Goal: Task Accomplishment & Management: Use online tool/utility

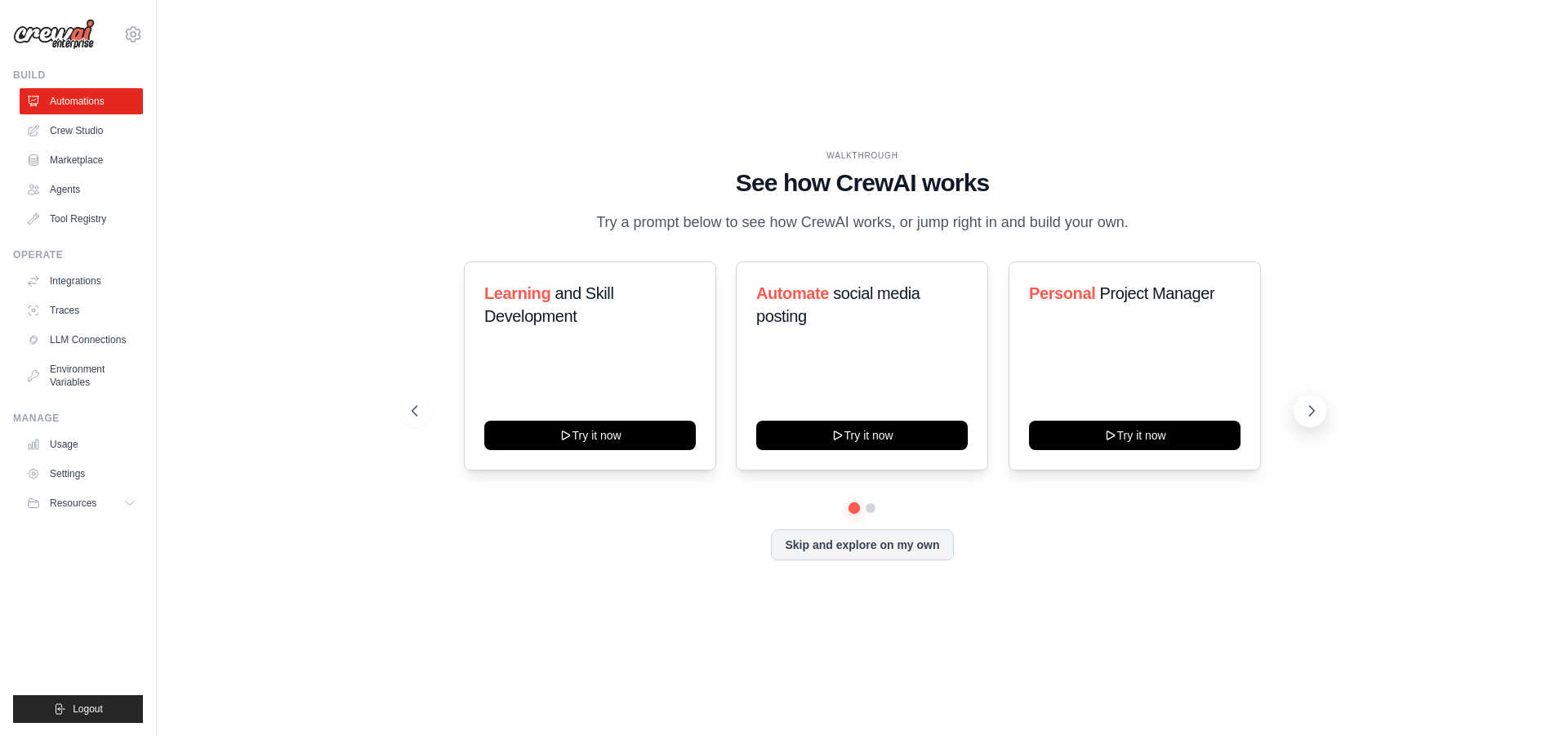
click at [1304, 405] on icon at bounding box center [1312, 411] width 17 height 17
click at [69, 96] on link "Automations" at bounding box center [83, 101] width 123 height 27
click at [875, 551] on button "Skip and explore on my own" at bounding box center [862, 544] width 182 height 32
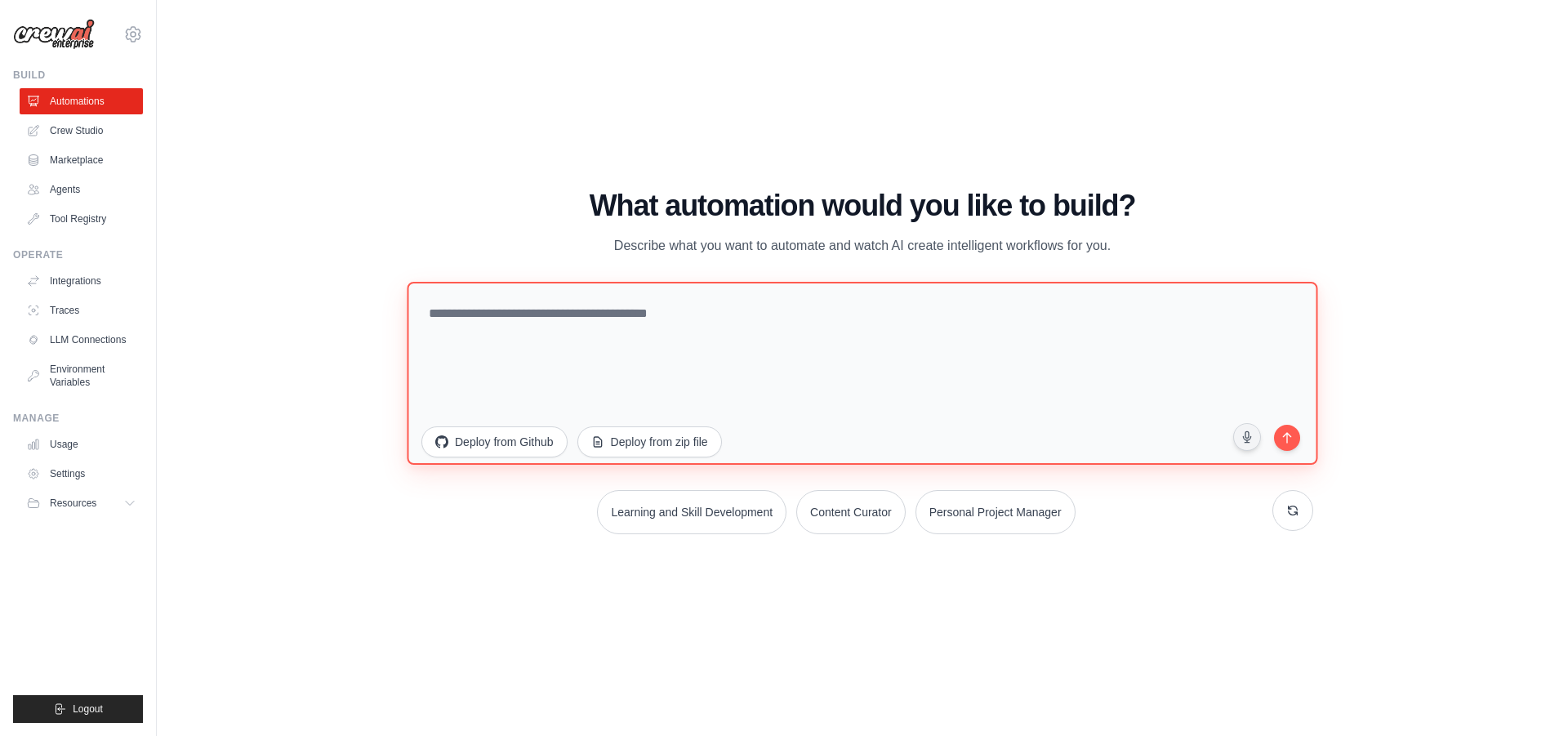
click at [555, 313] on textarea at bounding box center [862, 372] width 911 height 183
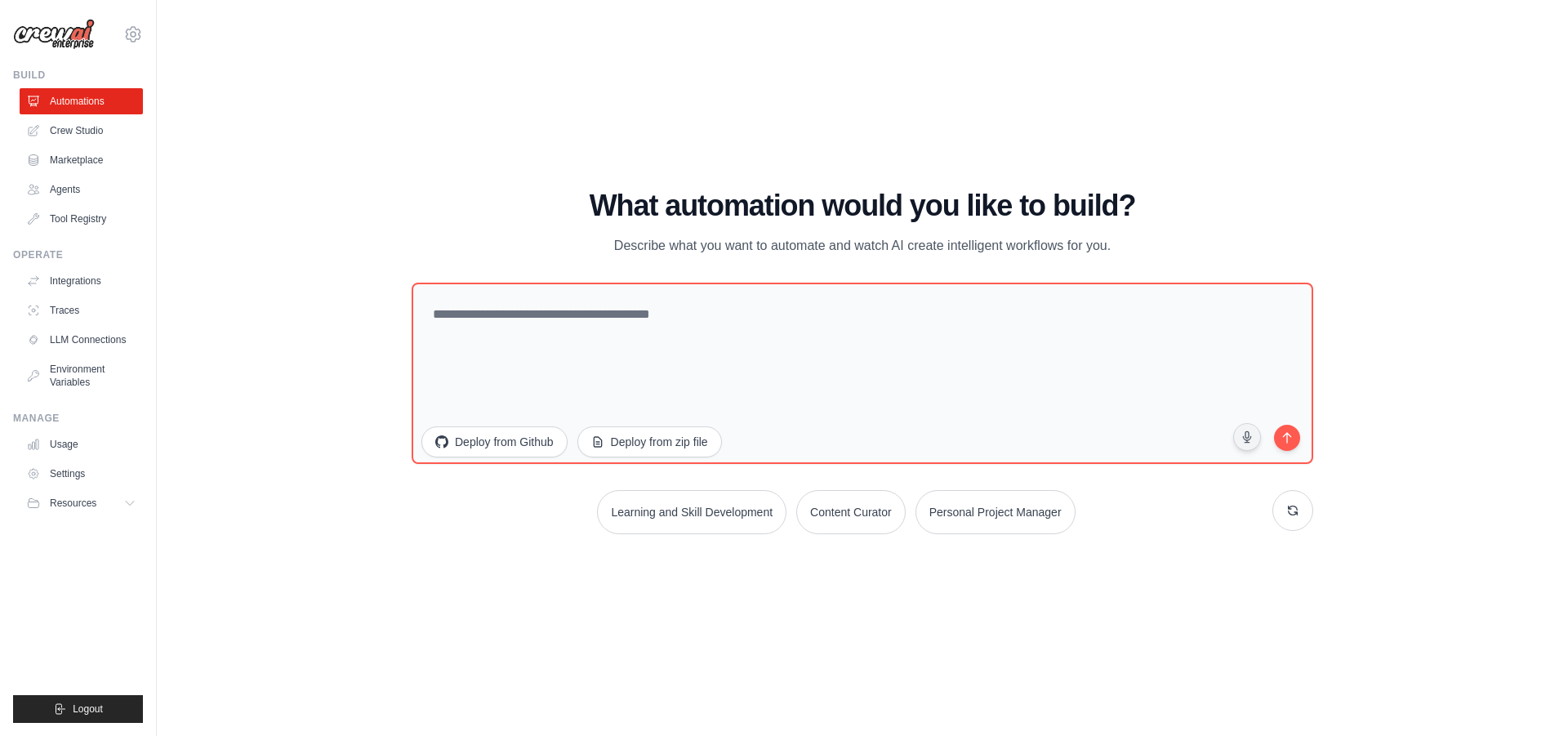
click at [809, 268] on div "What automation would you like to build? Describe what you want to automate and…" at bounding box center [863, 362] width 902 height 345
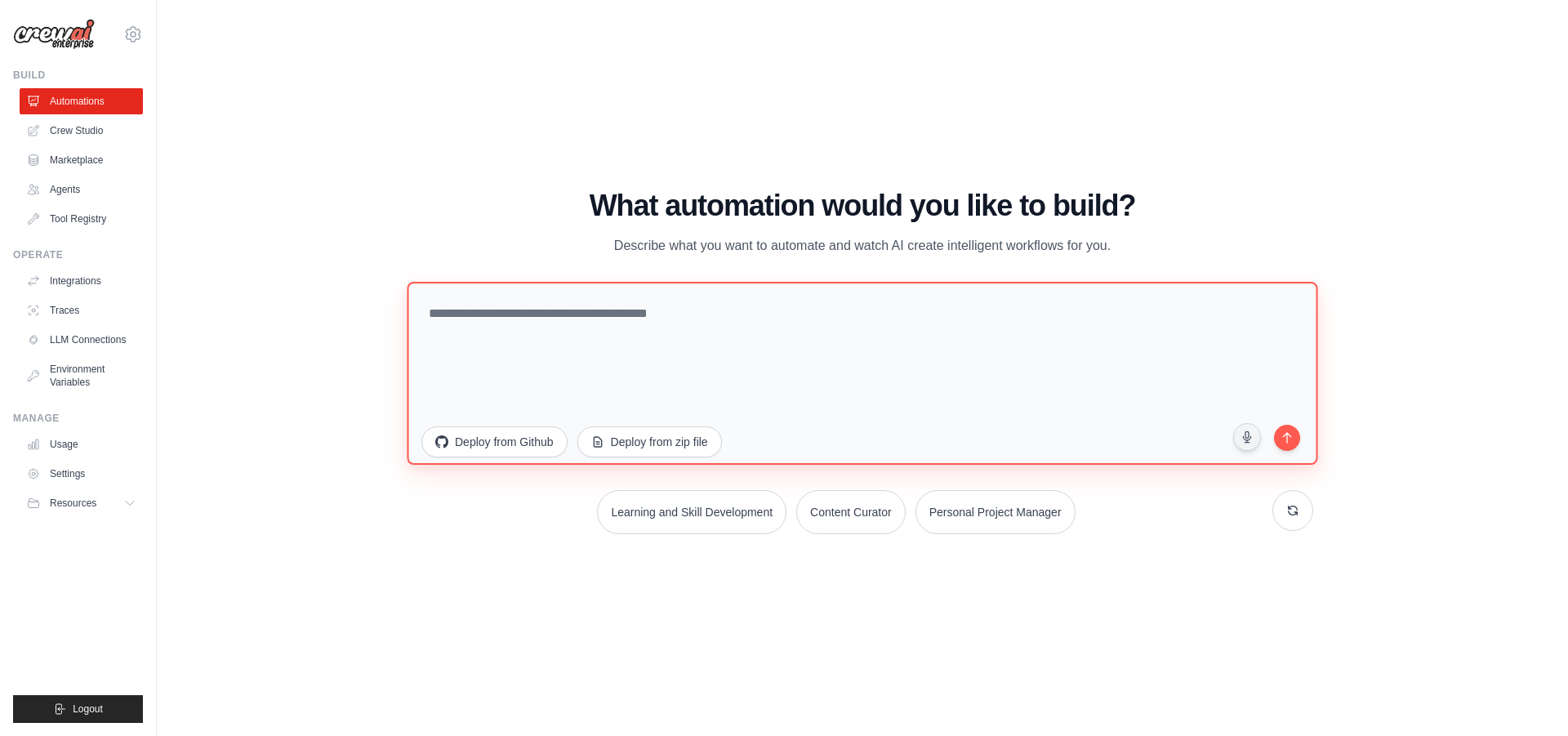
click at [770, 297] on textarea at bounding box center [862, 372] width 911 height 183
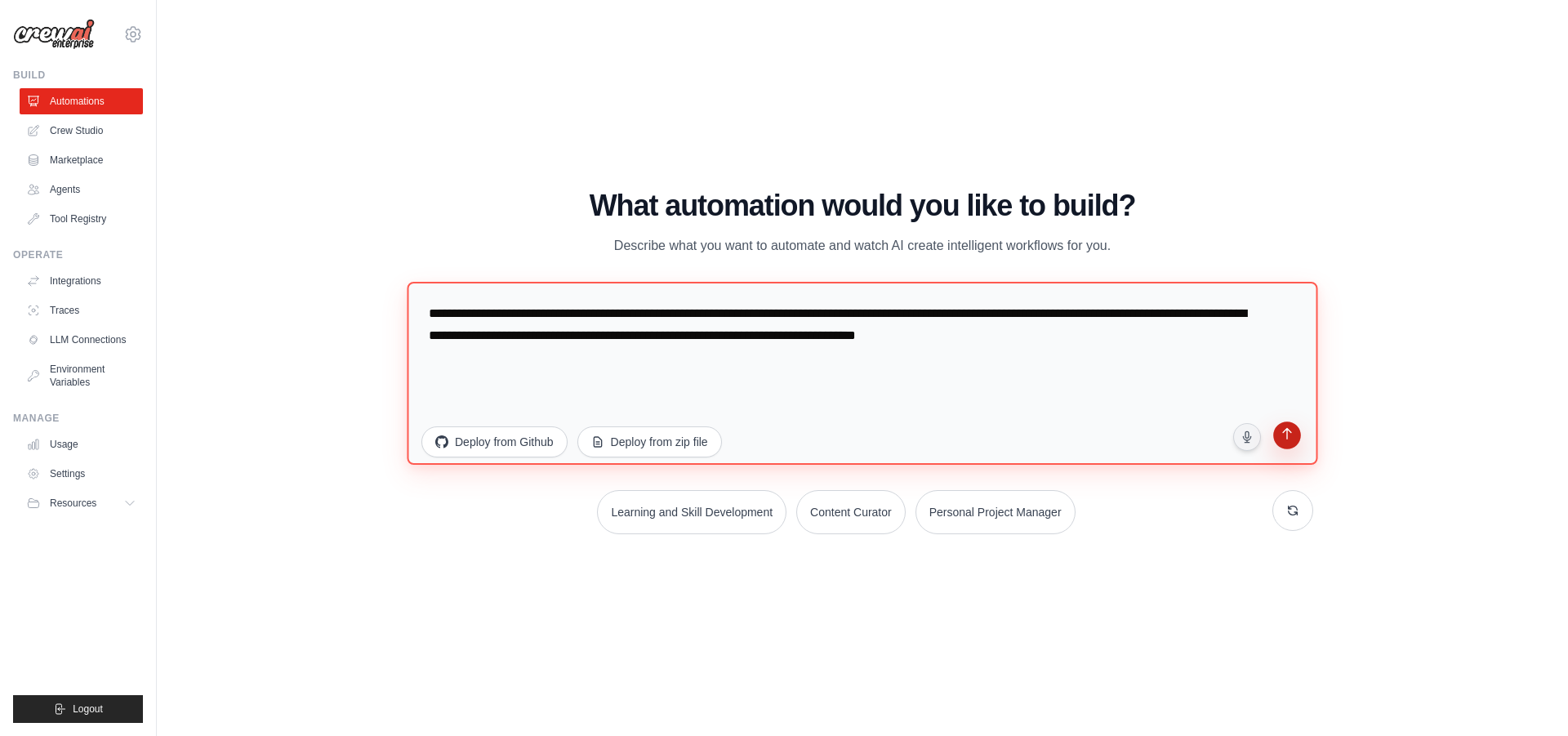
type textarea "**********"
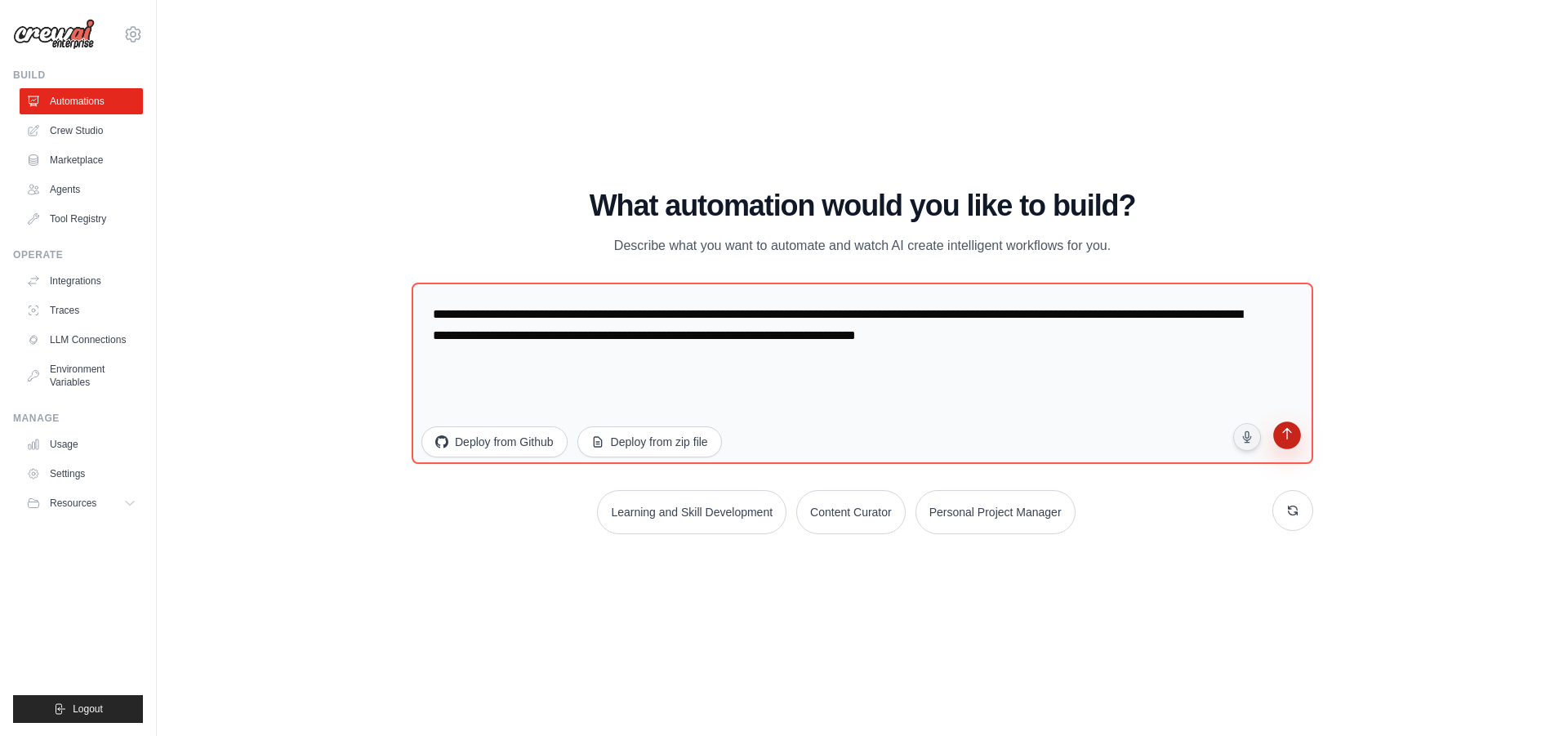
click at [1287, 431] on icon "submit" at bounding box center [1286, 435] width 9 height 12
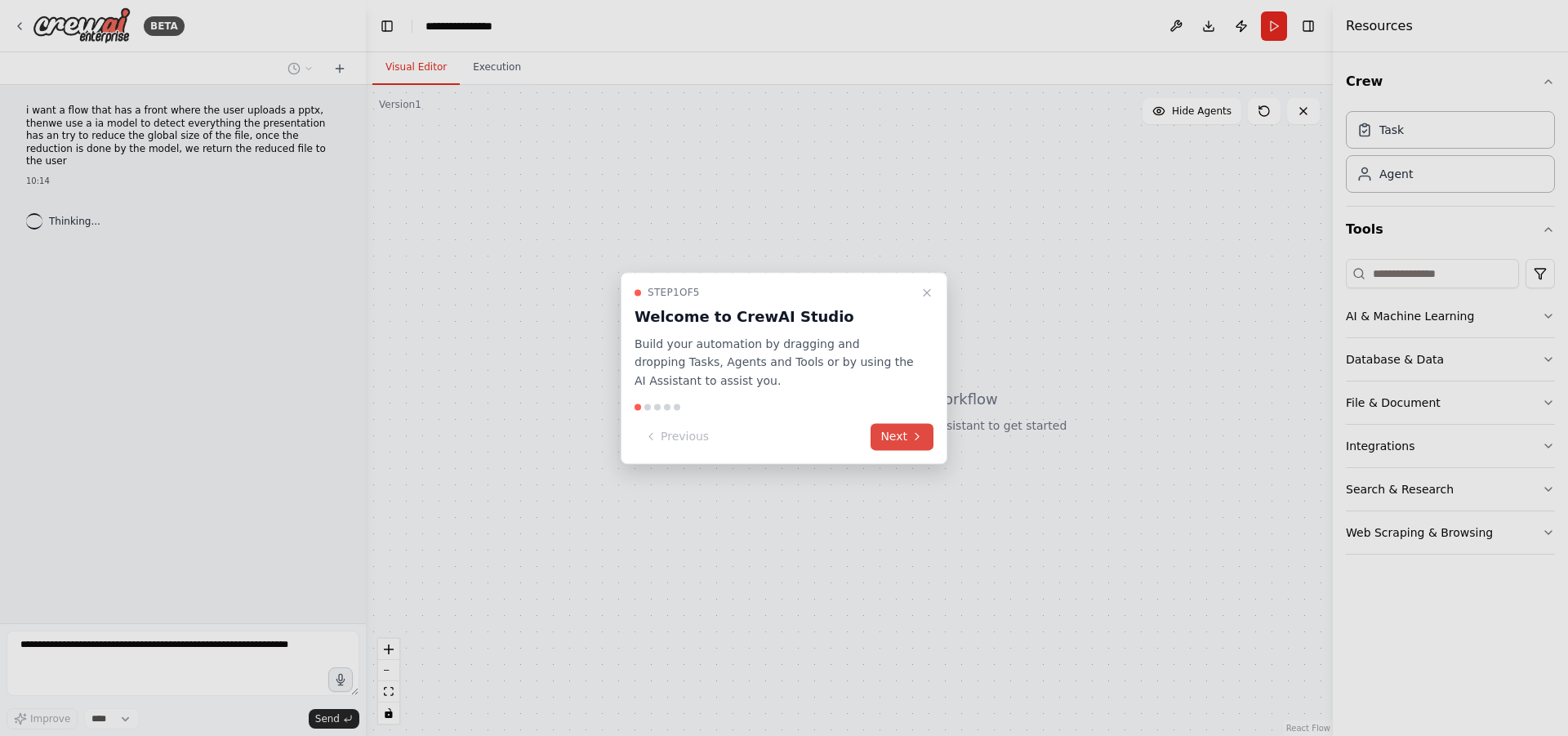
click at [904, 436] on button "Next" at bounding box center [902, 436] width 63 height 27
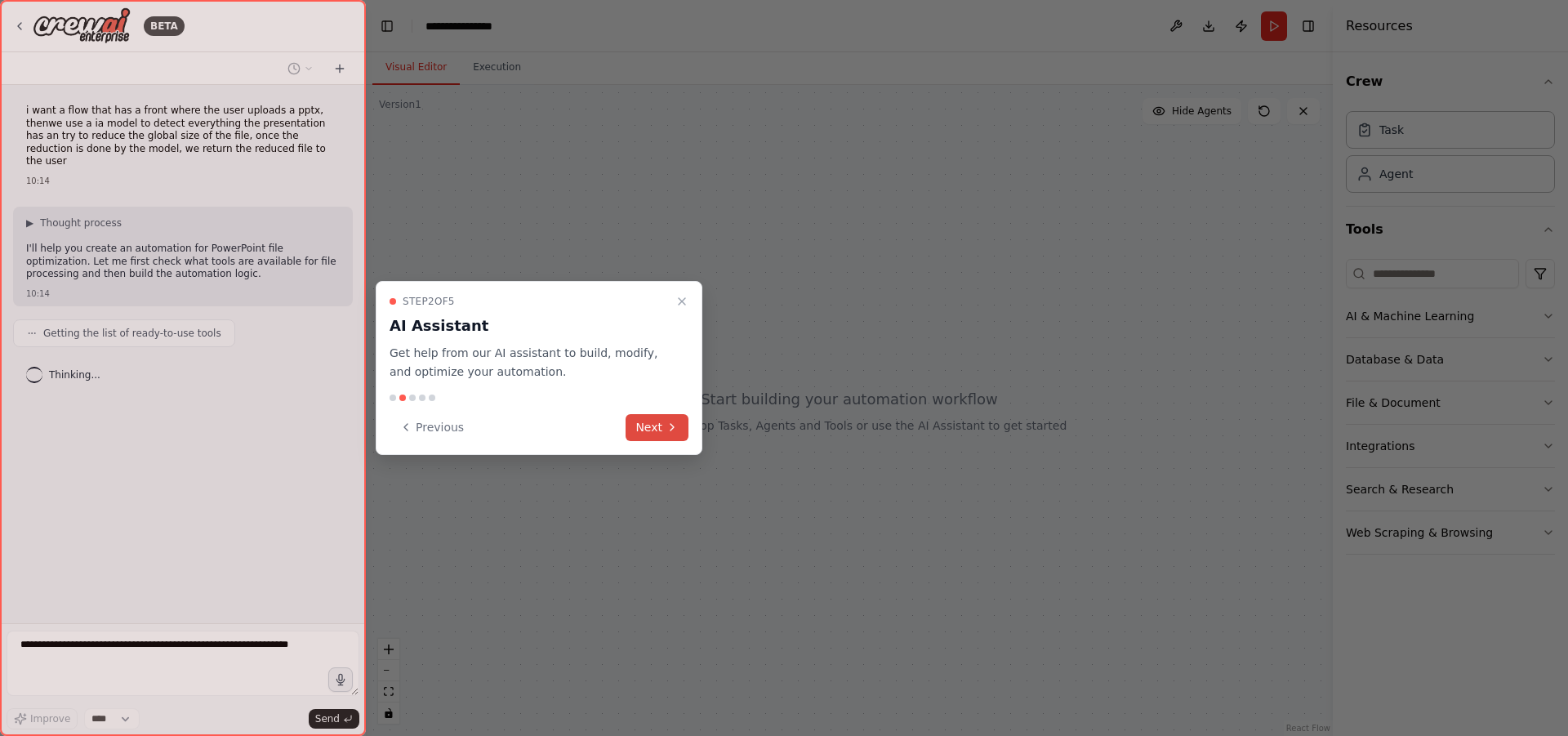
click at [658, 429] on button "Next" at bounding box center [657, 427] width 63 height 27
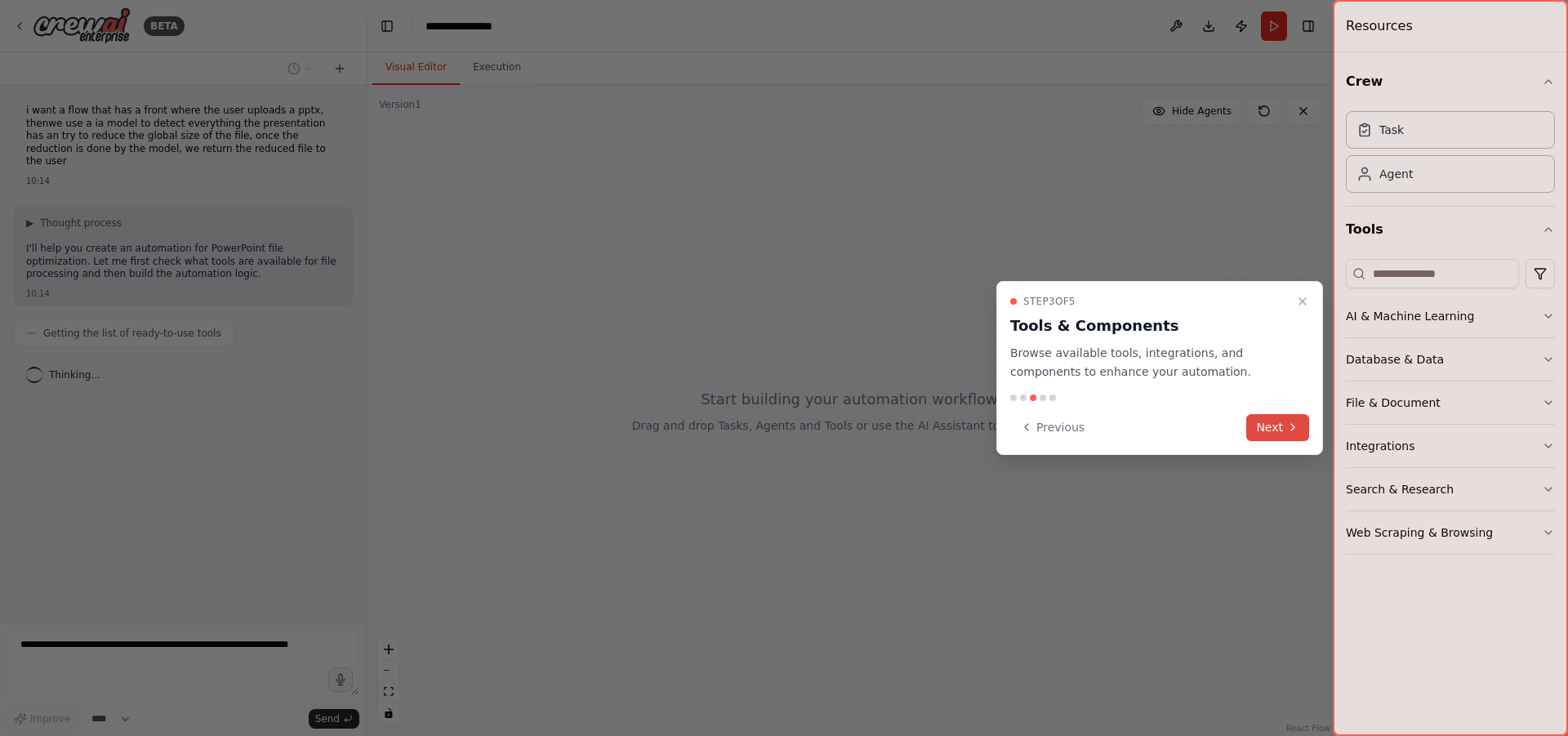
click at [1274, 436] on button "Next" at bounding box center [1278, 427] width 63 height 27
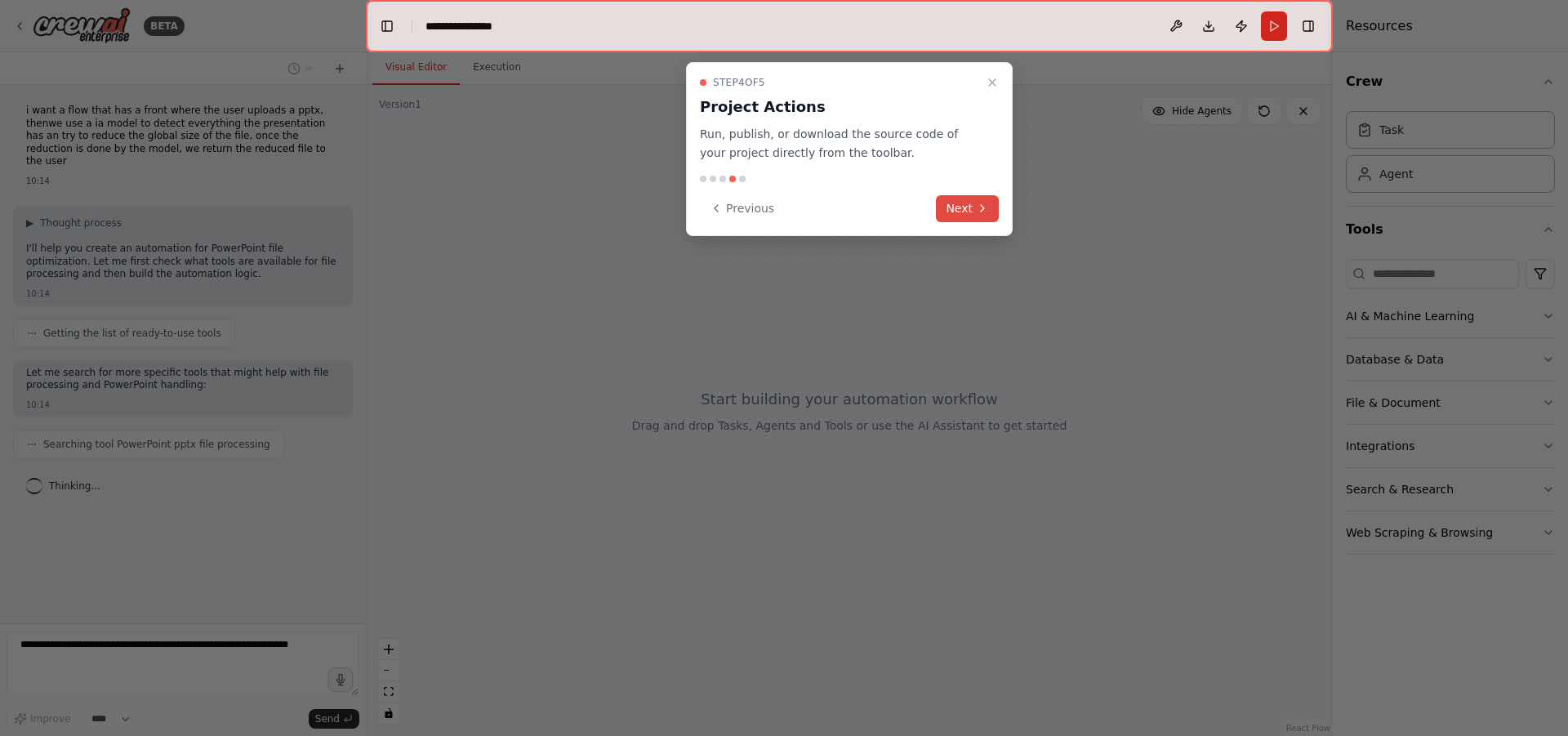
click at [967, 204] on button "Next" at bounding box center [967, 208] width 63 height 27
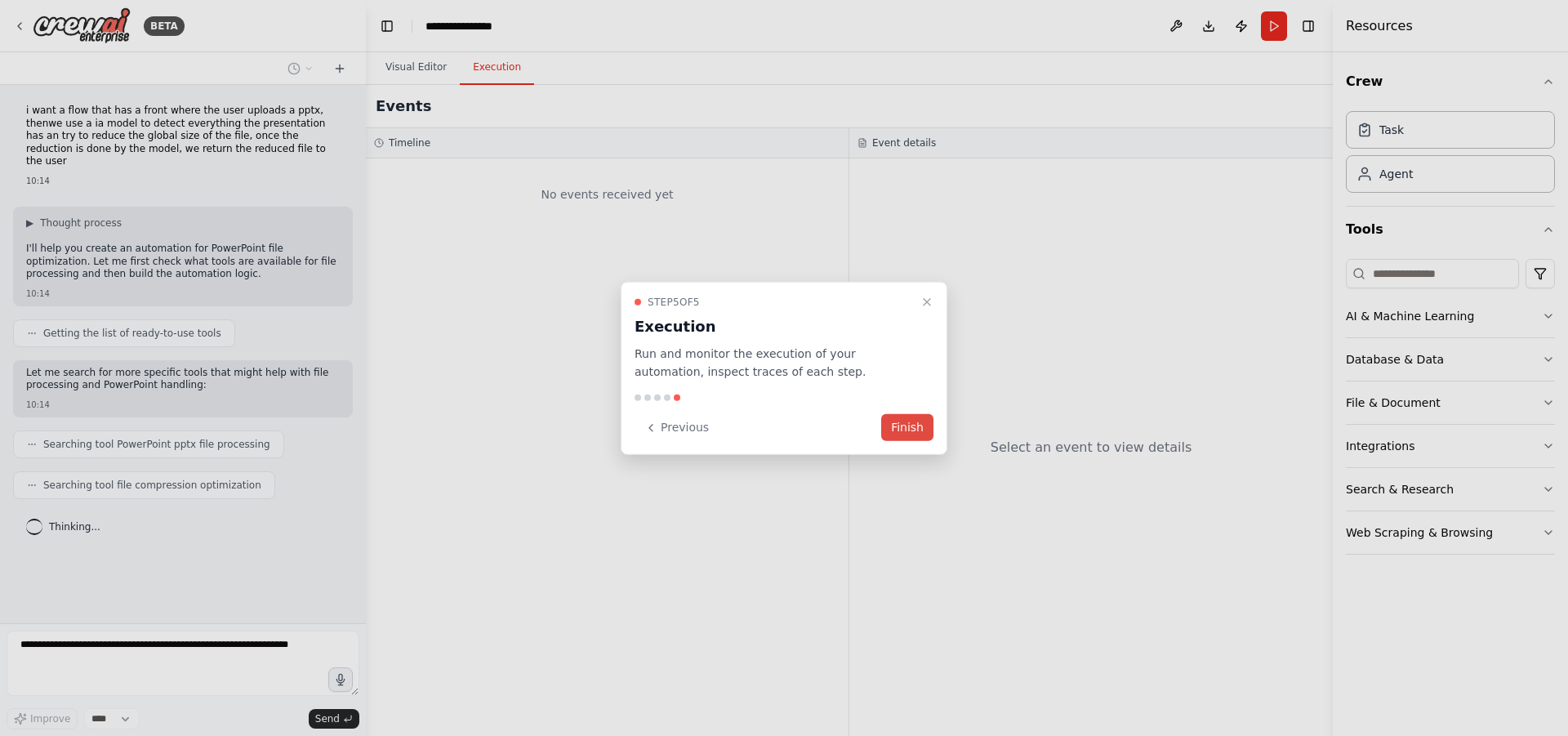
click at [893, 419] on button "Finish" at bounding box center [907, 427] width 52 height 27
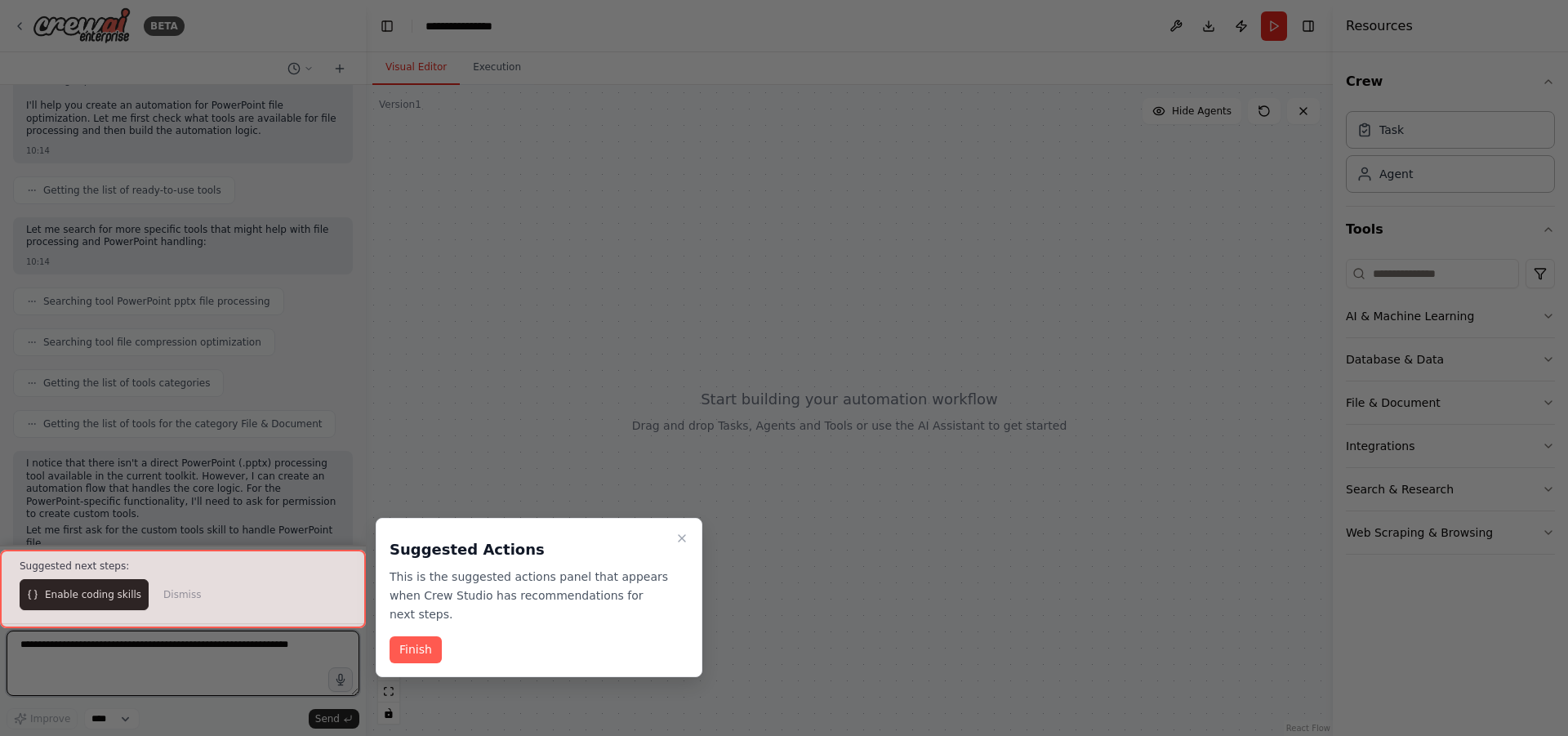
scroll to position [156, 0]
click at [418, 636] on button "Finish" at bounding box center [416, 649] width 52 height 27
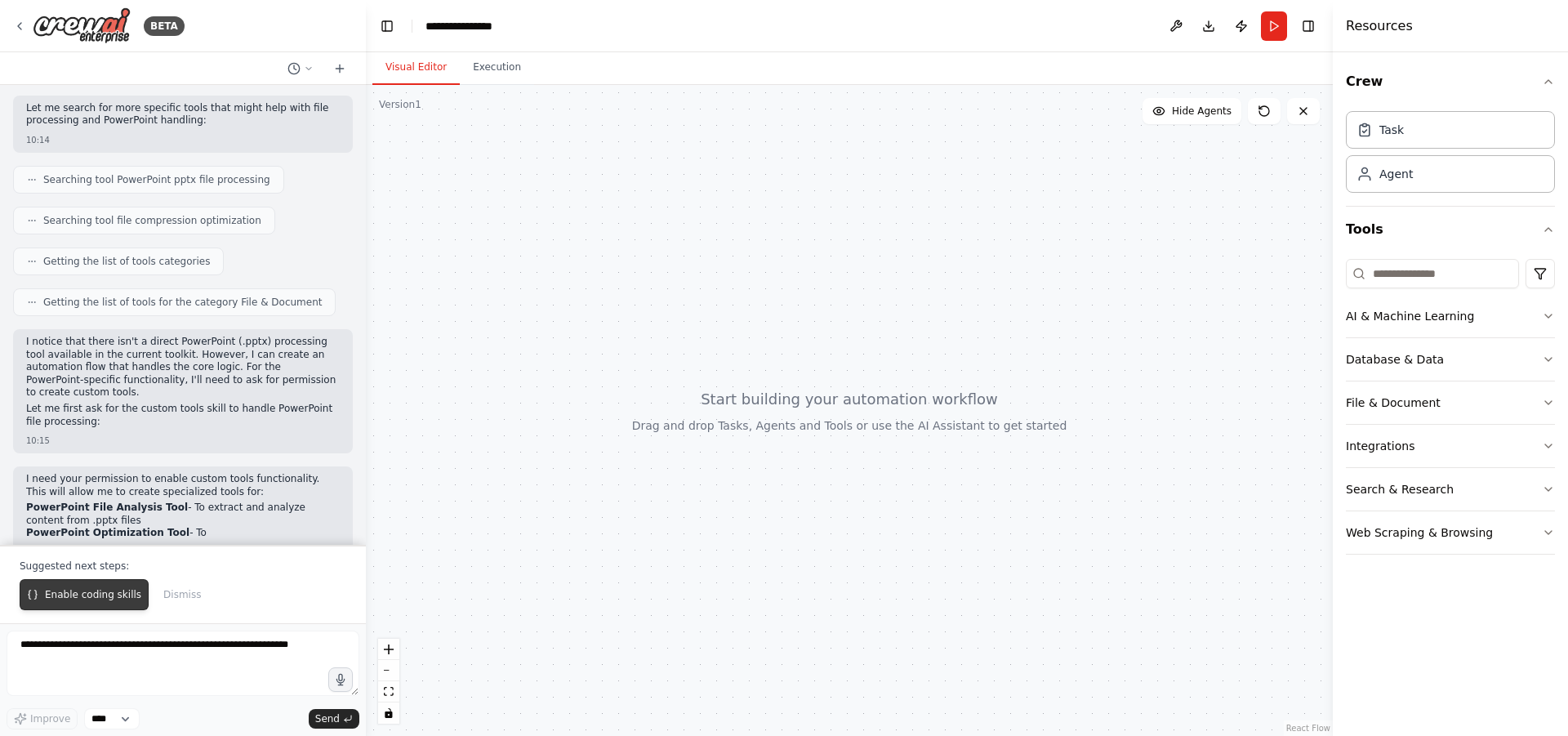
click at [105, 601] on span "Enable coding skills" at bounding box center [94, 594] width 97 height 13
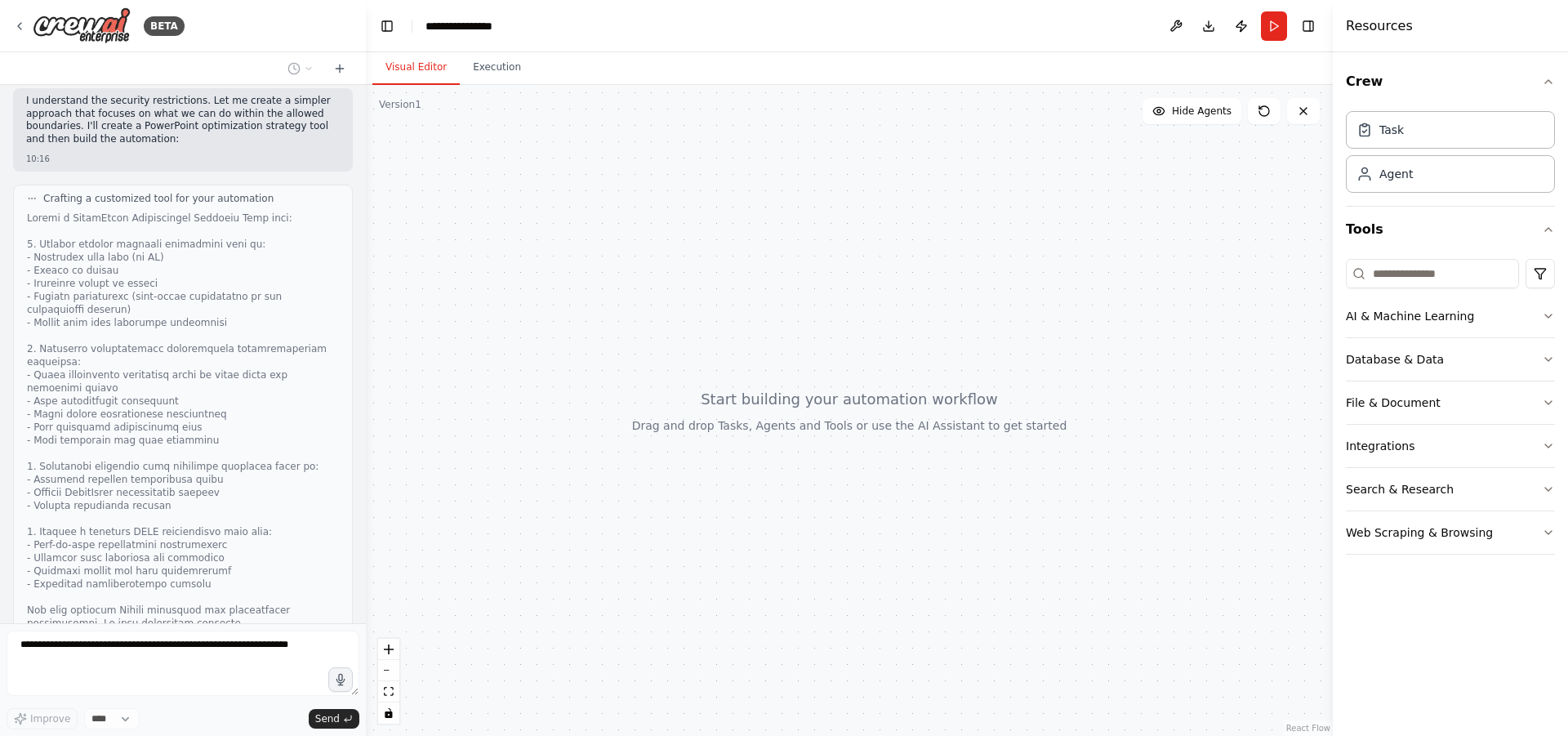
scroll to position [2091, 0]
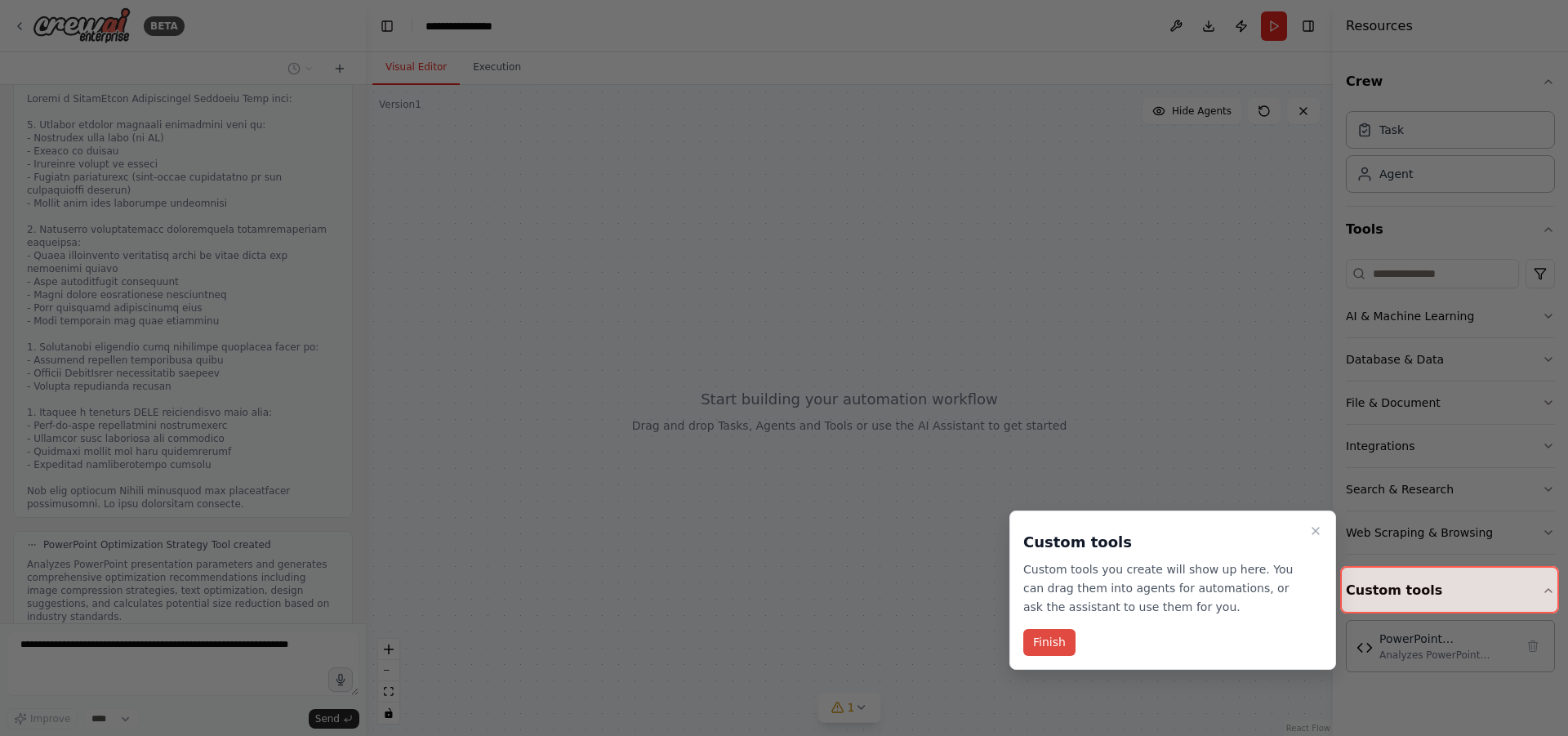
click at [1050, 648] on button "Finish" at bounding box center [1049, 642] width 52 height 27
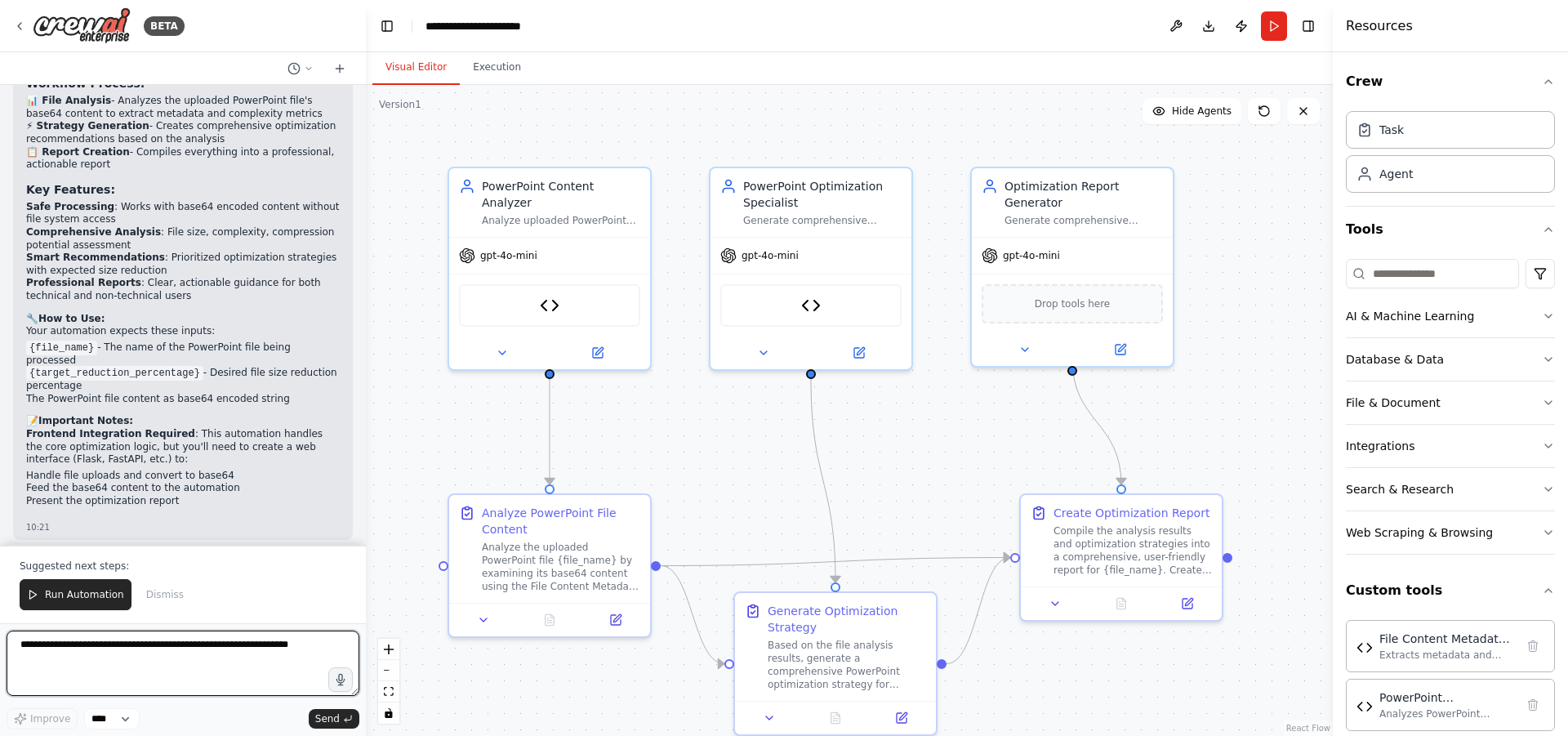
scroll to position [4166, 0]
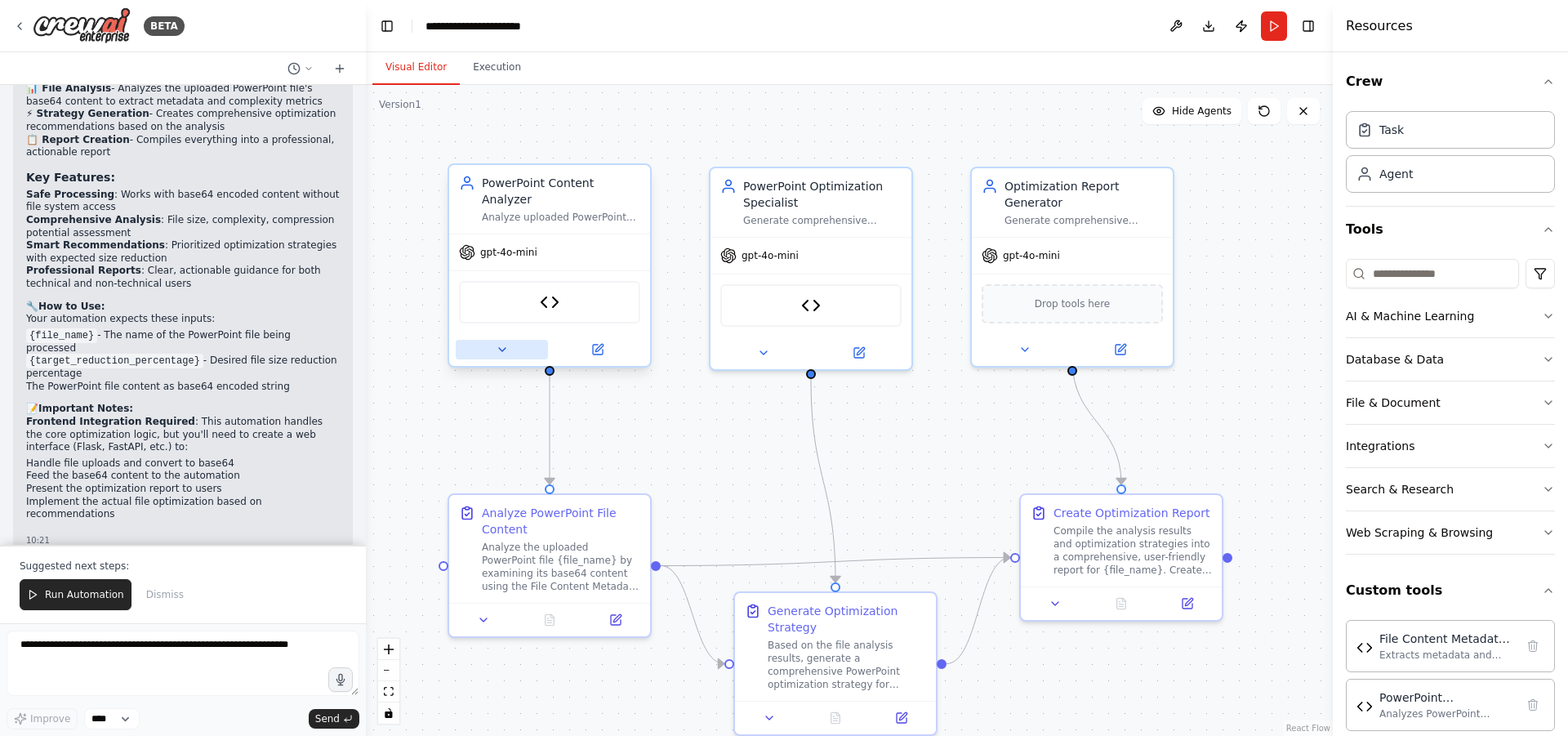
click at [496, 343] on icon at bounding box center [501, 349] width 13 height 13
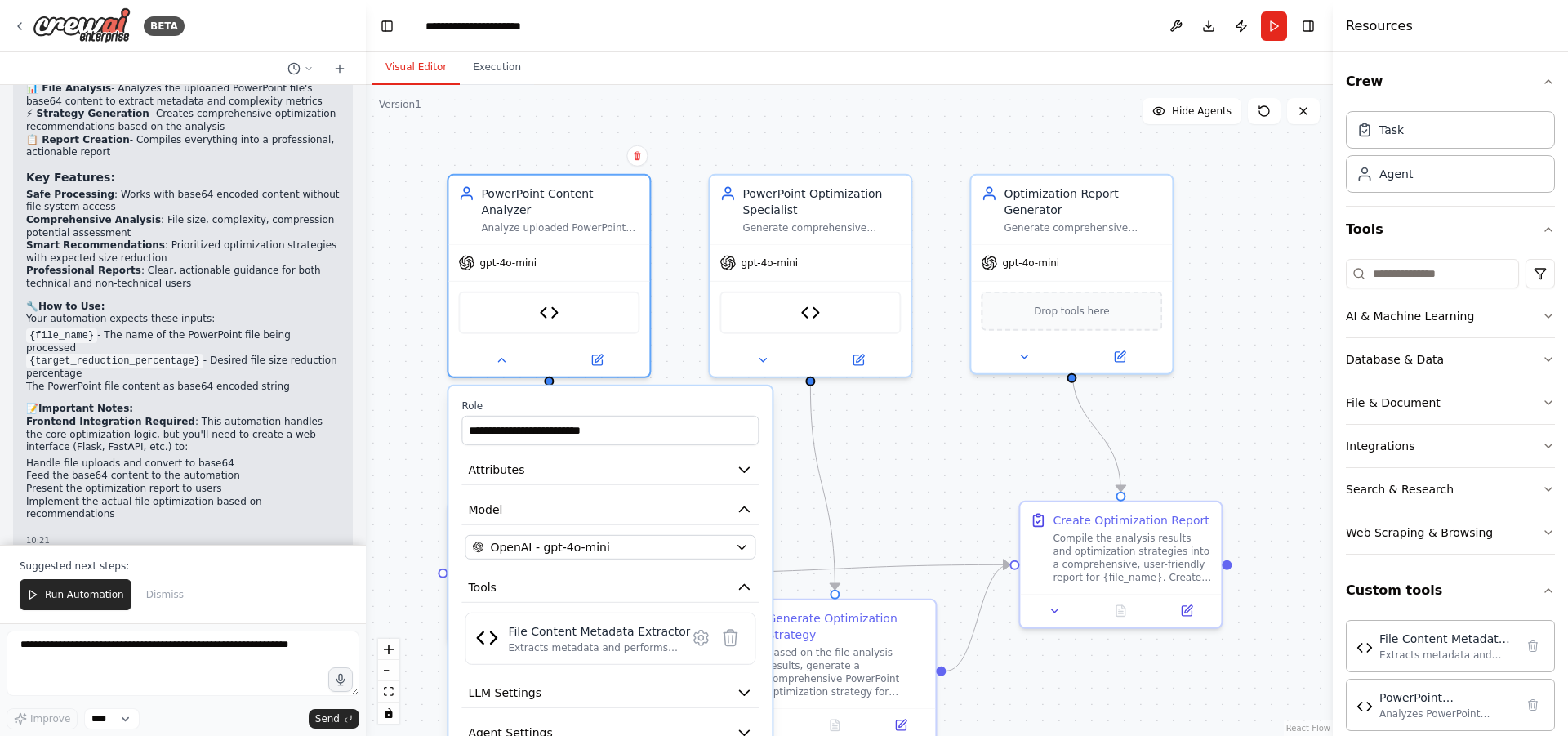
click at [507, 135] on div ".deletable-edge-delete-btn { width: 20px; height: 20px; border: 0px solid #ffff…" at bounding box center [850, 410] width 967 height 651
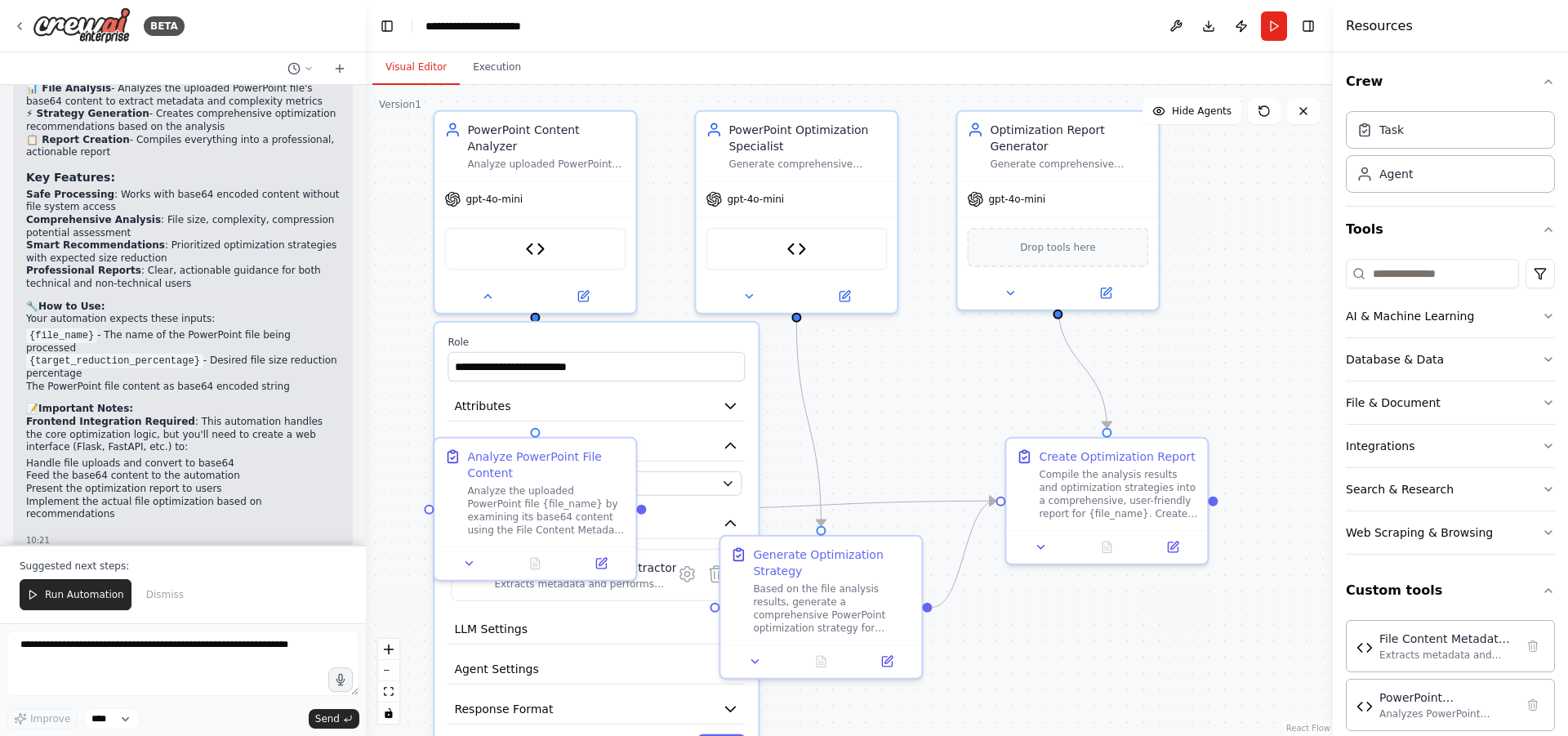
drag, startPoint x: 529, startPoint y: 154, endPoint x: 514, endPoint y: 90, distance: 65.7
click at [514, 90] on div ".deletable-edge-delete-btn { width: 20px; height: 20px; border: 0px solid #ffff…" at bounding box center [850, 410] width 967 height 651
click at [477, 285] on button at bounding box center [488, 294] width 93 height 20
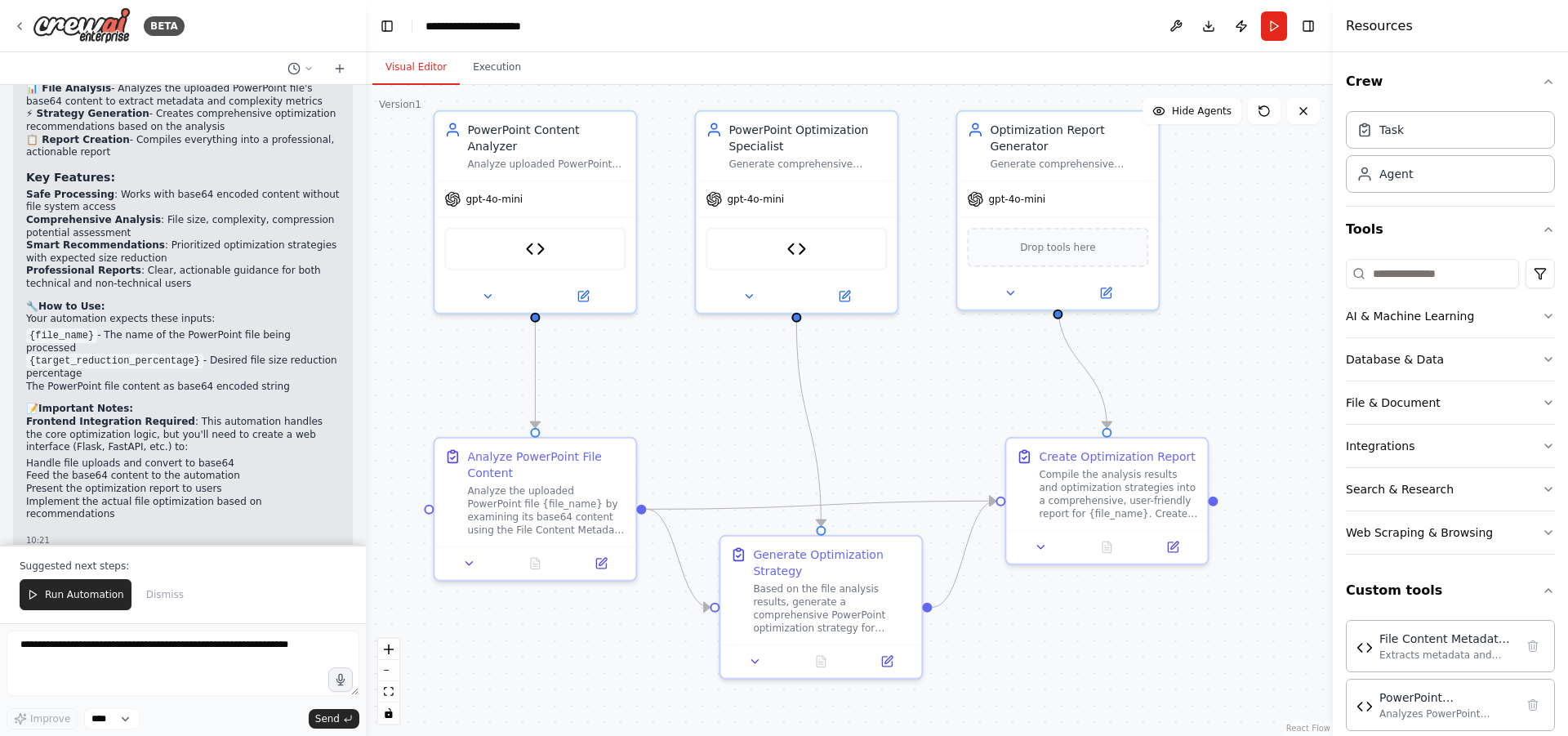
click at [414, 343] on div ".deletable-edge-delete-btn { width: 20px; height: 20px; border: 0px solid #ffff…" at bounding box center [850, 410] width 967 height 651
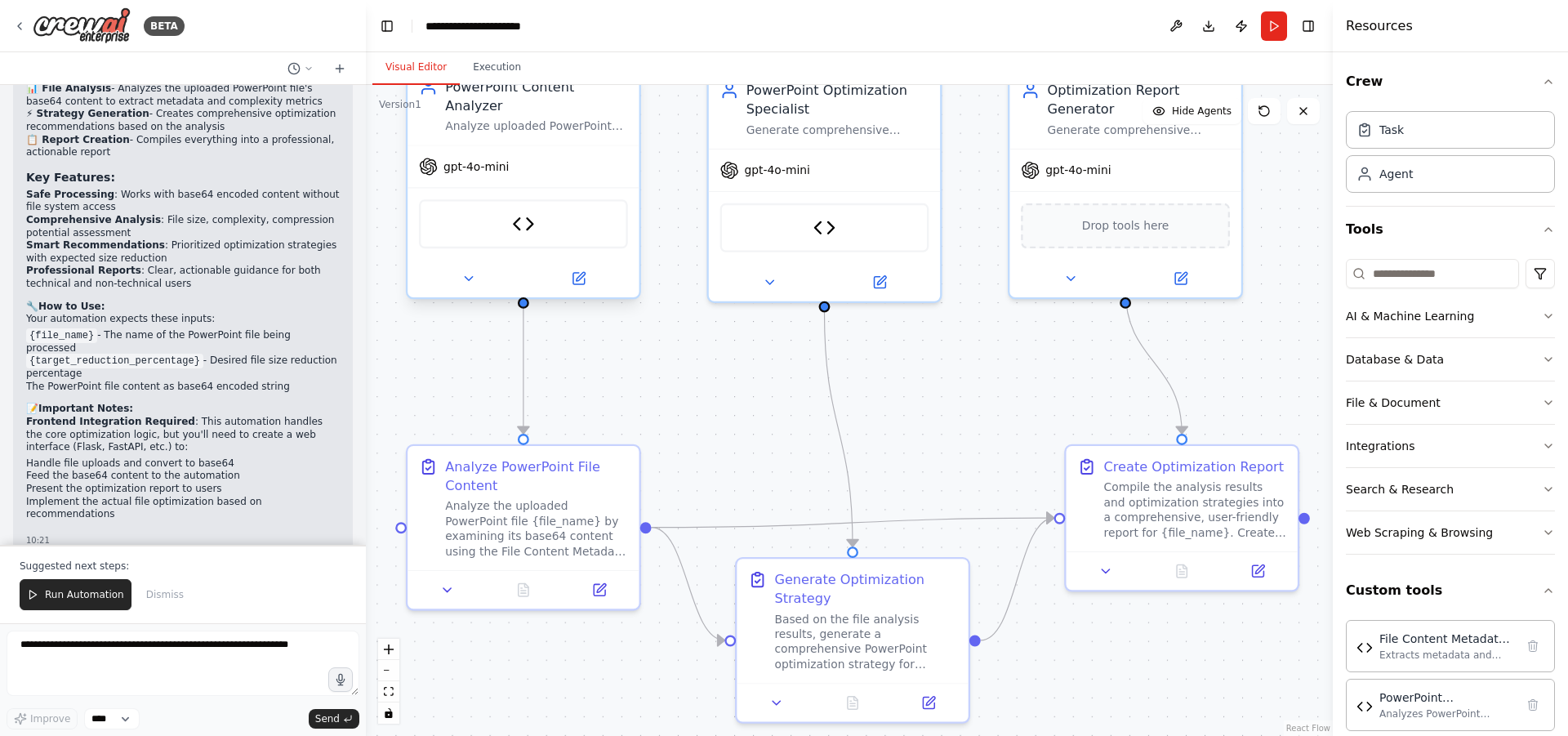
click at [544, 213] on div "File Content Metadata Extractor" at bounding box center [523, 224] width 209 height 49
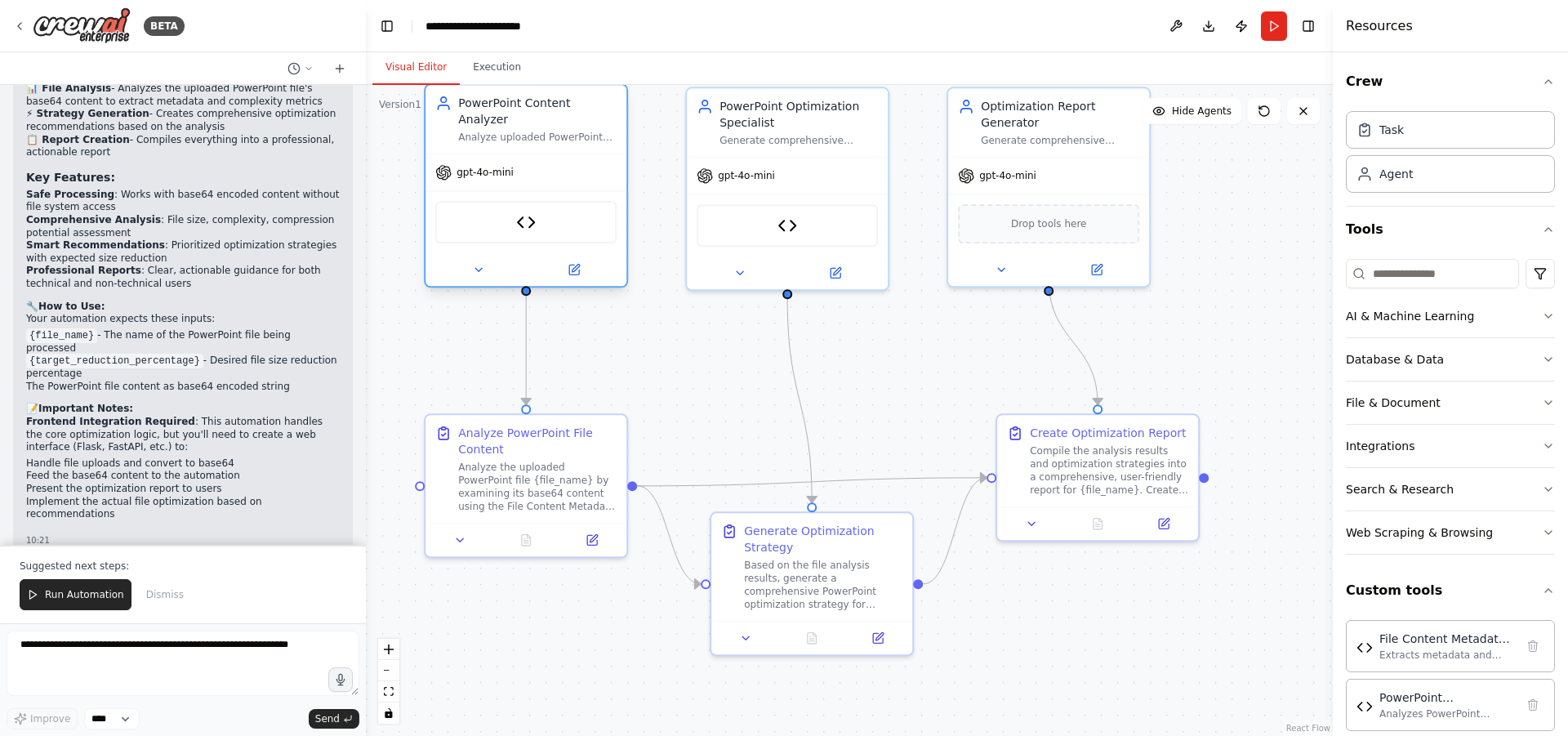
click at [512, 206] on div "File Content Metadata Extractor" at bounding box center [526, 222] width 181 height 42
click at [530, 213] on img at bounding box center [526, 223] width 20 height 20
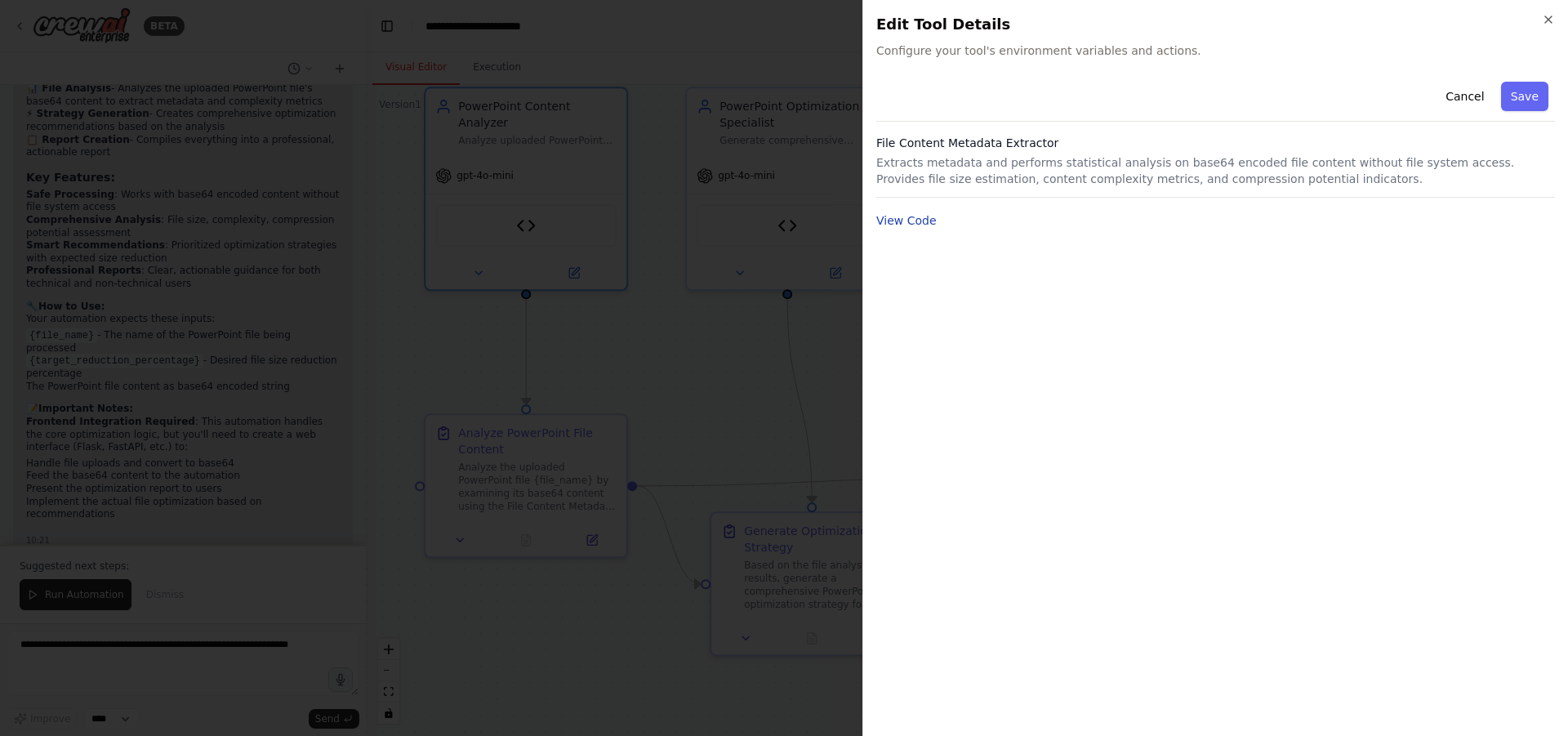
click at [879, 218] on button "View Code" at bounding box center [906, 221] width 60 height 17
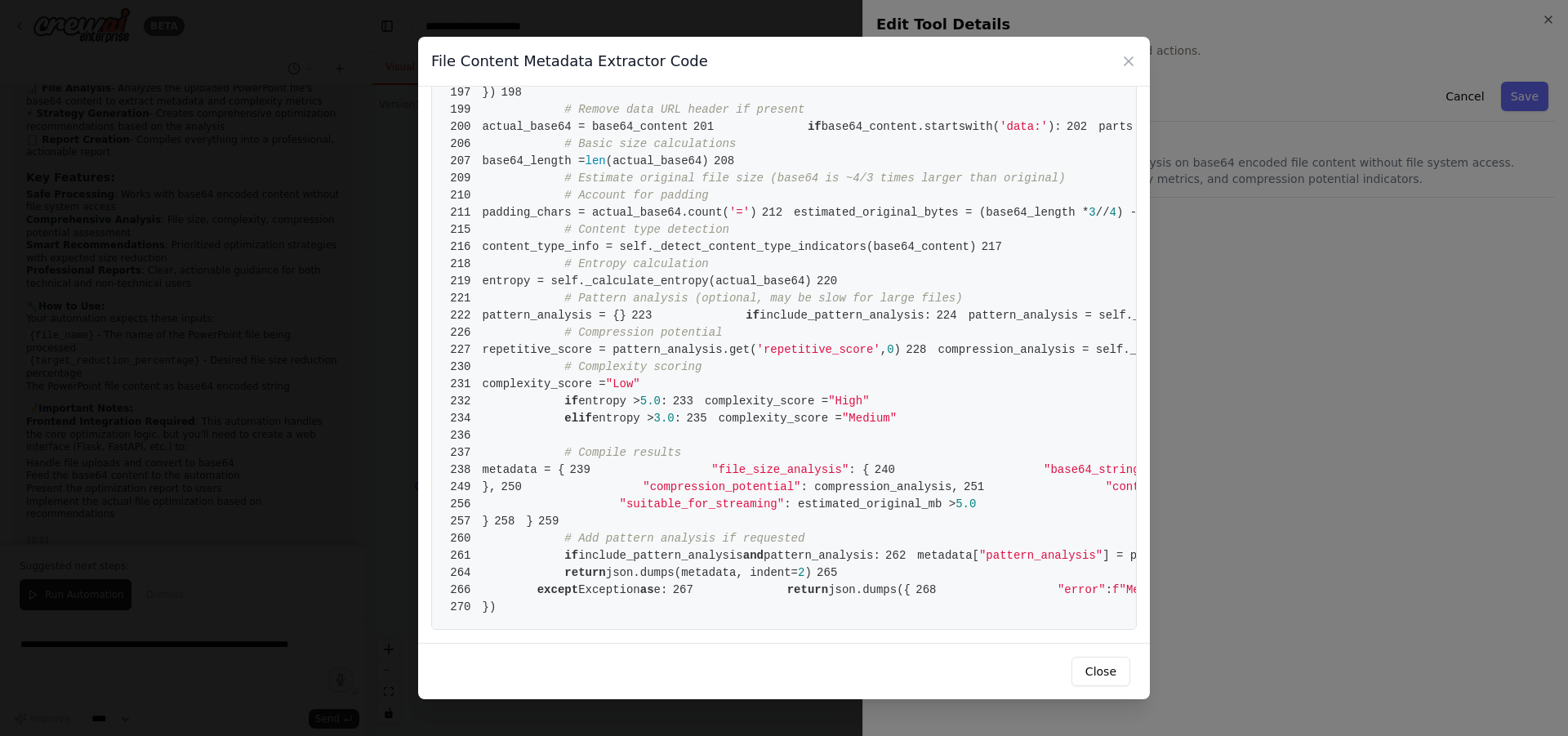
scroll to position [3501, 0]
click at [1123, 58] on icon at bounding box center [1129, 61] width 17 height 17
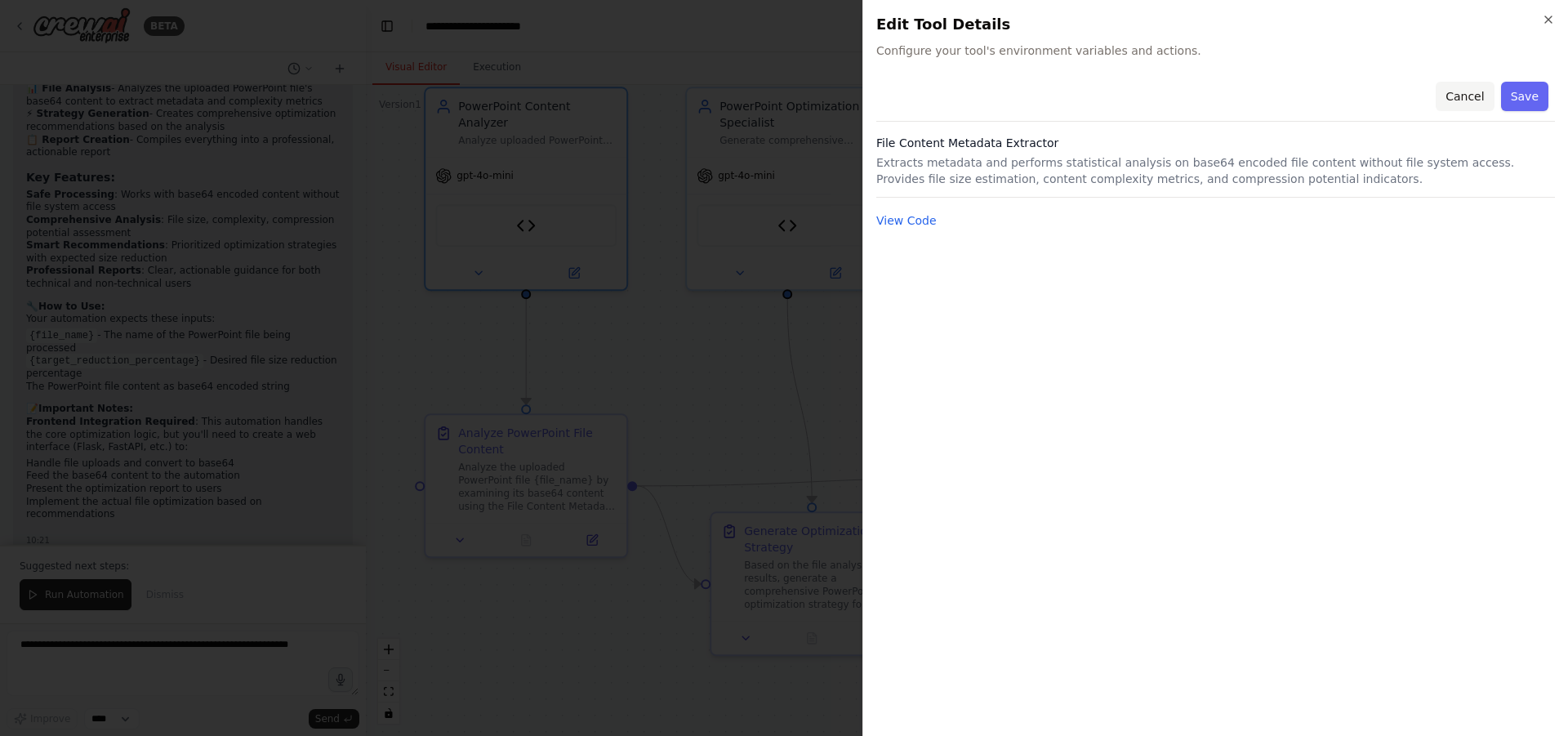
click at [1484, 99] on button "Cancel" at bounding box center [1465, 97] width 58 height 30
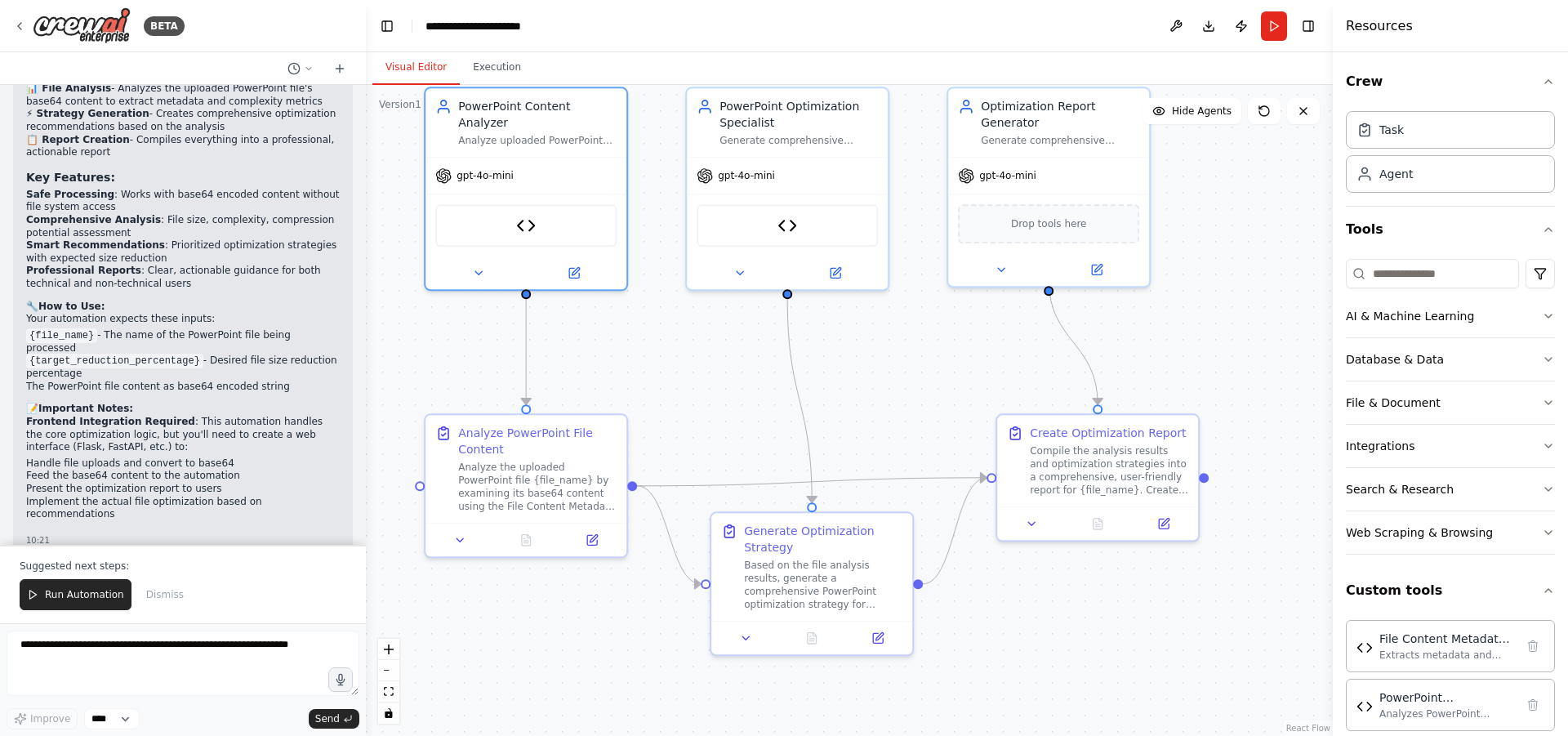
scroll to position [4166, 0]
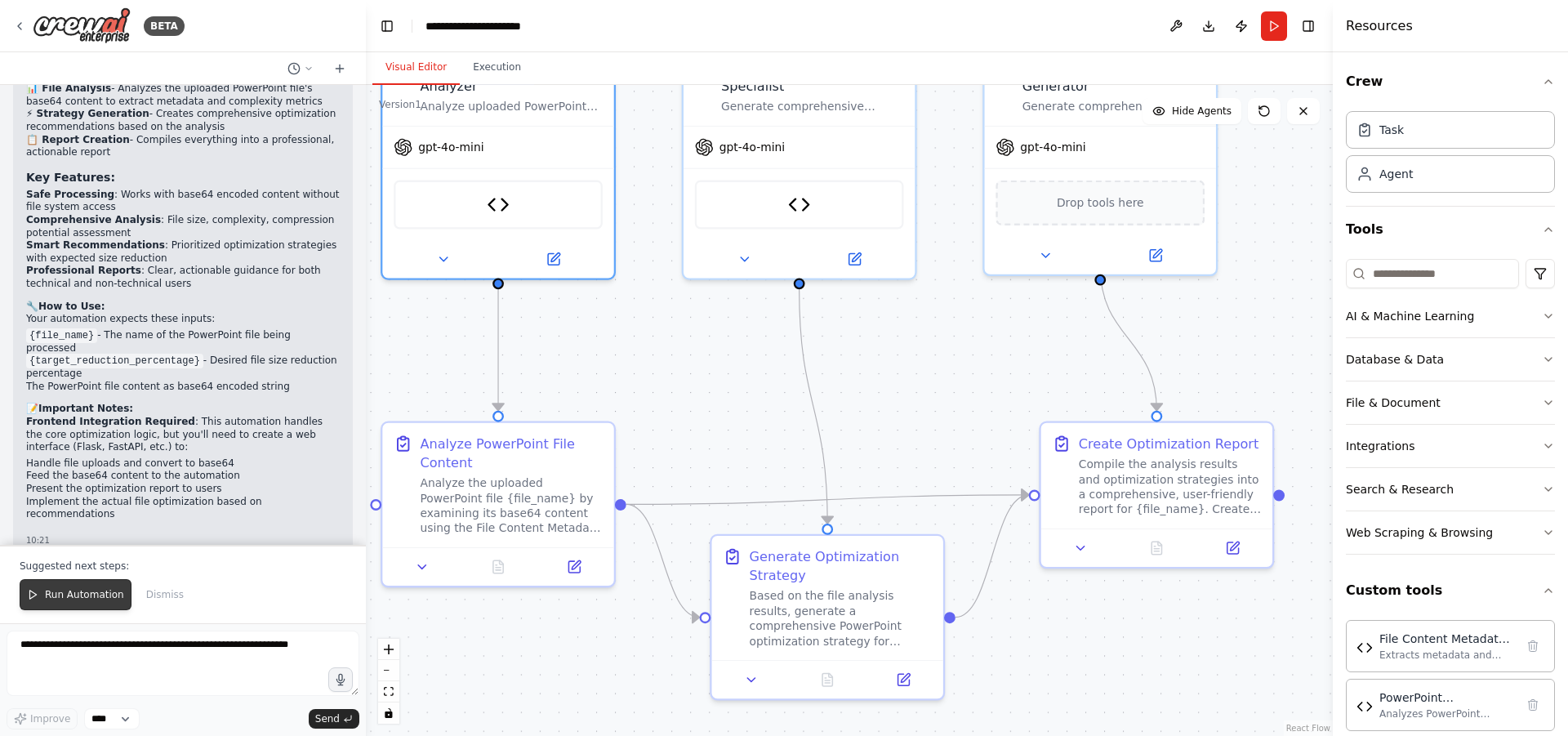
click at [74, 601] on span "Run Automation" at bounding box center [85, 594] width 79 height 13
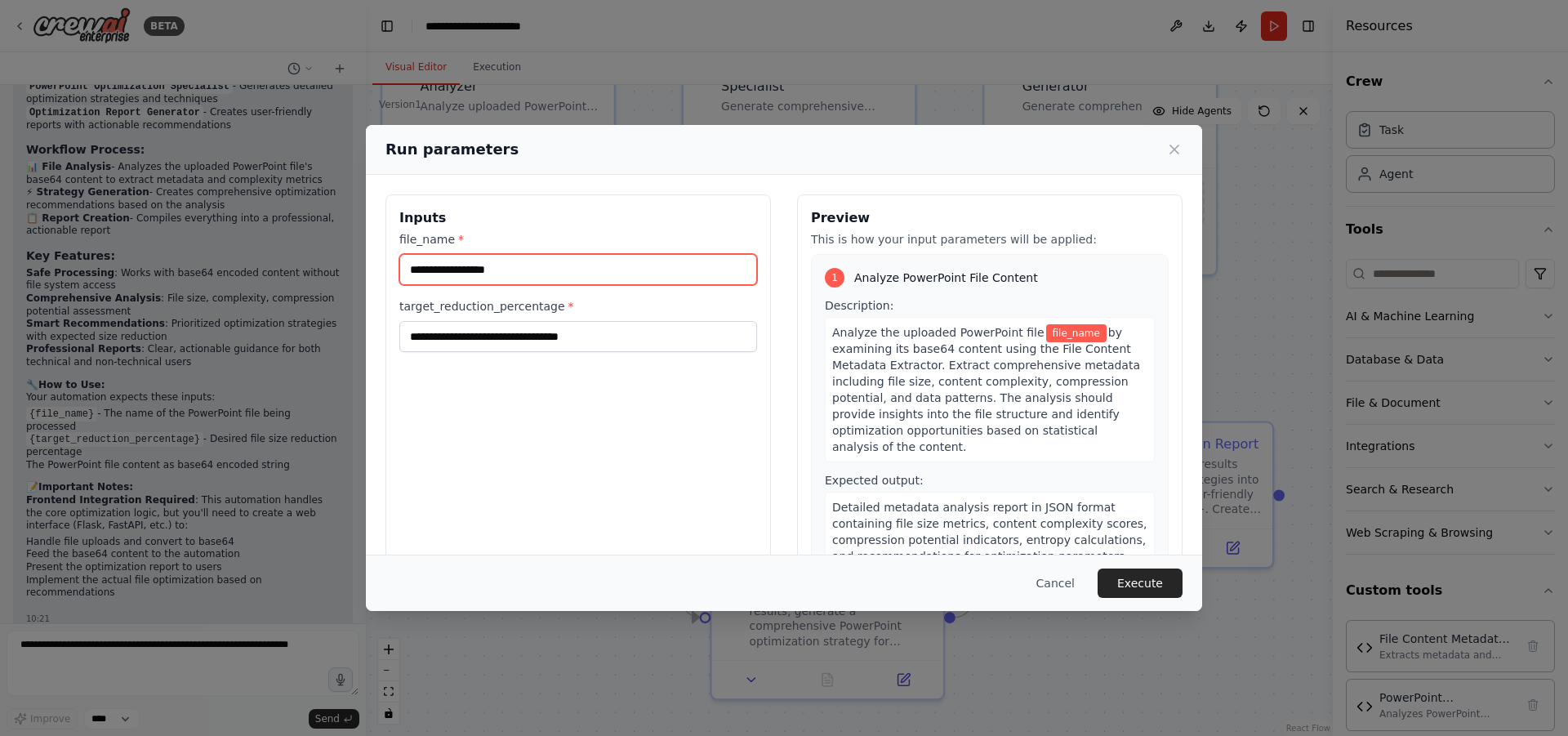
click at [473, 271] on input "file_name *" at bounding box center [578, 270] width 358 height 32
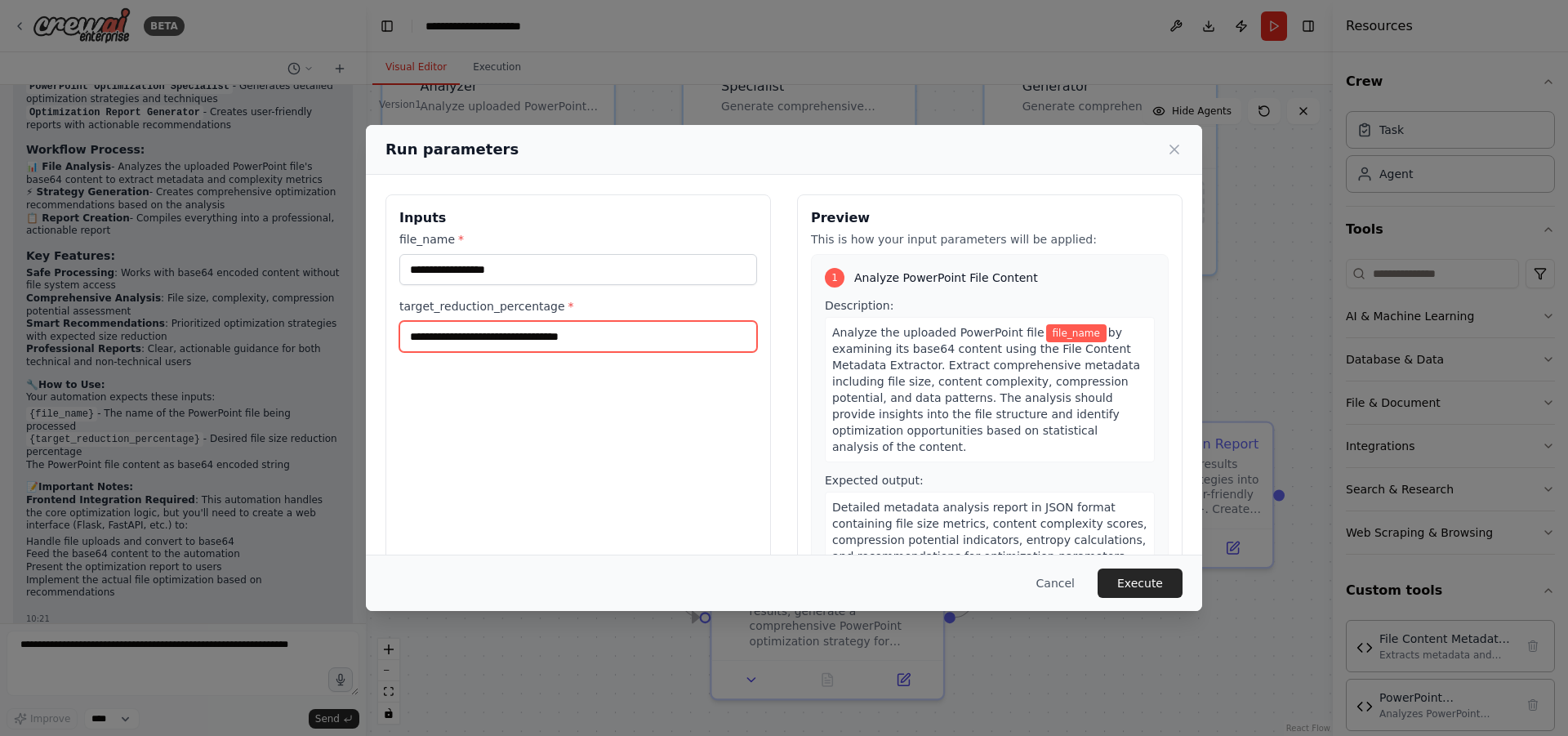
click at [489, 343] on input "target_reduction_percentage *" at bounding box center [578, 337] width 358 height 32
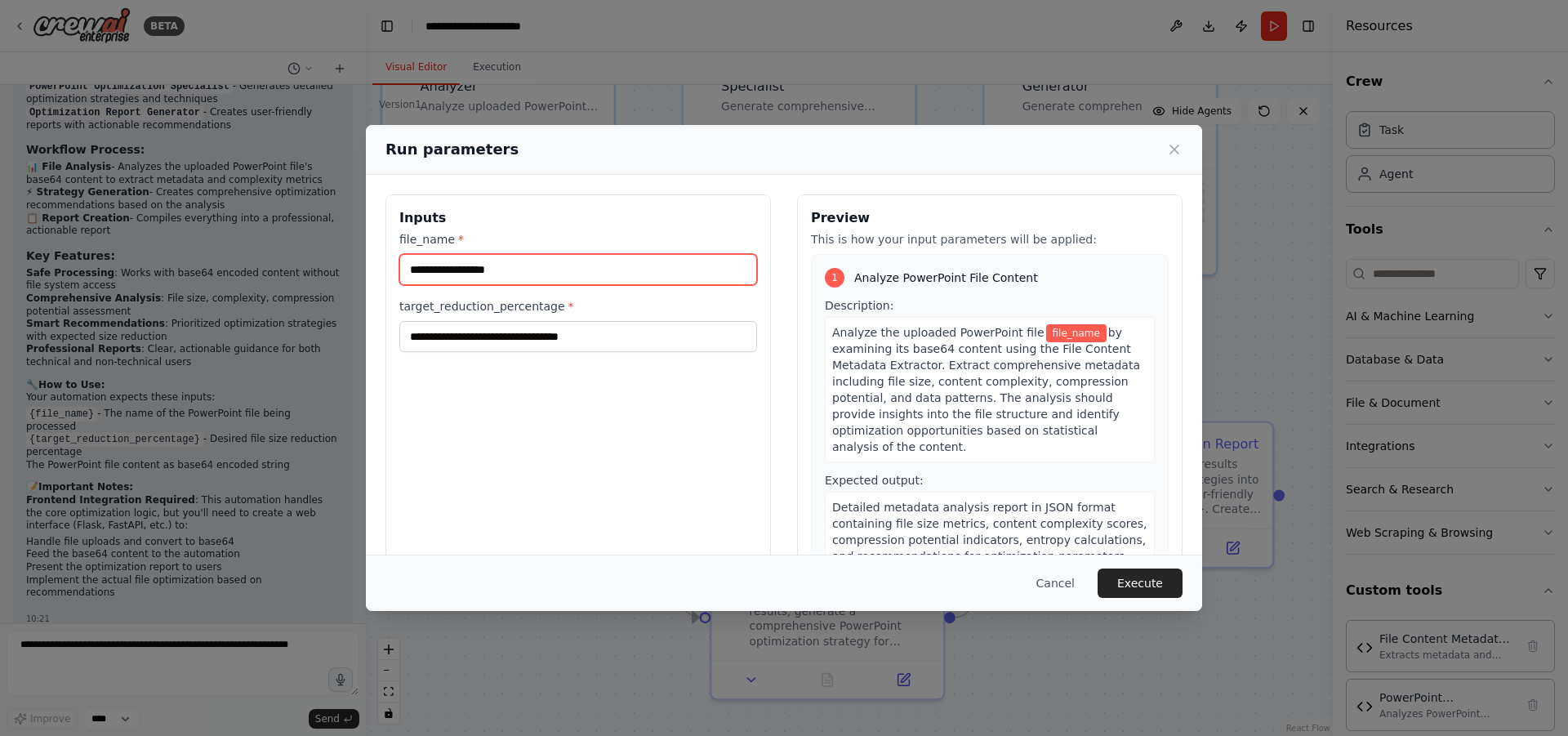
click at [499, 276] on input "file_name *" at bounding box center [578, 270] width 358 height 32
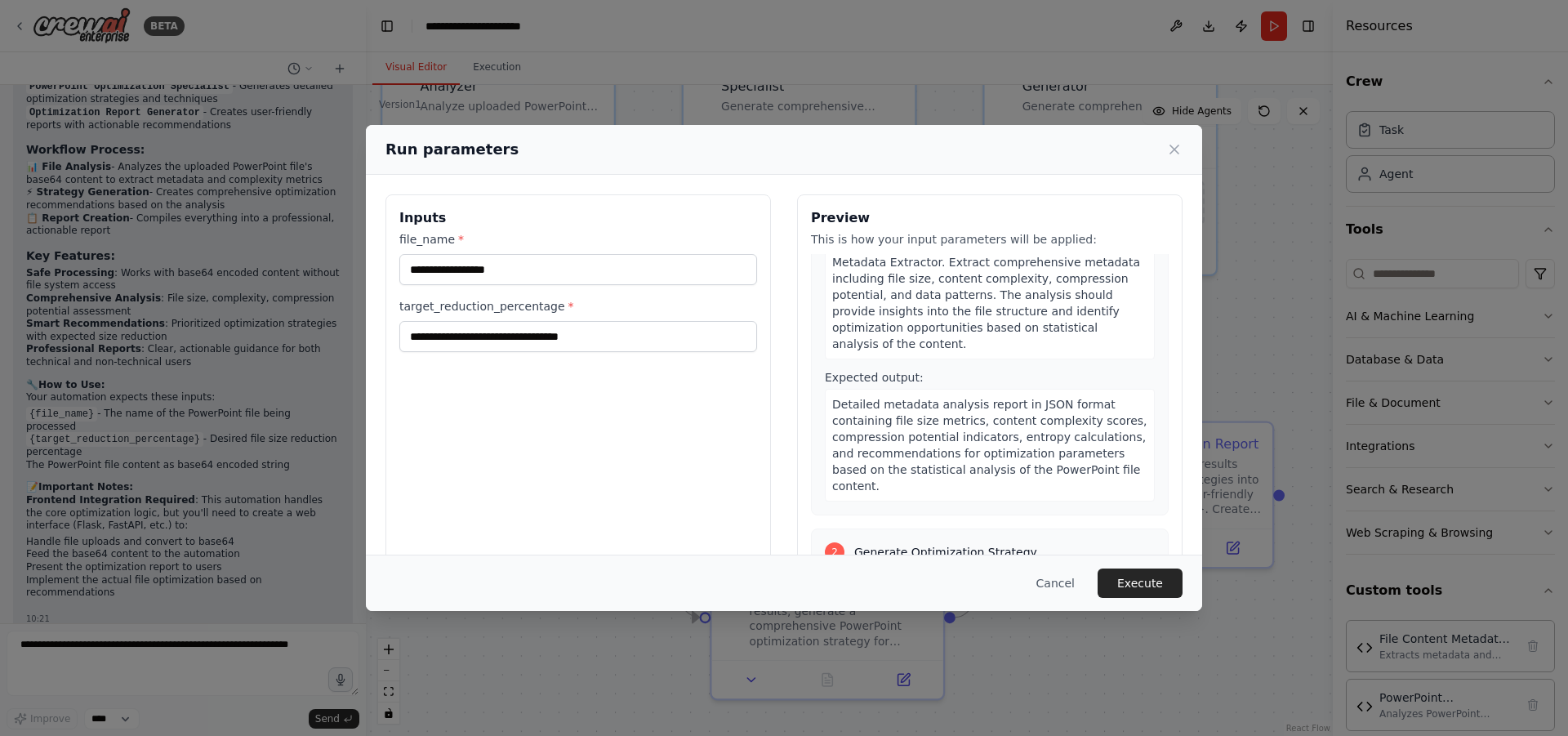
click at [456, 255] on input "file_name *" at bounding box center [578, 270] width 358 height 32
click at [477, 271] on input "file_name *" at bounding box center [578, 270] width 358 height 32
paste input "**********"
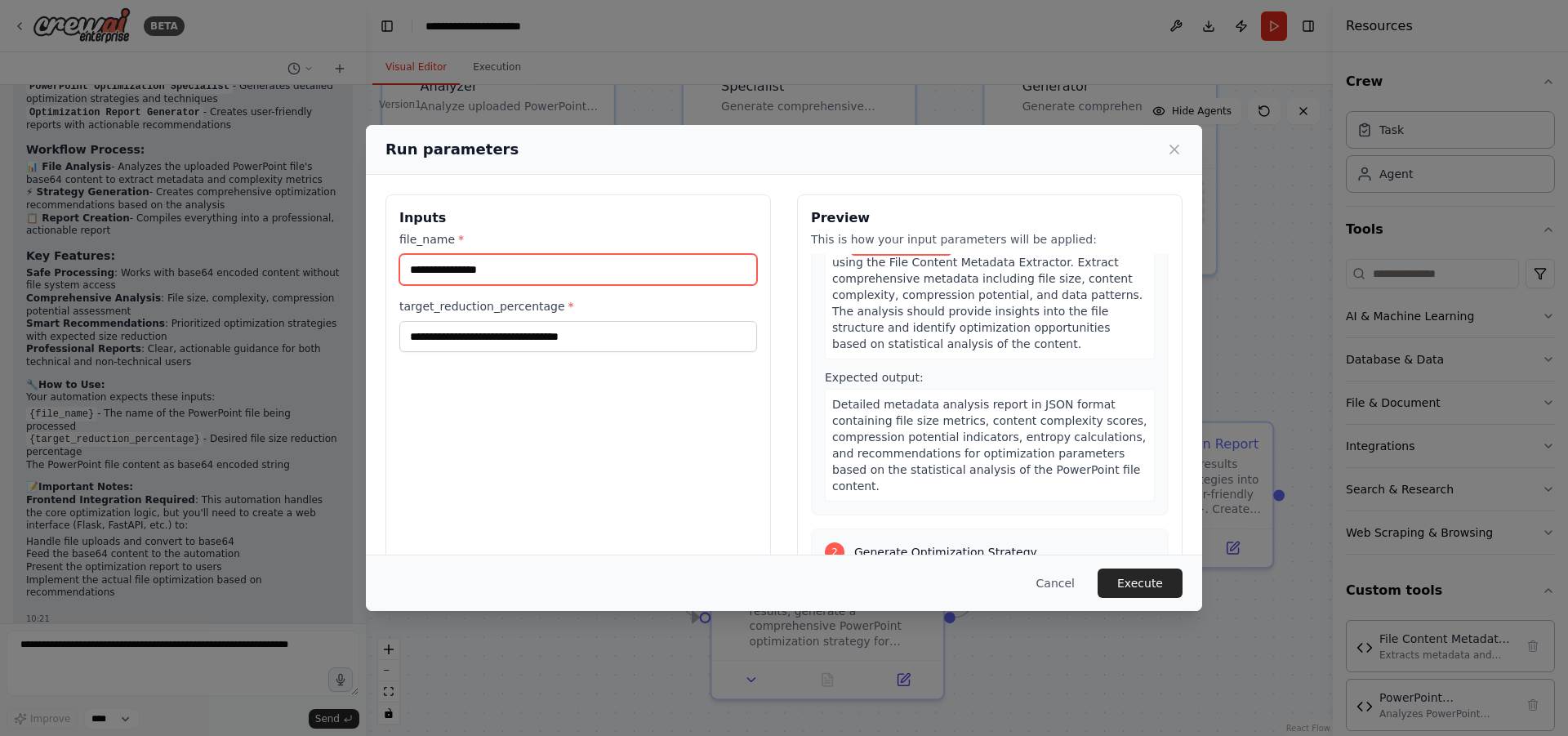
scroll to position [119, 0]
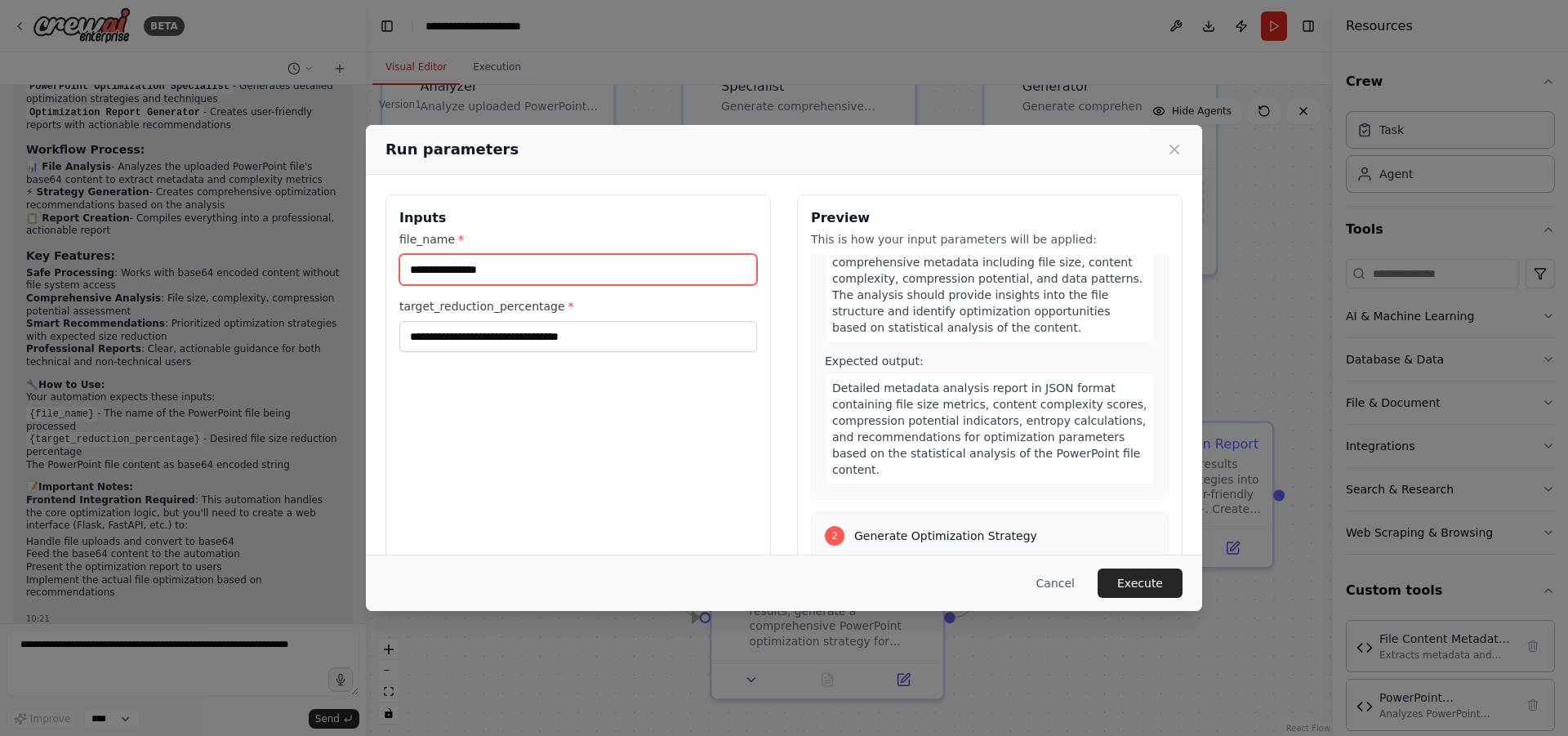
type input "**********"
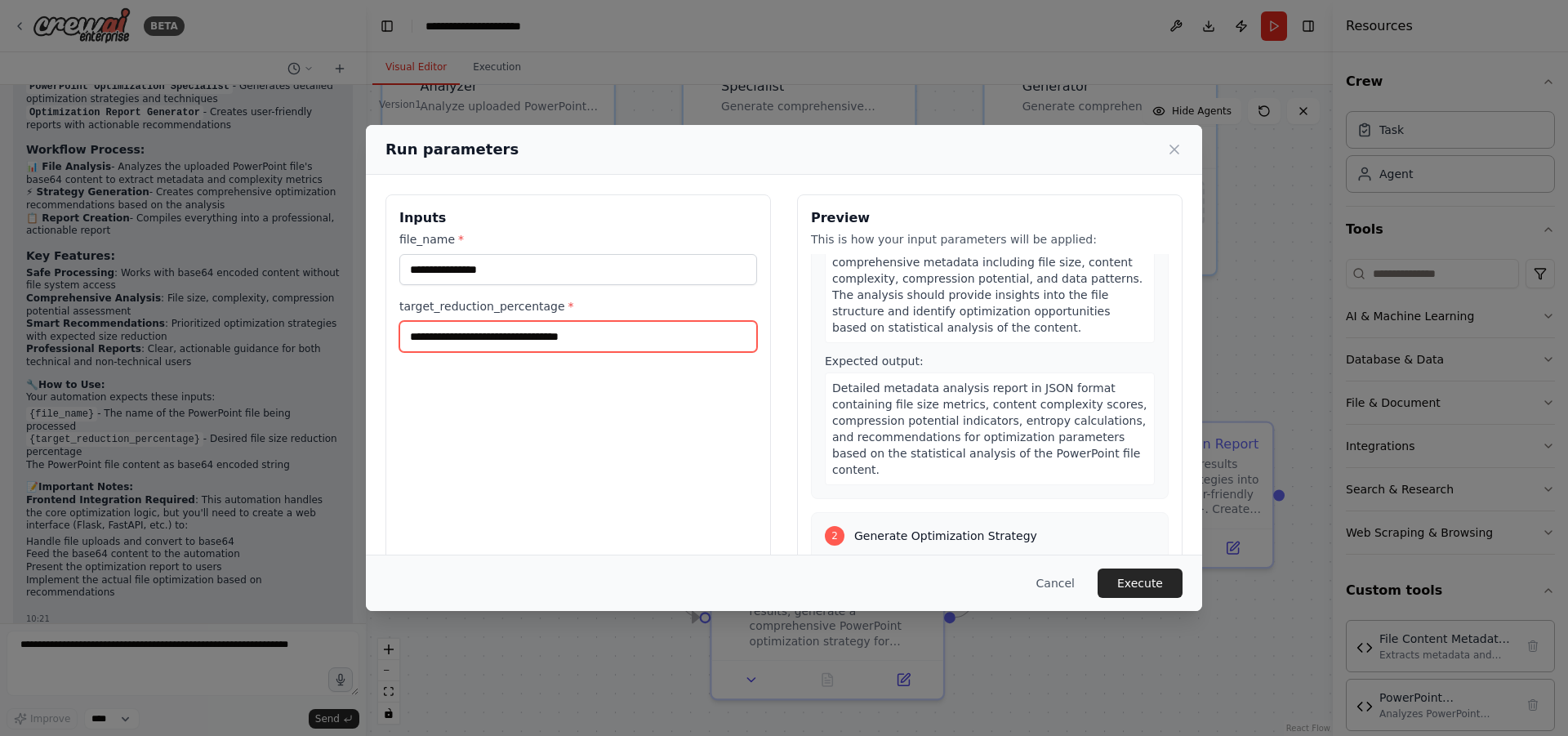
click at [479, 337] on input "target_reduction_percentage *" at bounding box center [578, 337] width 358 height 32
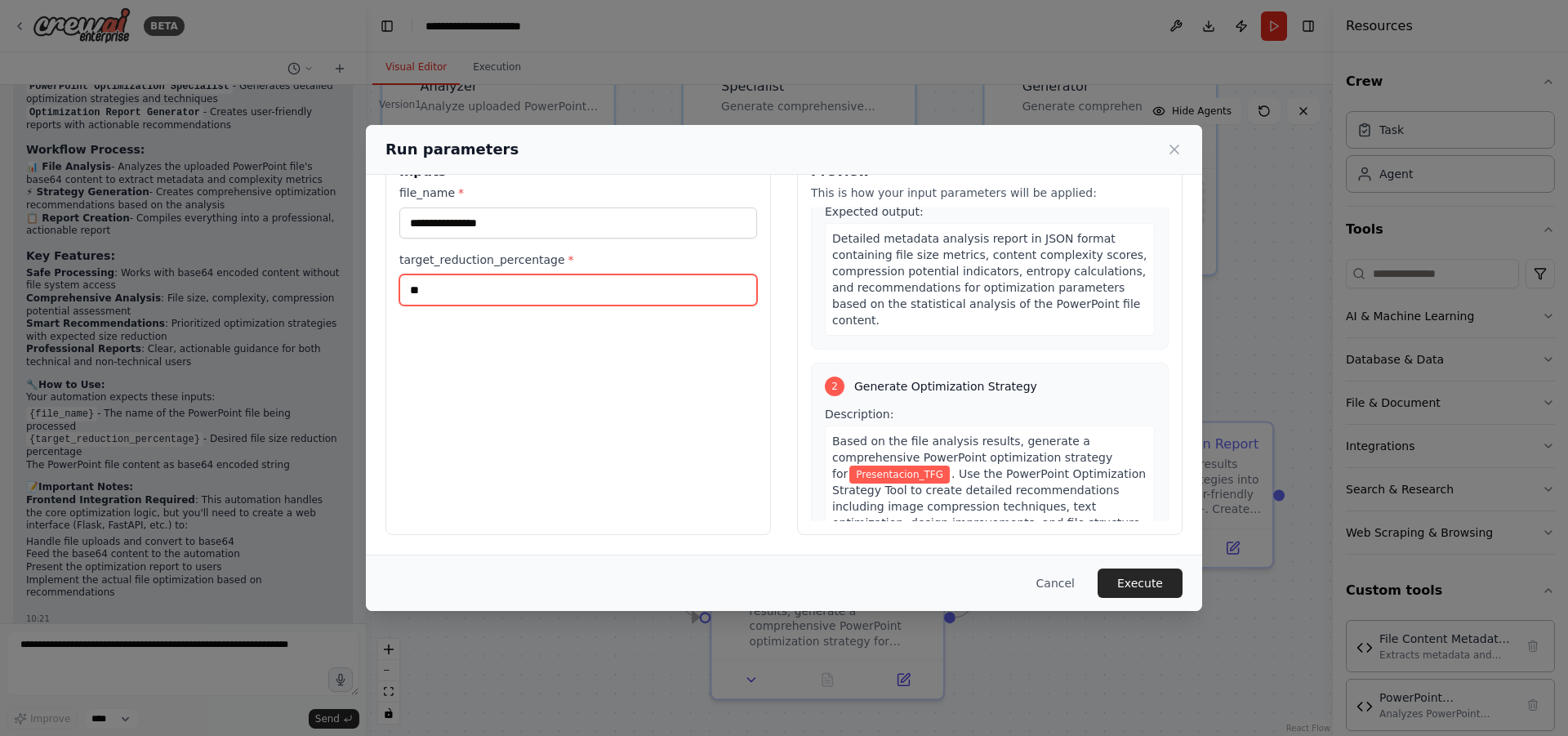
scroll to position [0, 0]
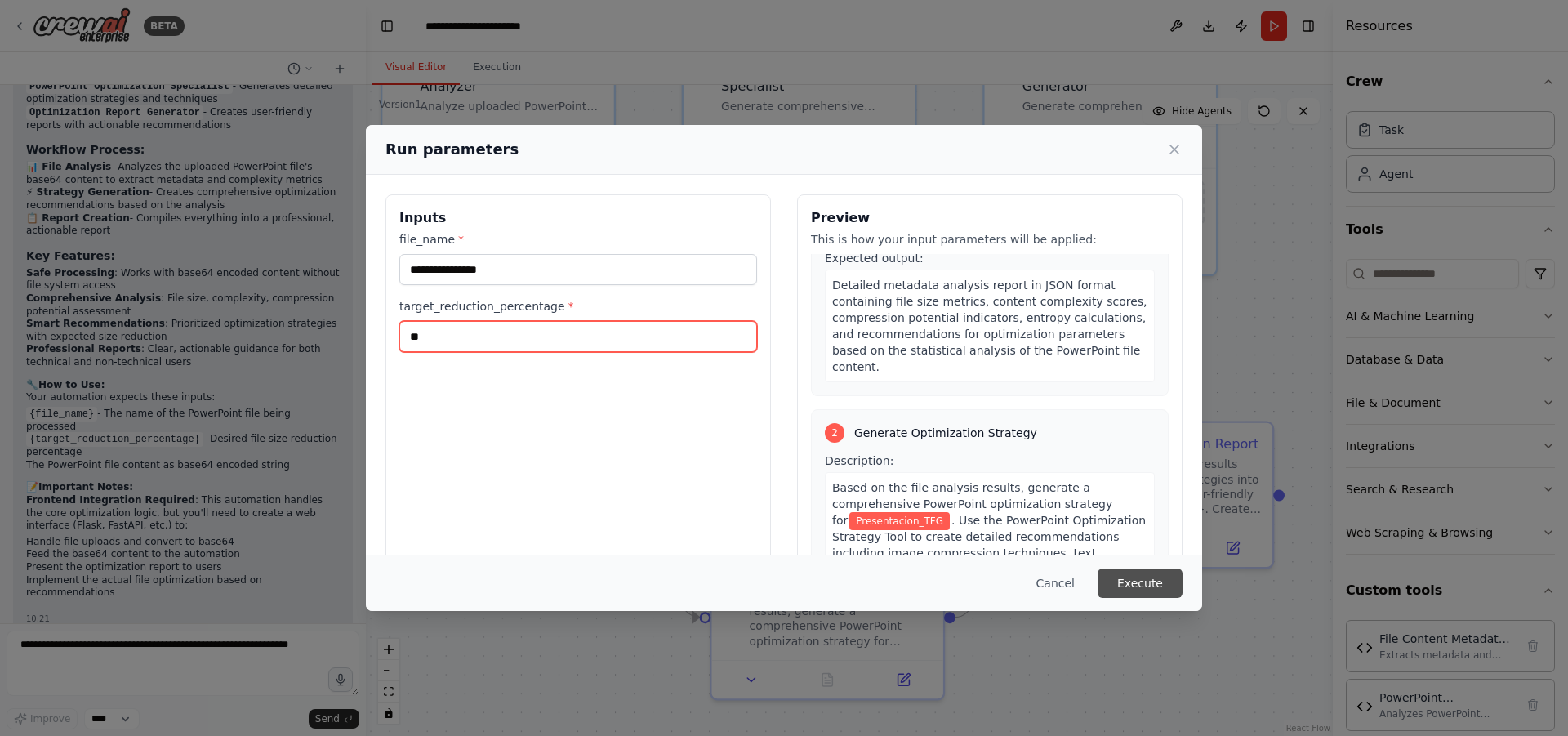
type input "**"
click at [1146, 591] on button "Execute" at bounding box center [1141, 583] width 85 height 30
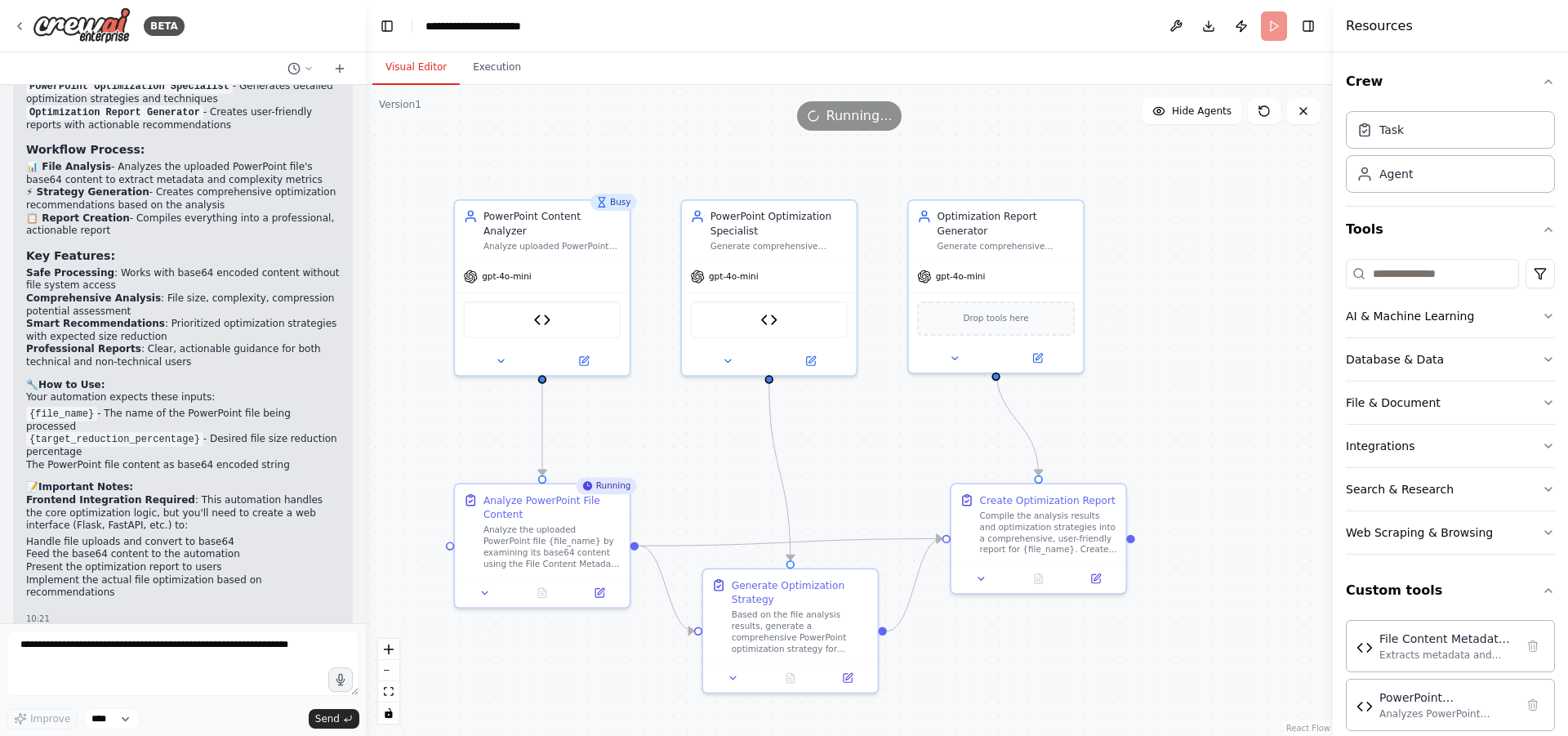
drag, startPoint x: 678, startPoint y: 405, endPoint x: 678, endPoint y: 448, distance: 43.0
click at [678, 448] on div ".deletable-edge-delete-btn { width: 20px; height: 20px; border: 0px solid #ffff…" at bounding box center [850, 410] width 967 height 651
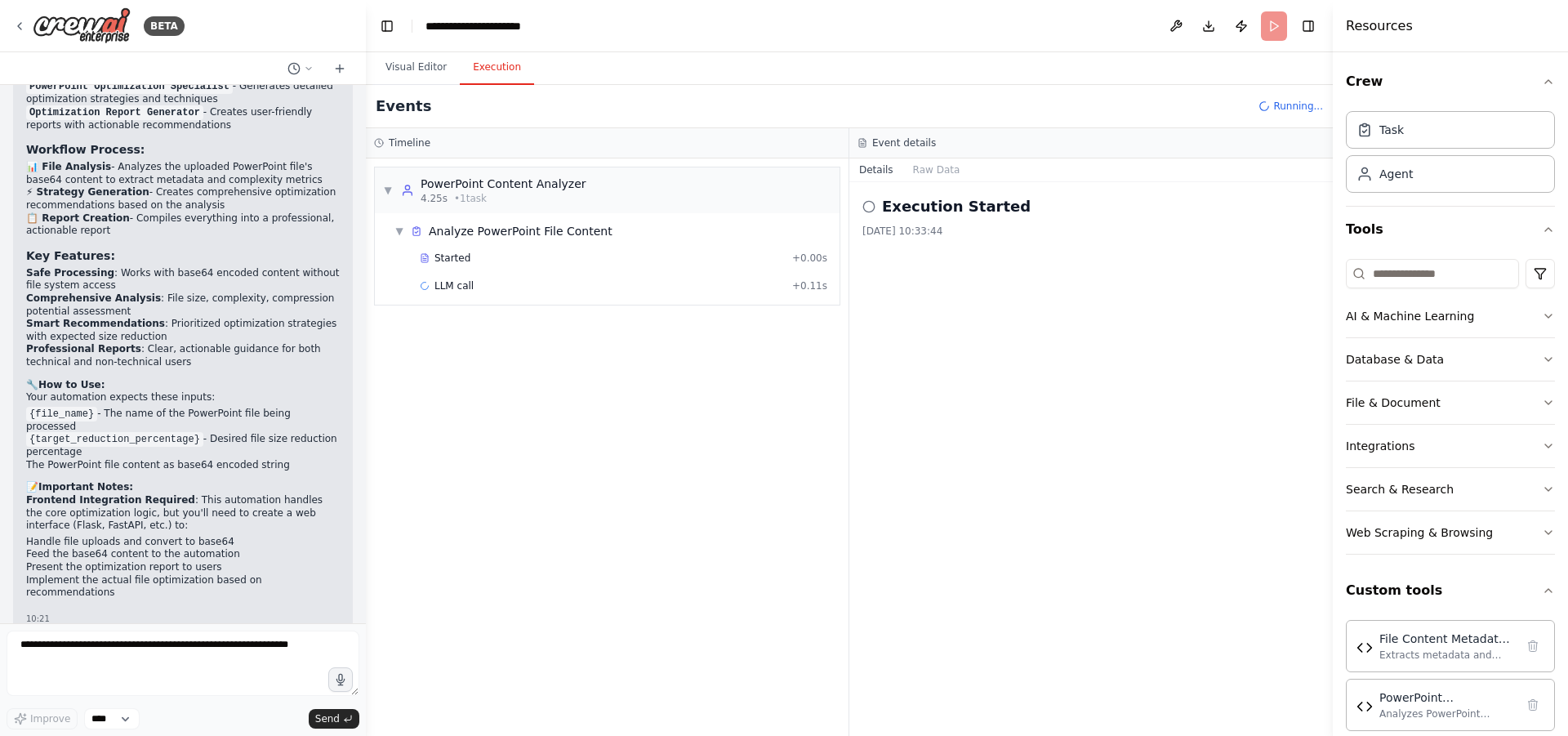
click at [486, 71] on button "Execution" at bounding box center [496, 67] width 74 height 34
click at [924, 168] on button "Raw Data" at bounding box center [937, 169] width 67 height 23
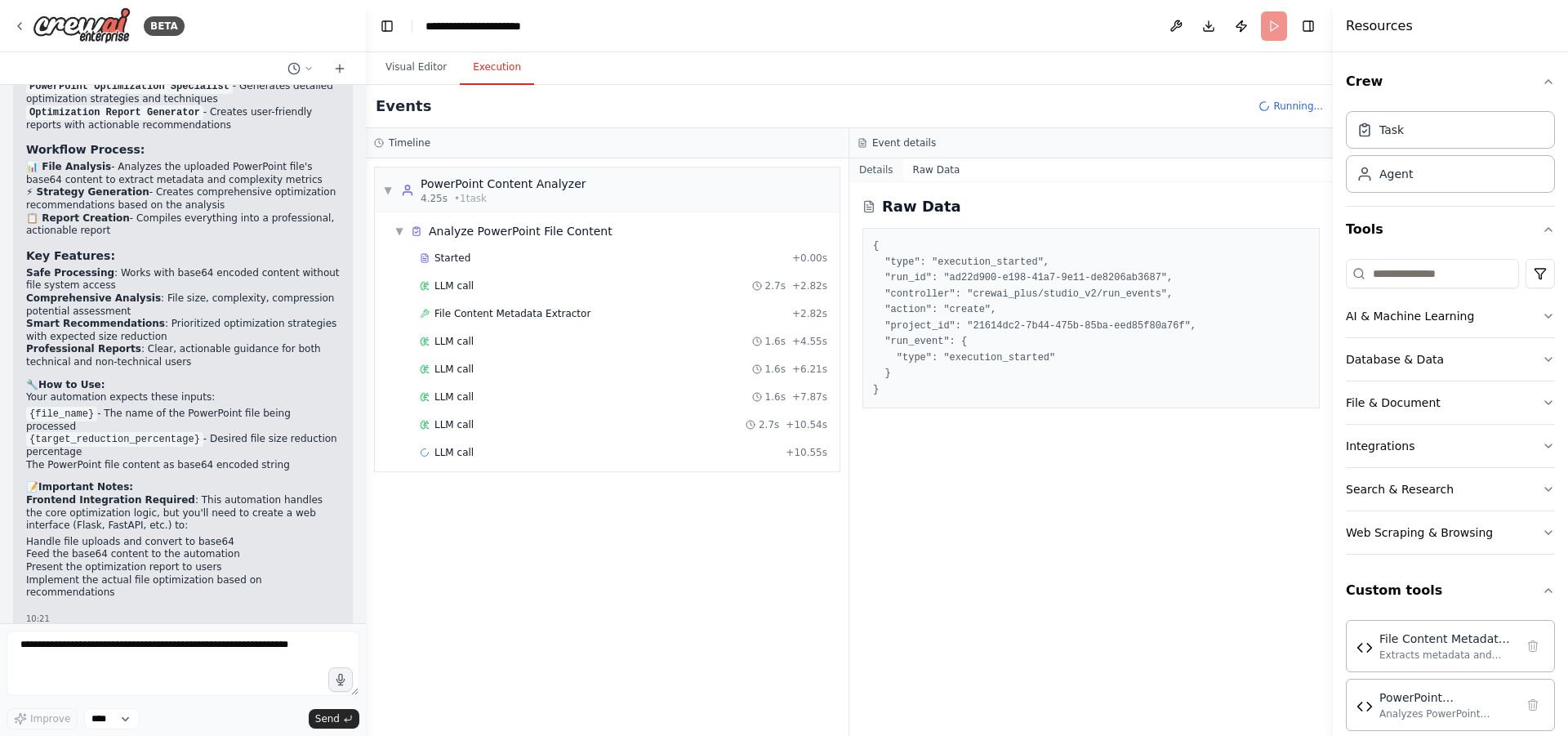
click at [869, 171] on button "Details" at bounding box center [877, 169] width 54 height 23
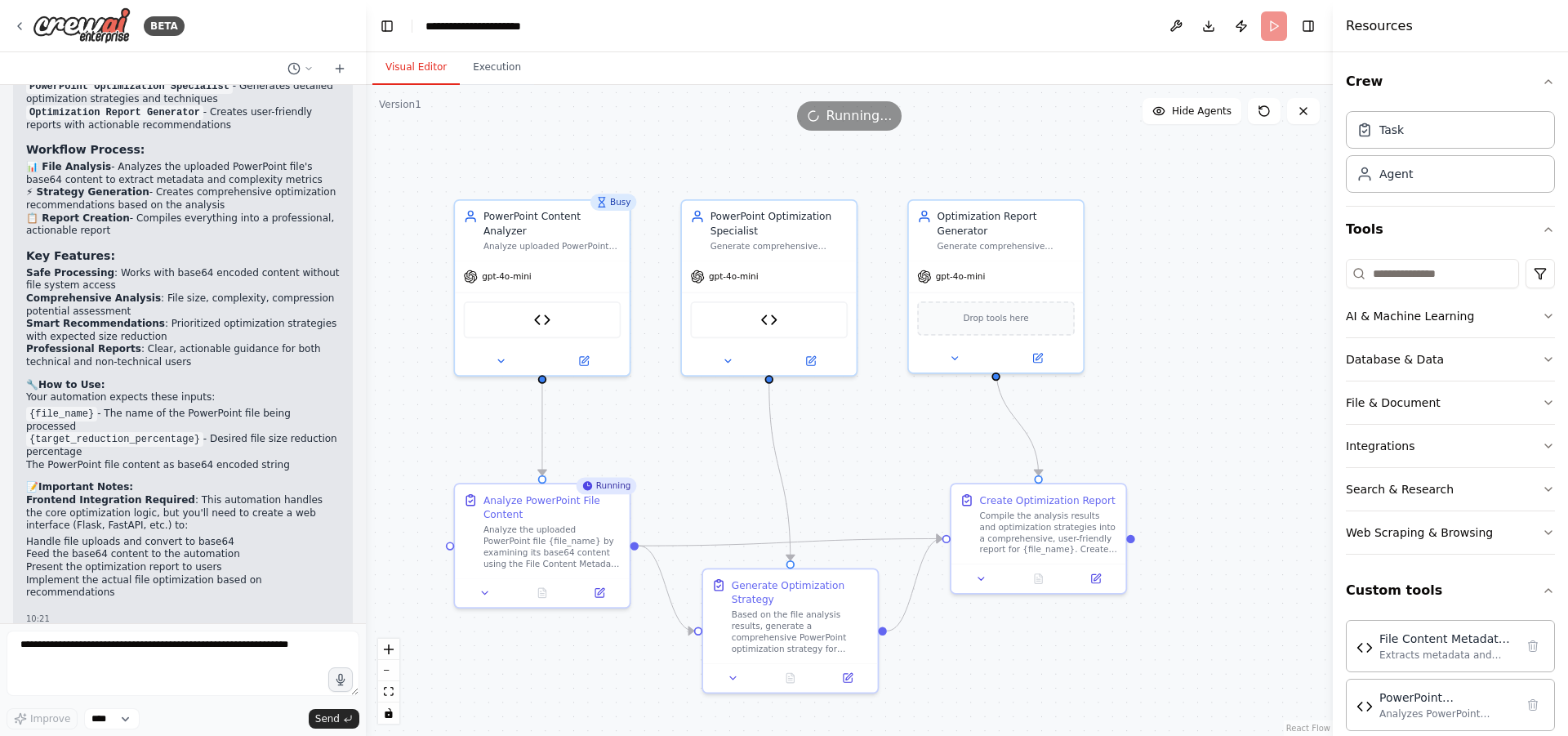
click at [411, 73] on button "Visual Editor" at bounding box center [416, 67] width 88 height 34
click at [477, 62] on button "Execution" at bounding box center [496, 67] width 74 height 34
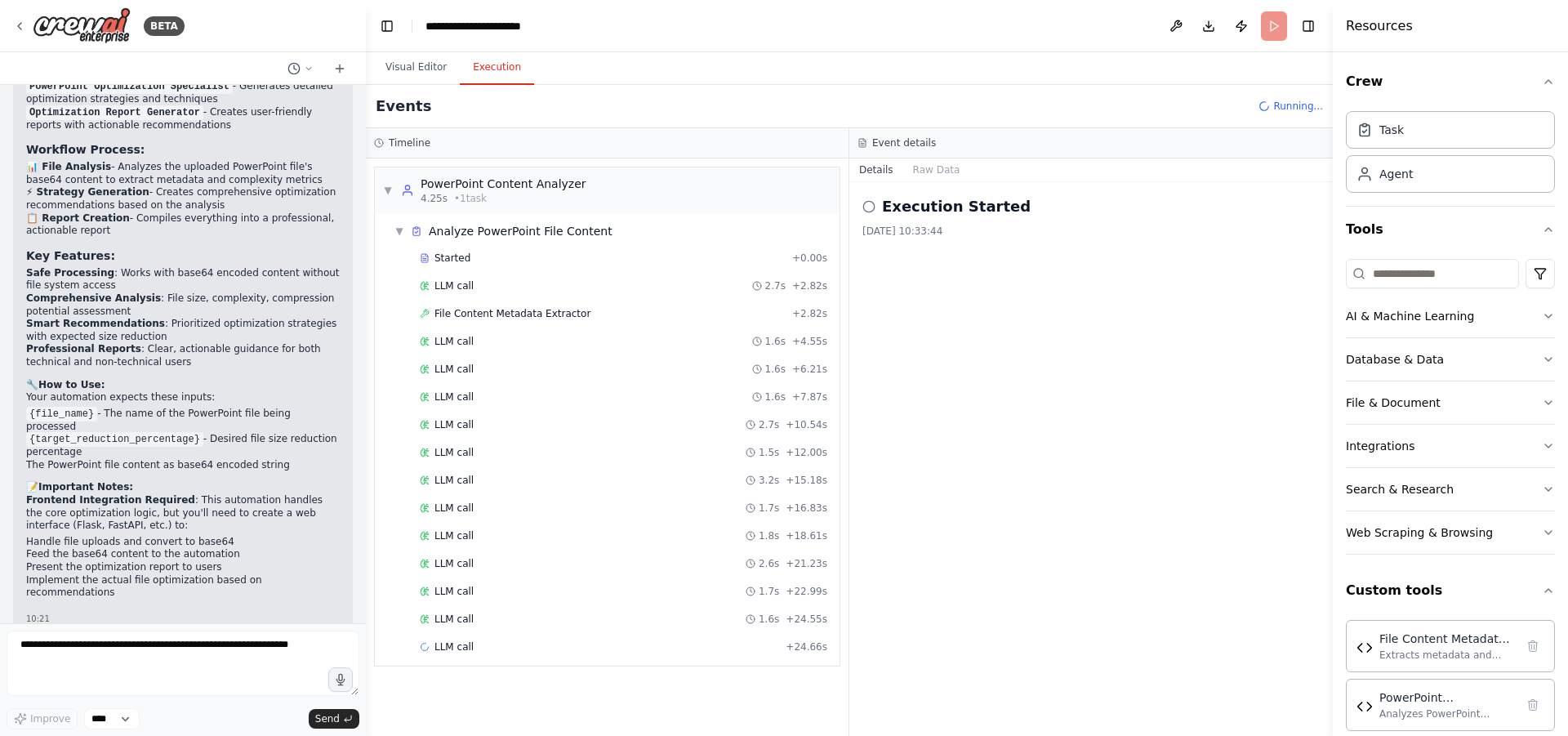
click at [873, 211] on circle at bounding box center [869, 206] width 11 height 11
click at [869, 207] on icon at bounding box center [869, 206] width 13 height 13
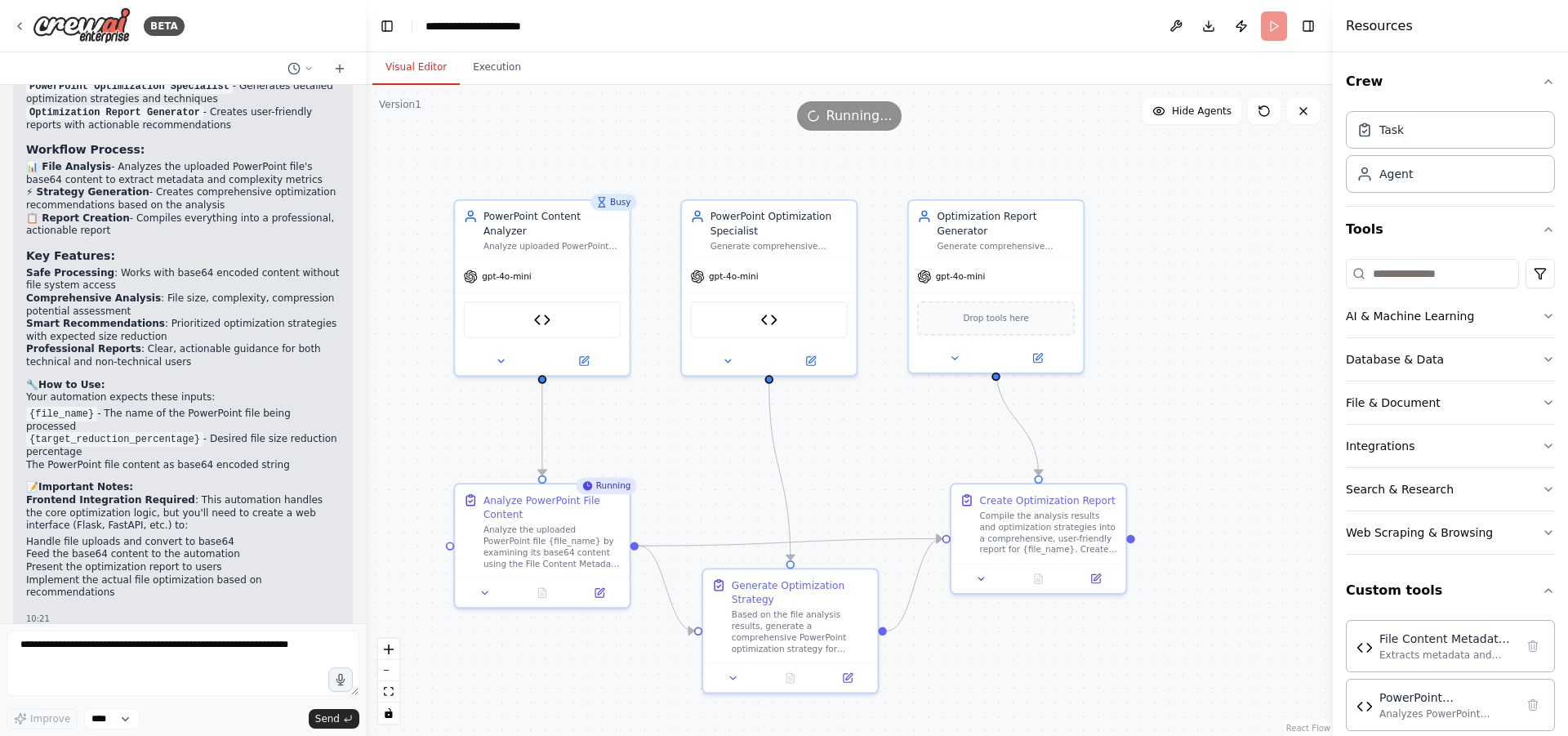
click at [417, 74] on button "Visual Editor" at bounding box center [416, 67] width 88 height 34
click at [606, 496] on div "Analyze PowerPoint File Content" at bounding box center [552, 504] width 137 height 29
click at [151, 658] on textarea at bounding box center [183, 663] width 353 height 65
click at [84, 708] on select "****" at bounding box center [111, 719] width 55 height 22
click at [96, 718] on select "****" at bounding box center [111, 719] width 55 height 22
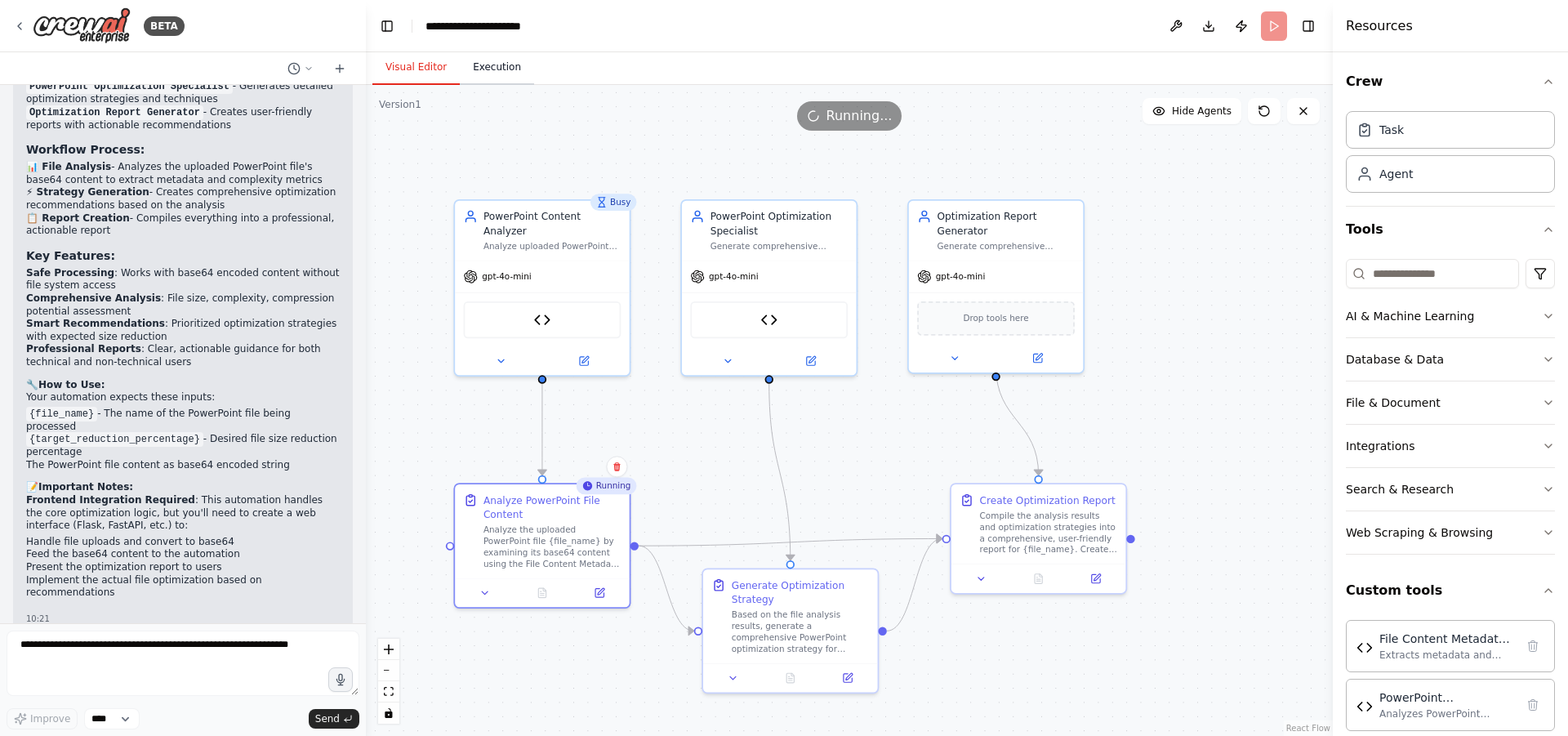
click at [484, 69] on button "Execution" at bounding box center [496, 67] width 74 height 34
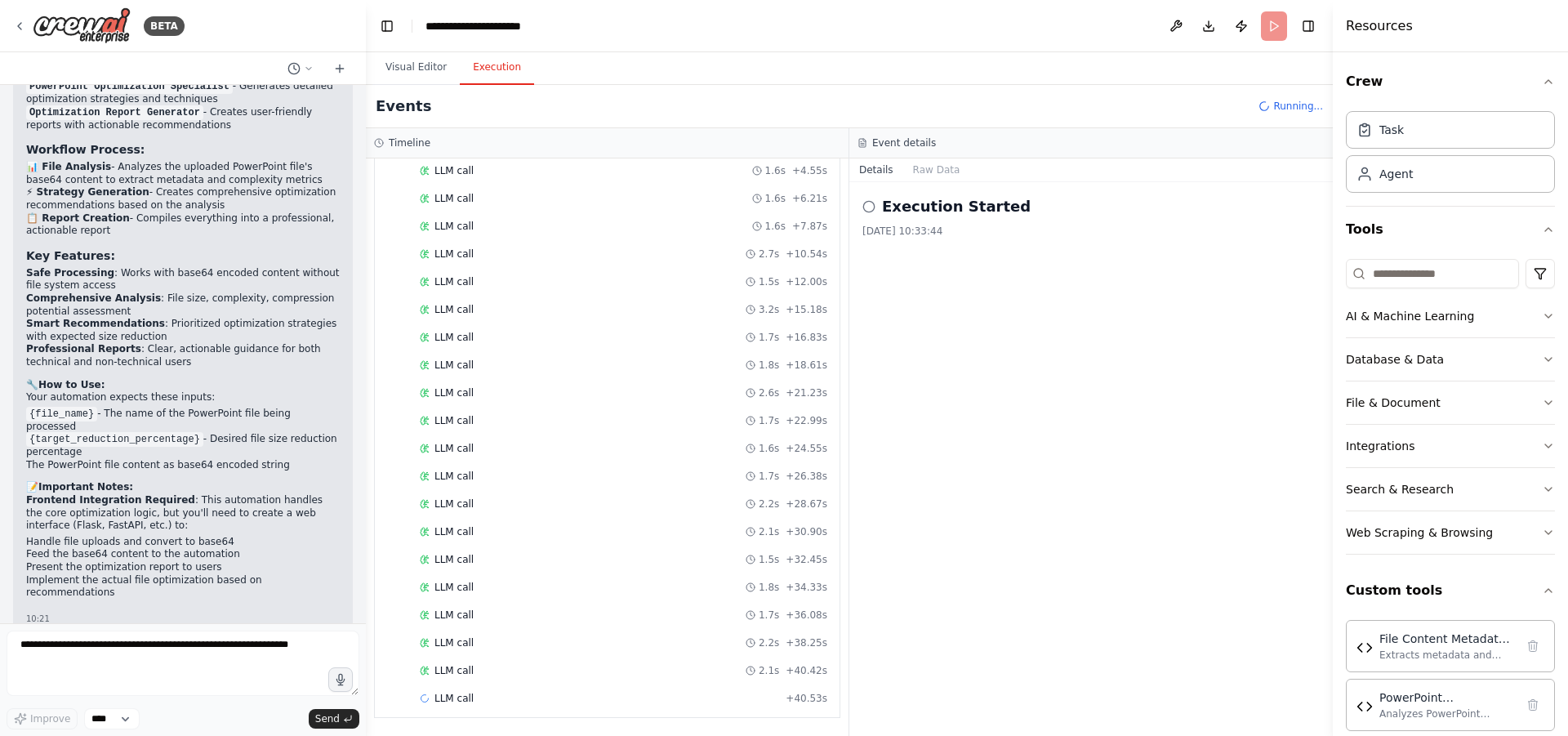
scroll to position [199, 0]
click at [1278, 111] on div "Running..." at bounding box center [1291, 105] width 65 height 13
click at [1296, 106] on span "Running..." at bounding box center [1298, 105] width 50 height 13
click at [1274, 31] on header "**********" at bounding box center [850, 26] width 967 height 52
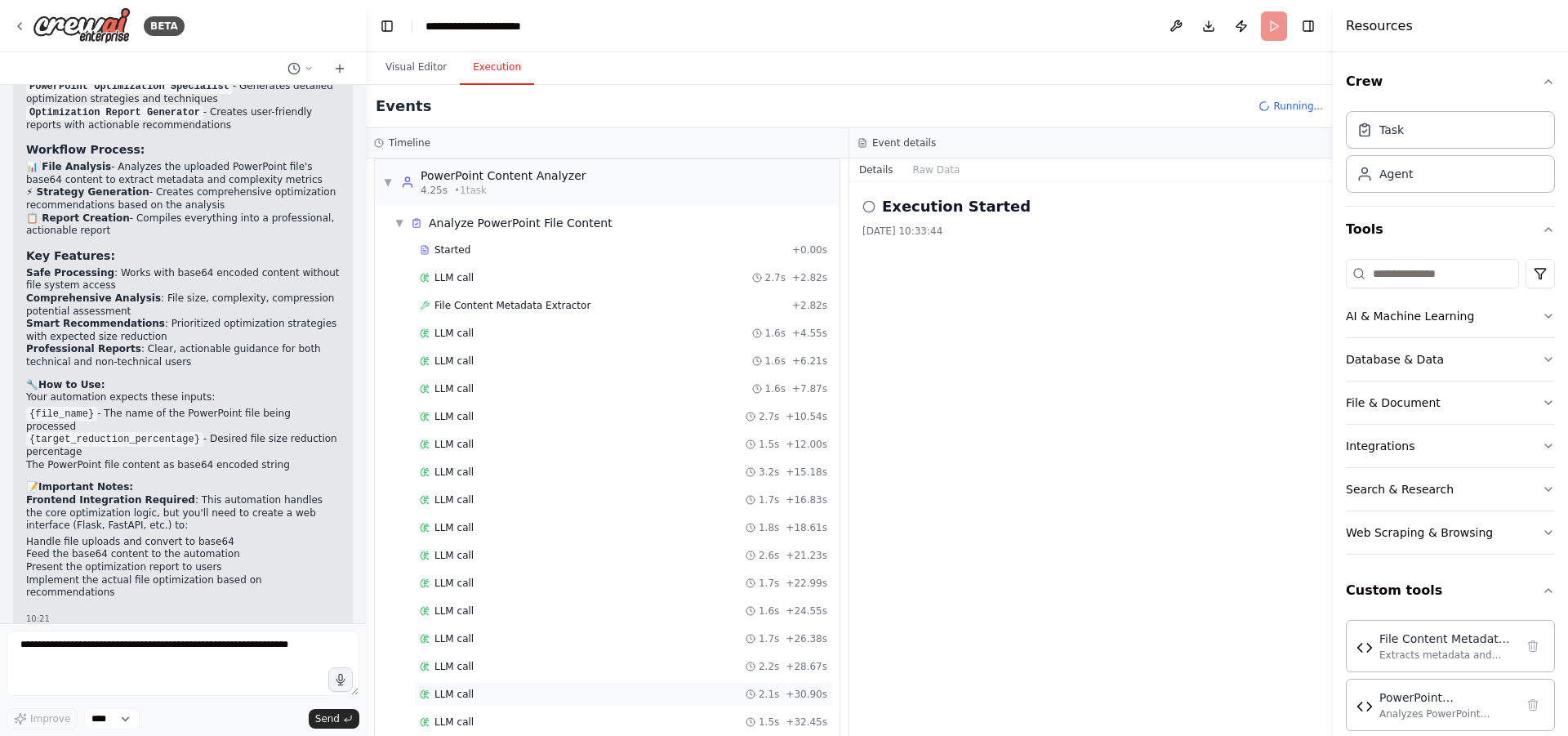
scroll to position [0, 0]
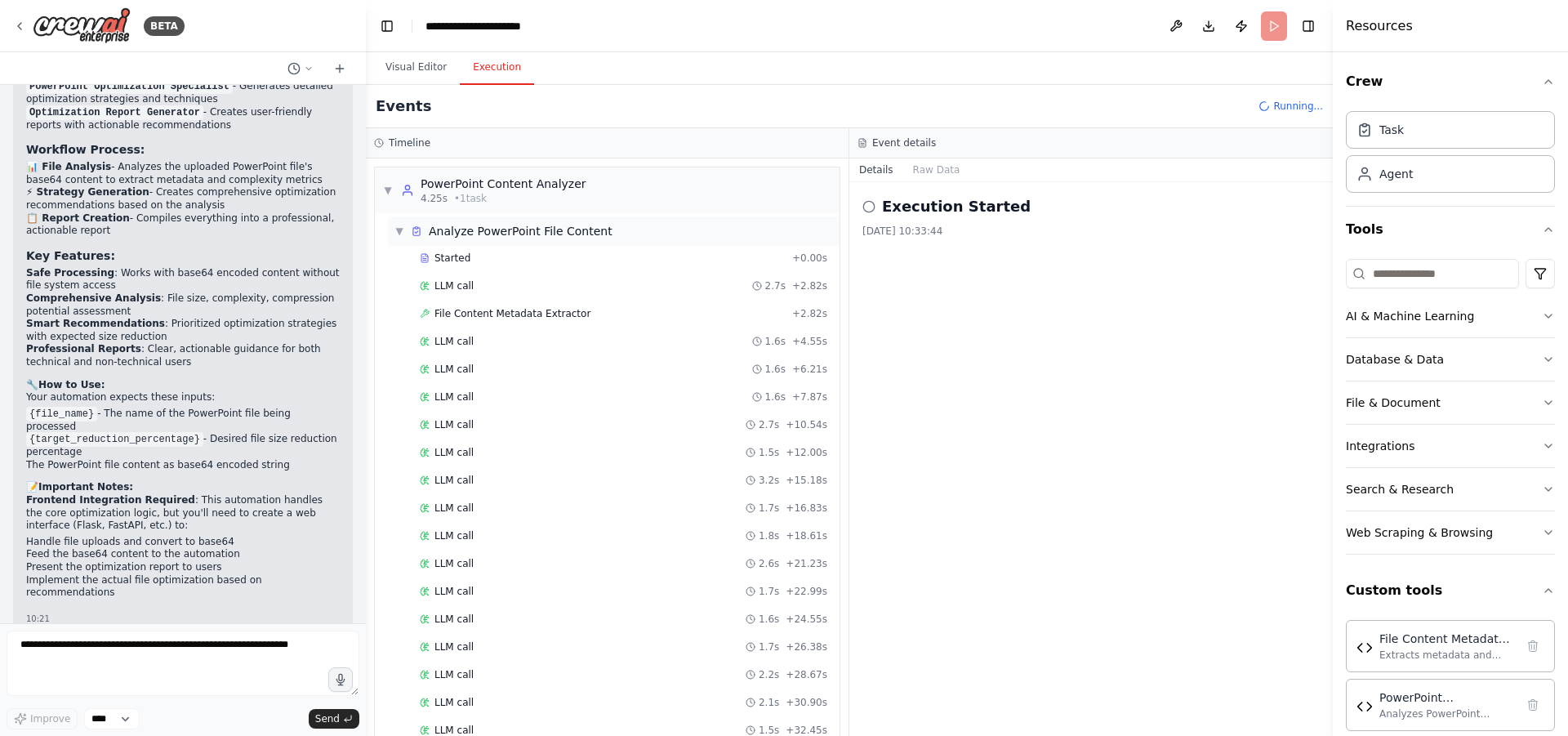
click at [393, 227] on div "▼ Analyze PowerPoint File Content" at bounding box center [614, 232] width 452 height 30
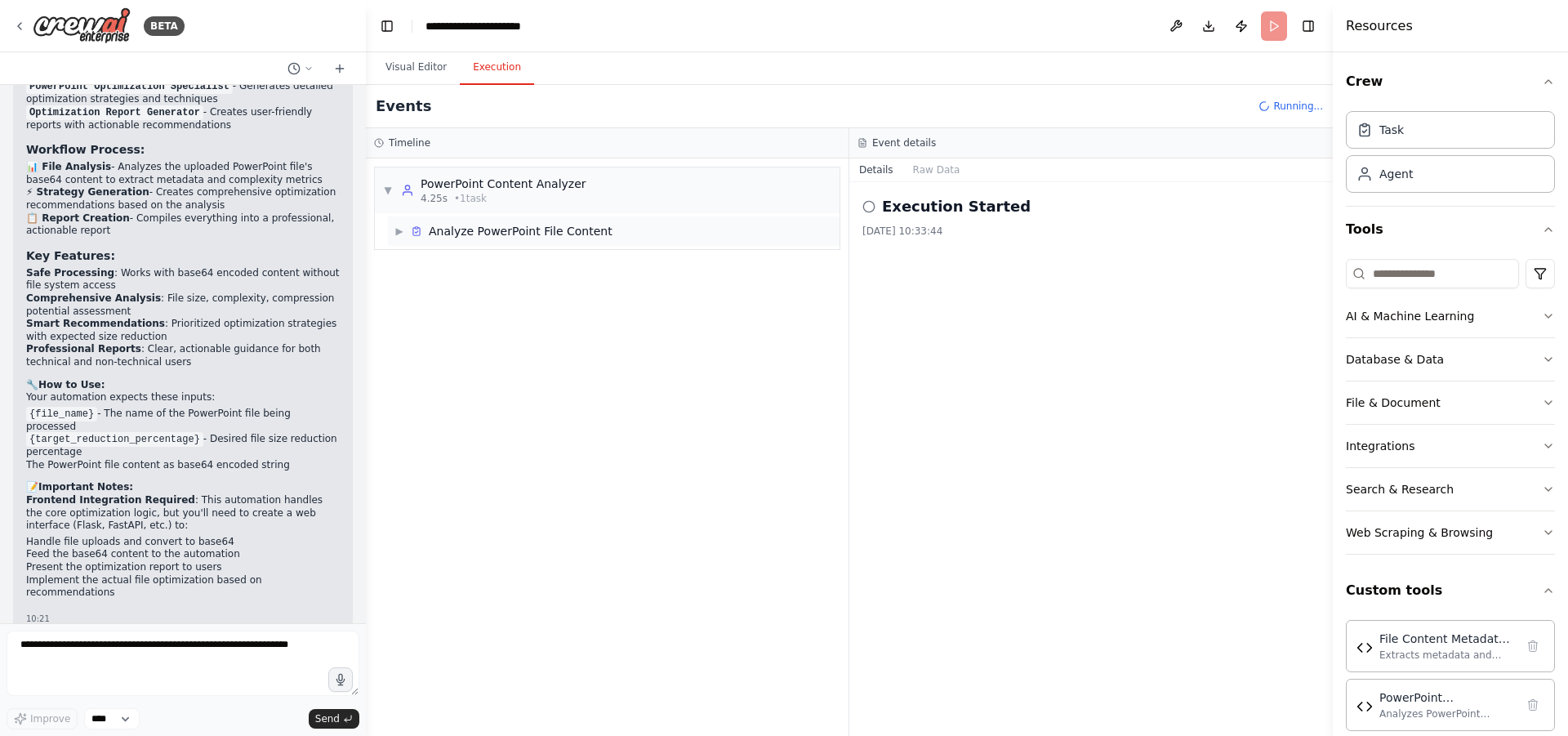
click at [399, 233] on span "▶" at bounding box center [400, 231] width 10 height 13
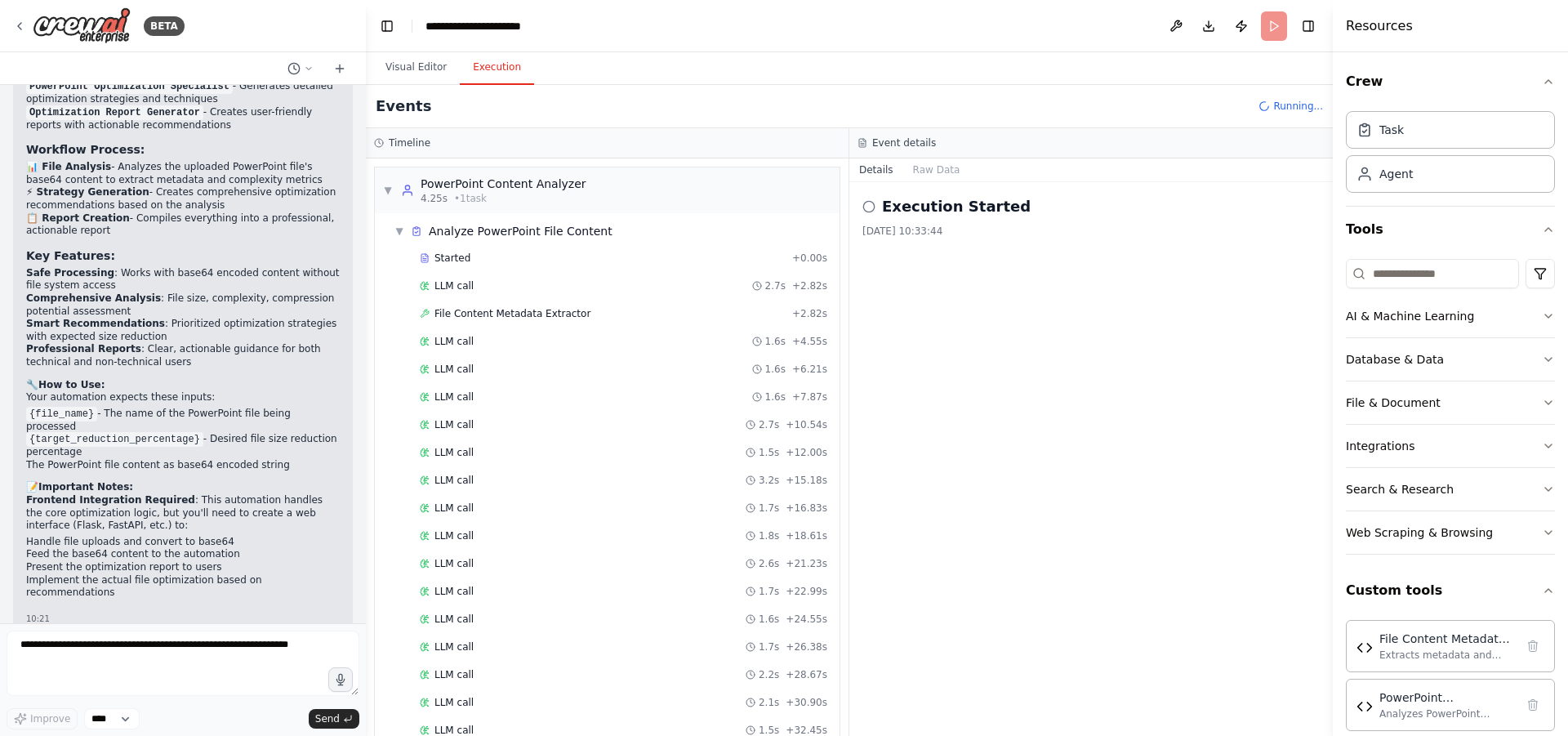
click at [389, 166] on div "▼ PowerPoint Content Analyzer 4.25s • 1 task ▼ Analyze PowerPoint File Content …" at bounding box center [608, 447] width 483 height 577
click at [384, 189] on span "▼" at bounding box center [388, 190] width 10 height 13
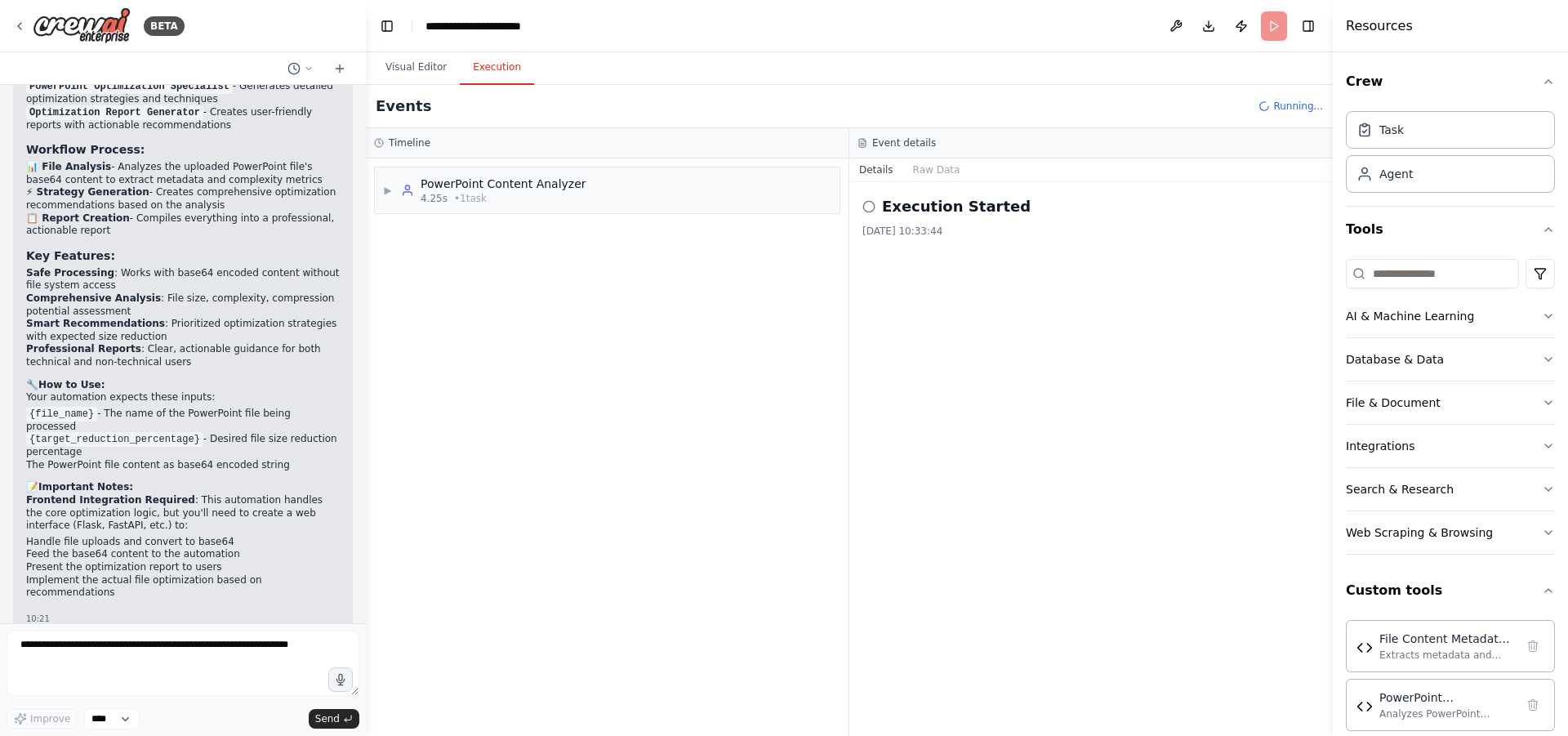
click at [436, 157] on div "Timeline" at bounding box center [608, 143] width 483 height 31
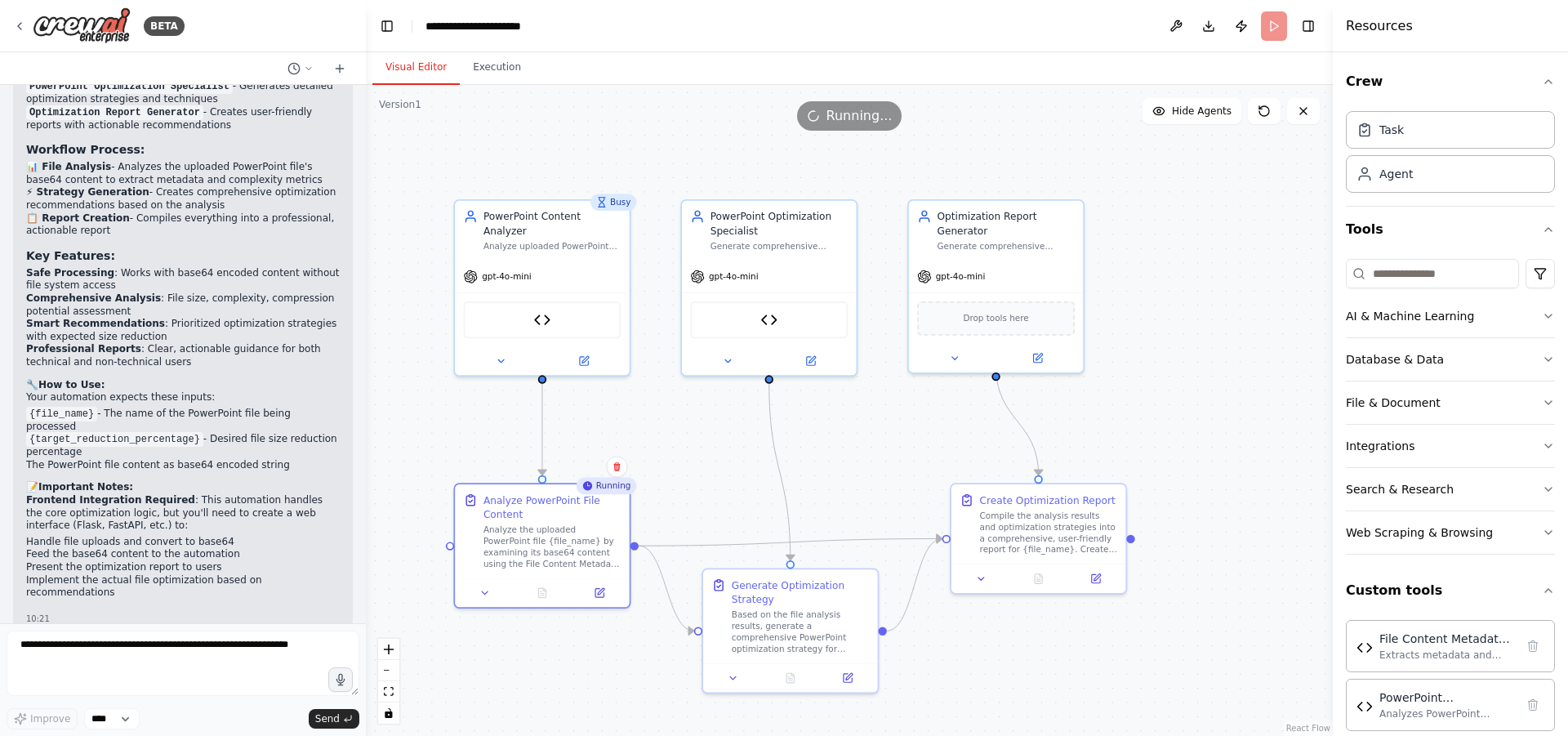
click at [401, 65] on button "Visual Editor" at bounding box center [416, 67] width 88 height 34
click at [835, 124] on span "Running..." at bounding box center [859, 116] width 66 height 20
click at [830, 108] on div "Running..." at bounding box center [849, 116] width 105 height 30
click at [1305, 111] on icon at bounding box center [1303, 110] width 13 height 13
click at [477, 69] on button "Execution" at bounding box center [496, 67] width 74 height 34
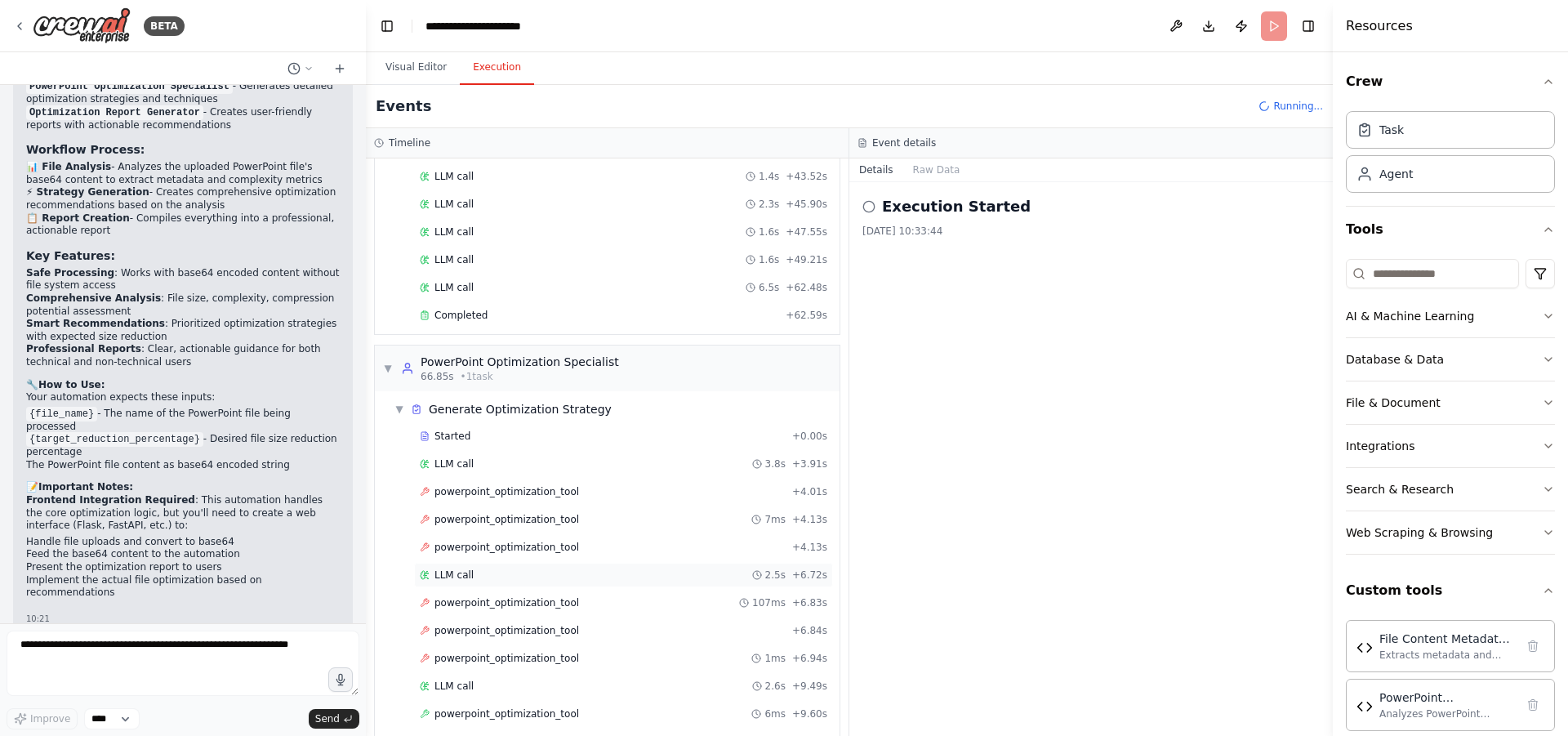
scroll to position [764, 0]
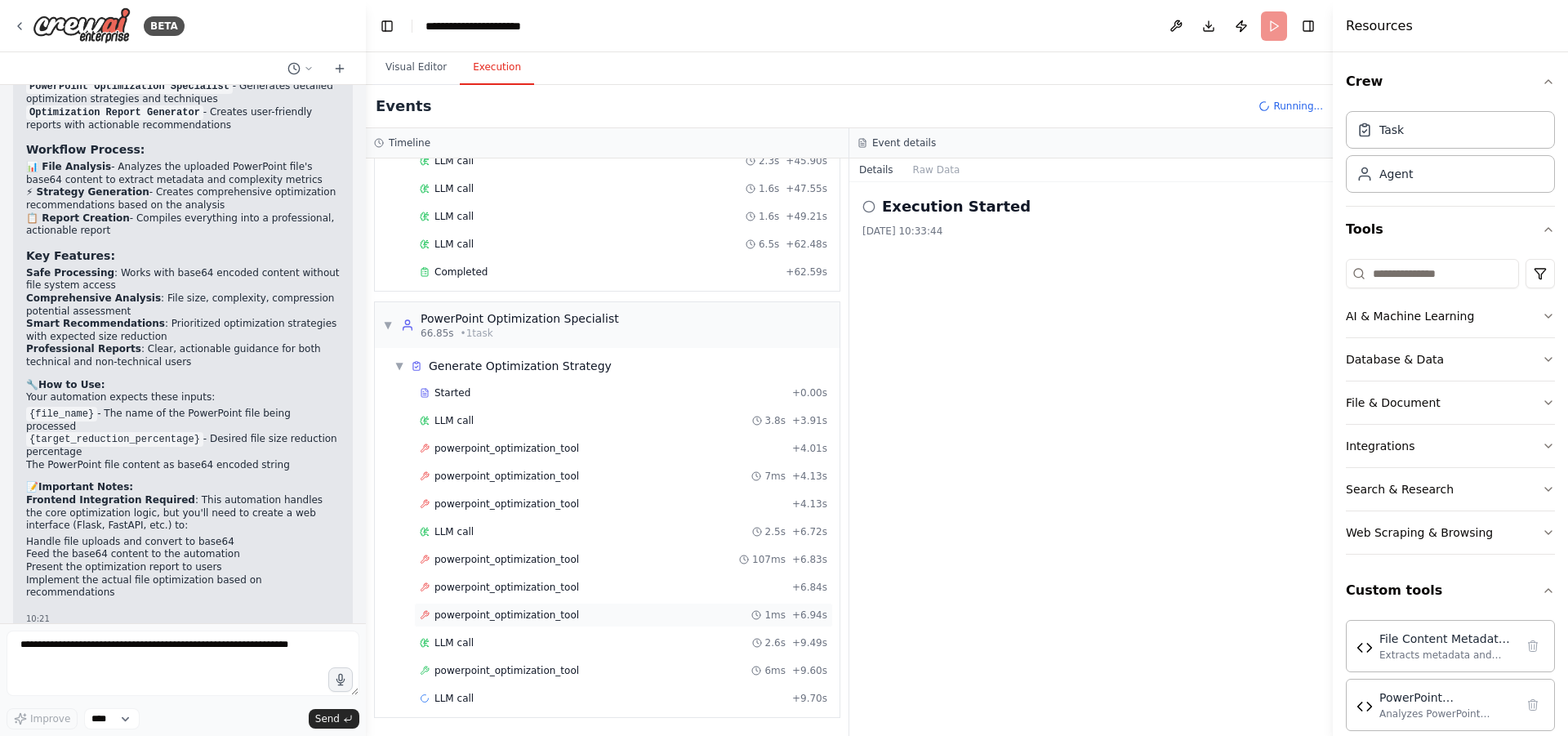
click at [494, 618] on span "powerpoint_optimization_tool" at bounding box center [506, 615] width 145 height 13
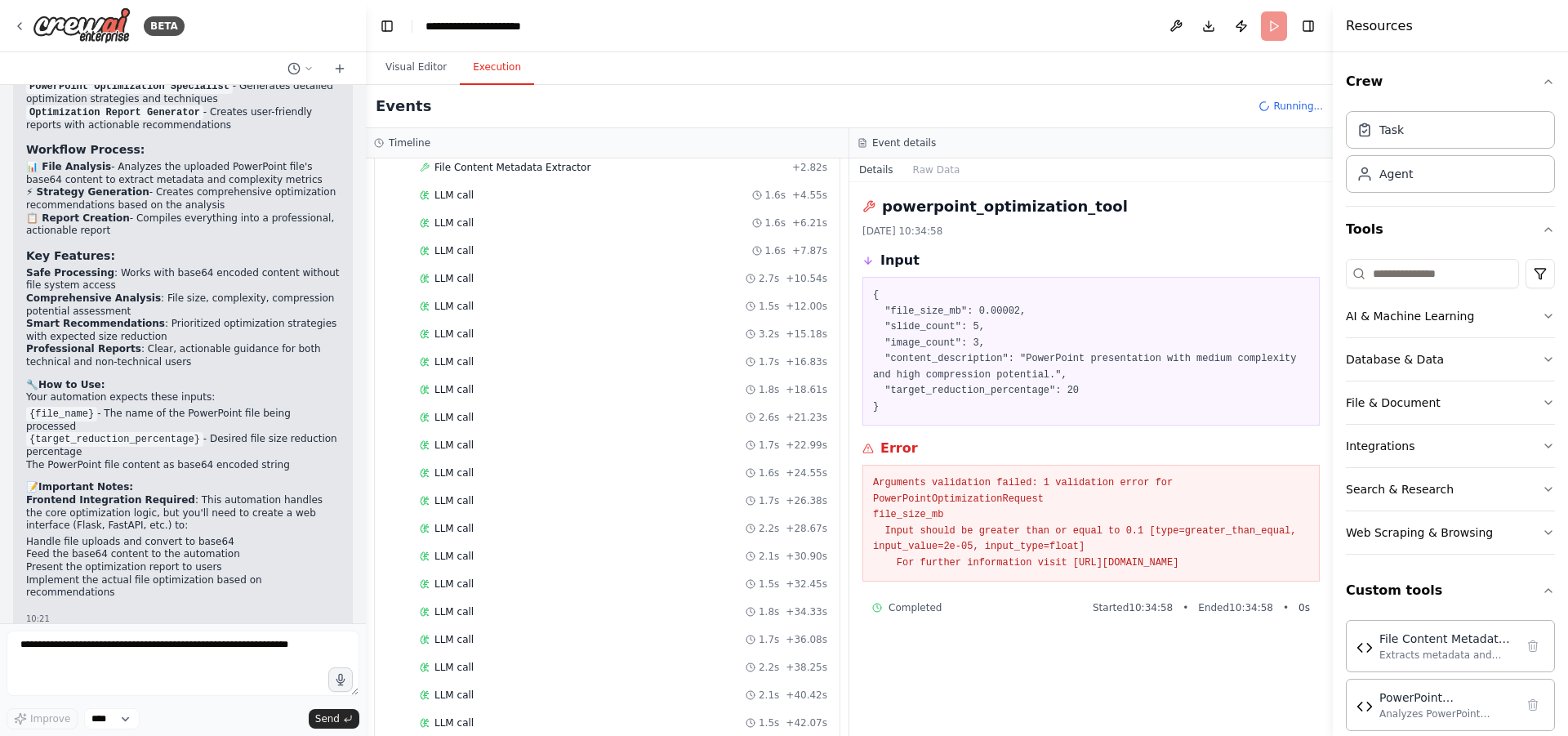
scroll to position [0, 0]
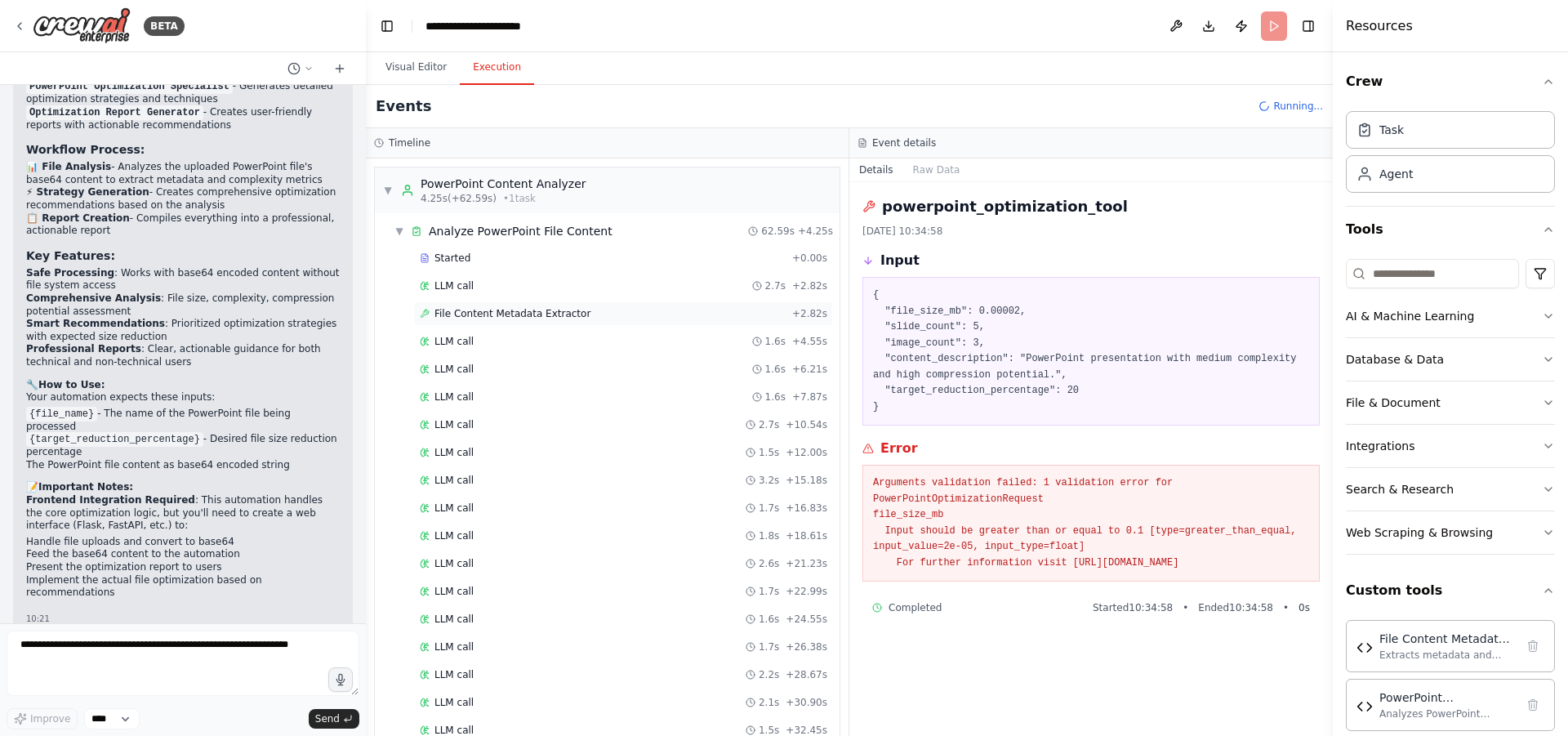
click at [505, 322] on div "File Content Metadata Extractor + 2.82s" at bounding box center [622, 313] width 419 height 25
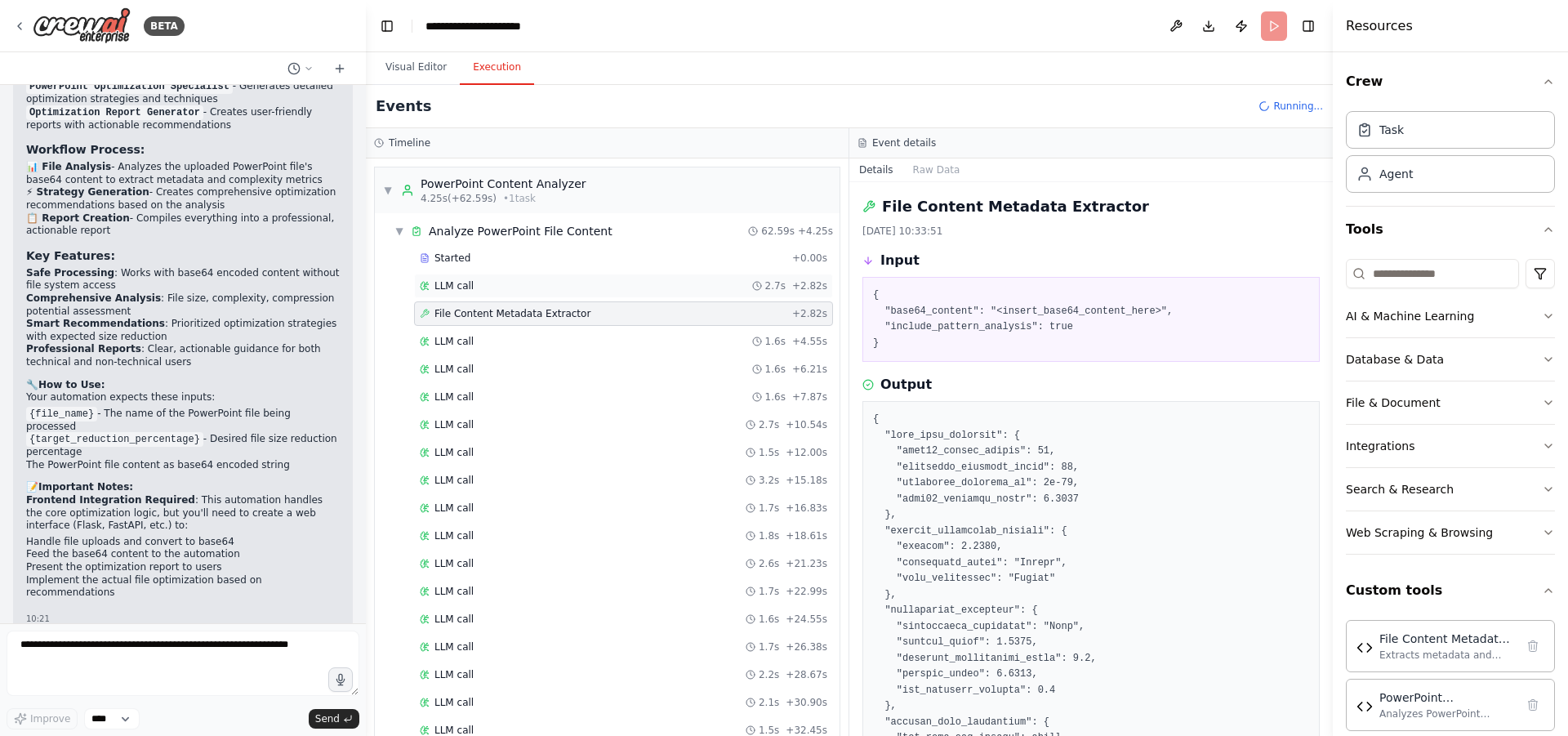
click at [554, 297] on div "LLM call 2.7s + 2.82s" at bounding box center [622, 286] width 419 height 25
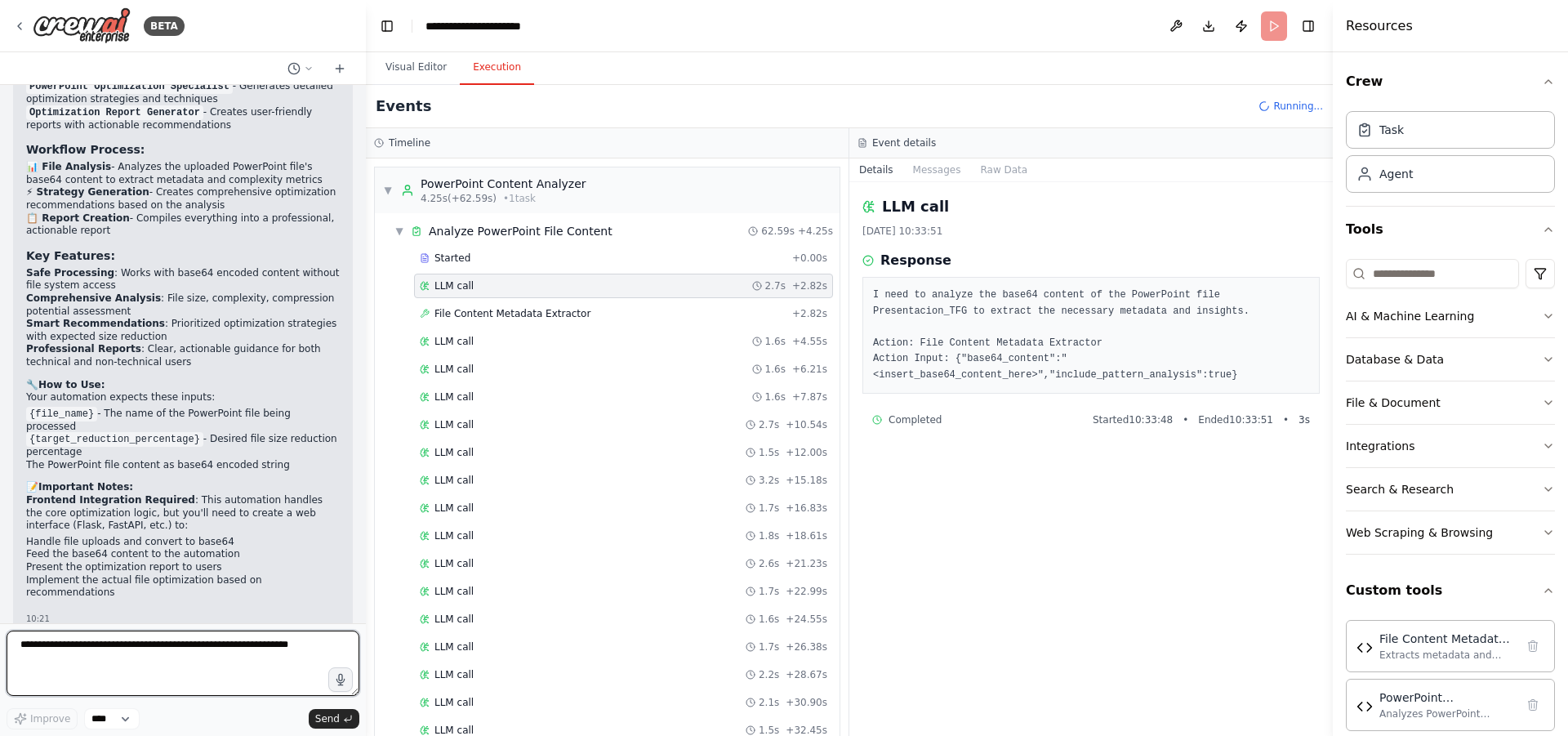
click at [236, 654] on textarea at bounding box center [183, 663] width 353 height 65
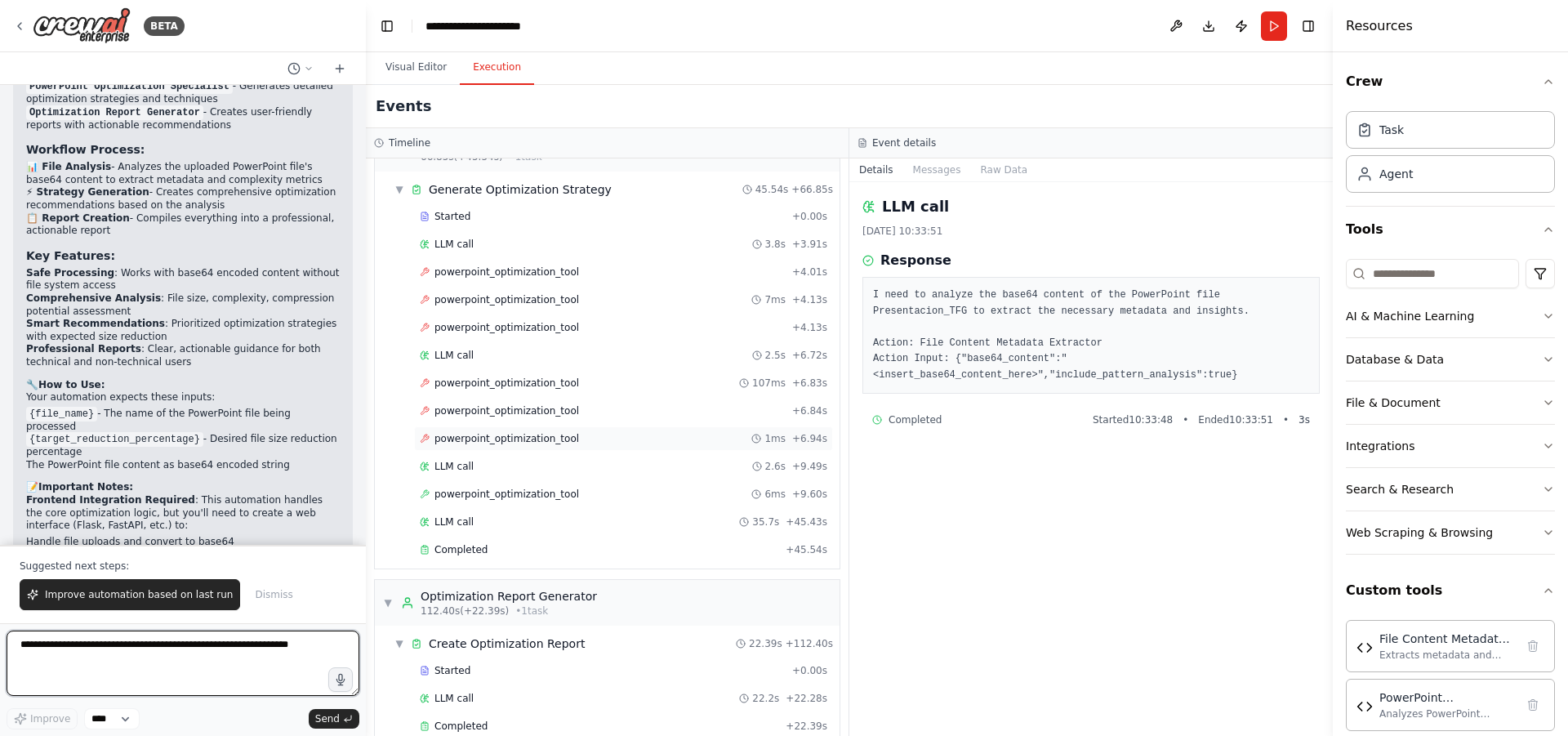
scroll to position [969, 0]
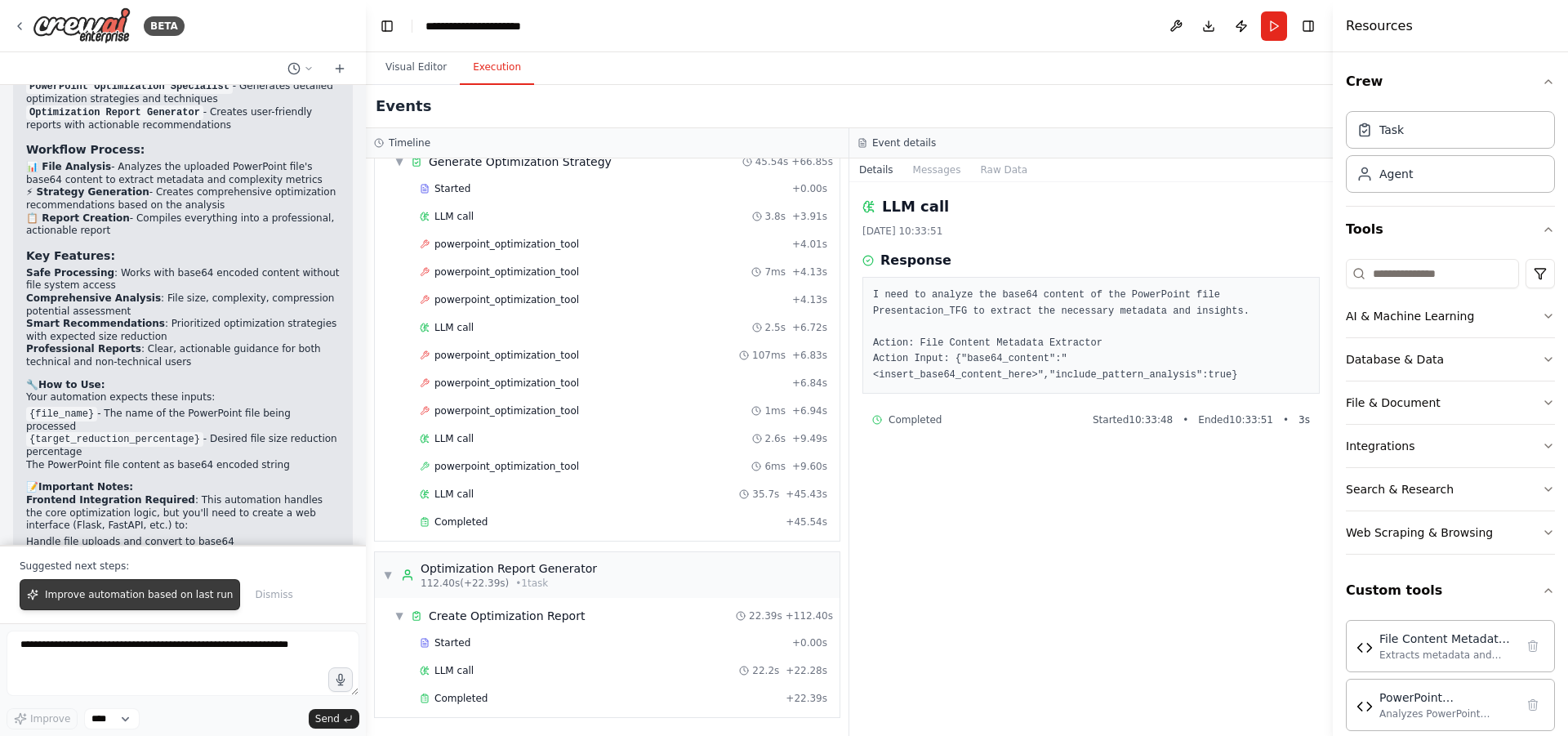
click at [156, 601] on span "Improve automation based on last run" at bounding box center [139, 594] width 188 height 13
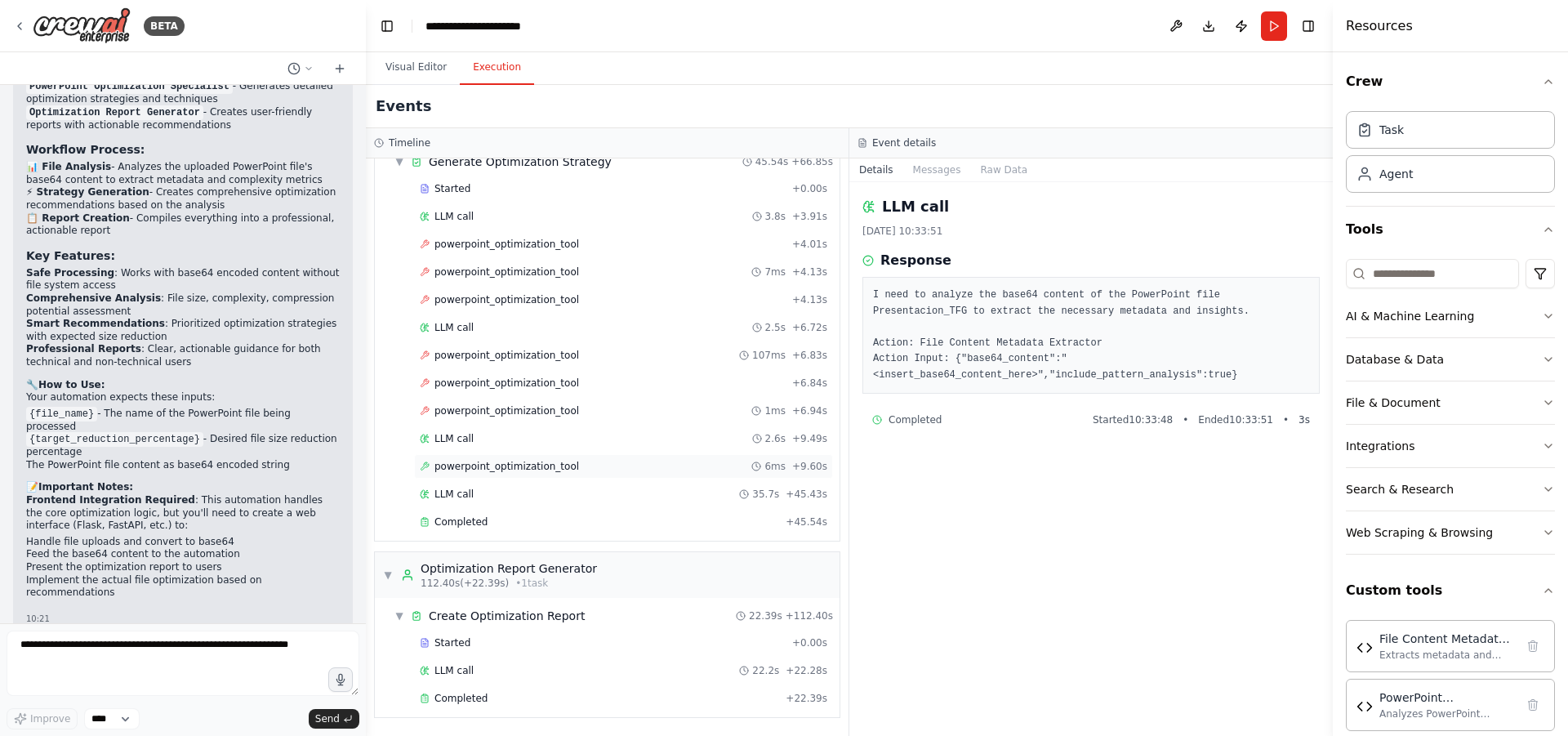
scroll to position [4130, 0]
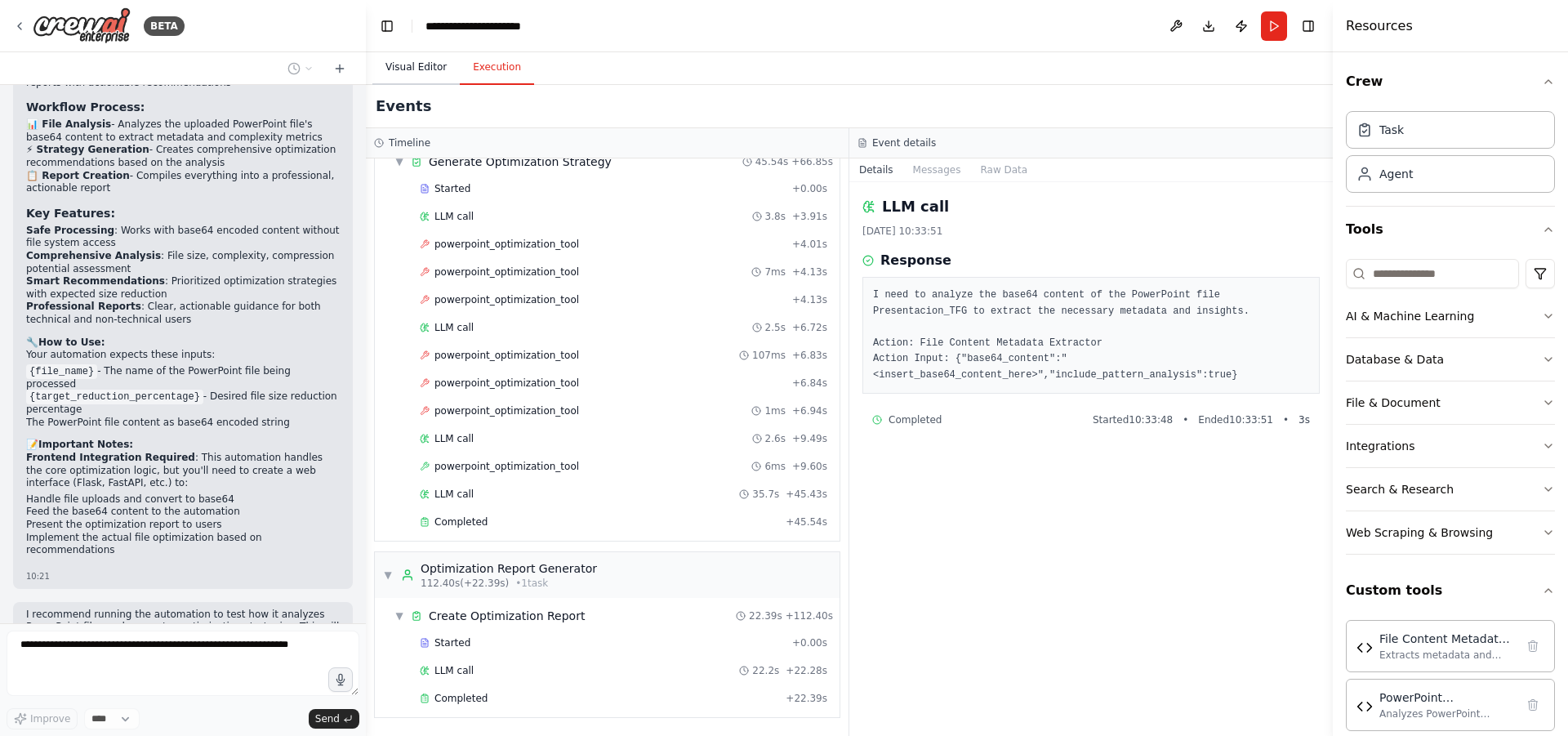
click at [414, 68] on button "Visual Editor" at bounding box center [416, 67] width 88 height 34
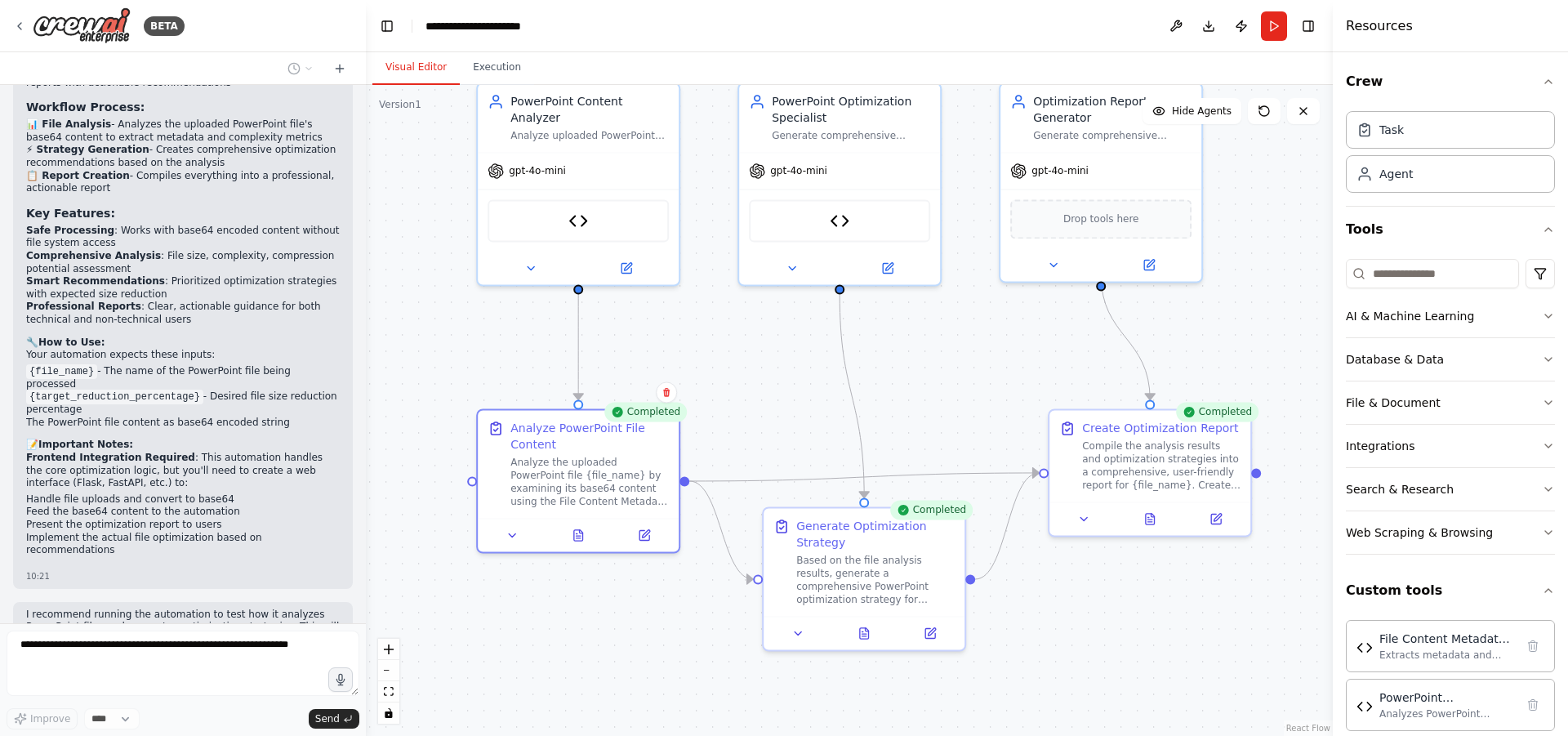
drag, startPoint x: 1065, startPoint y: 399, endPoint x: 1209, endPoint y: 298, distance: 175.9
click at [1209, 298] on div ".deletable-edge-delete-btn { width: 20px; height: 20px; border: 0px solid #ffff…" at bounding box center [850, 410] width 967 height 651
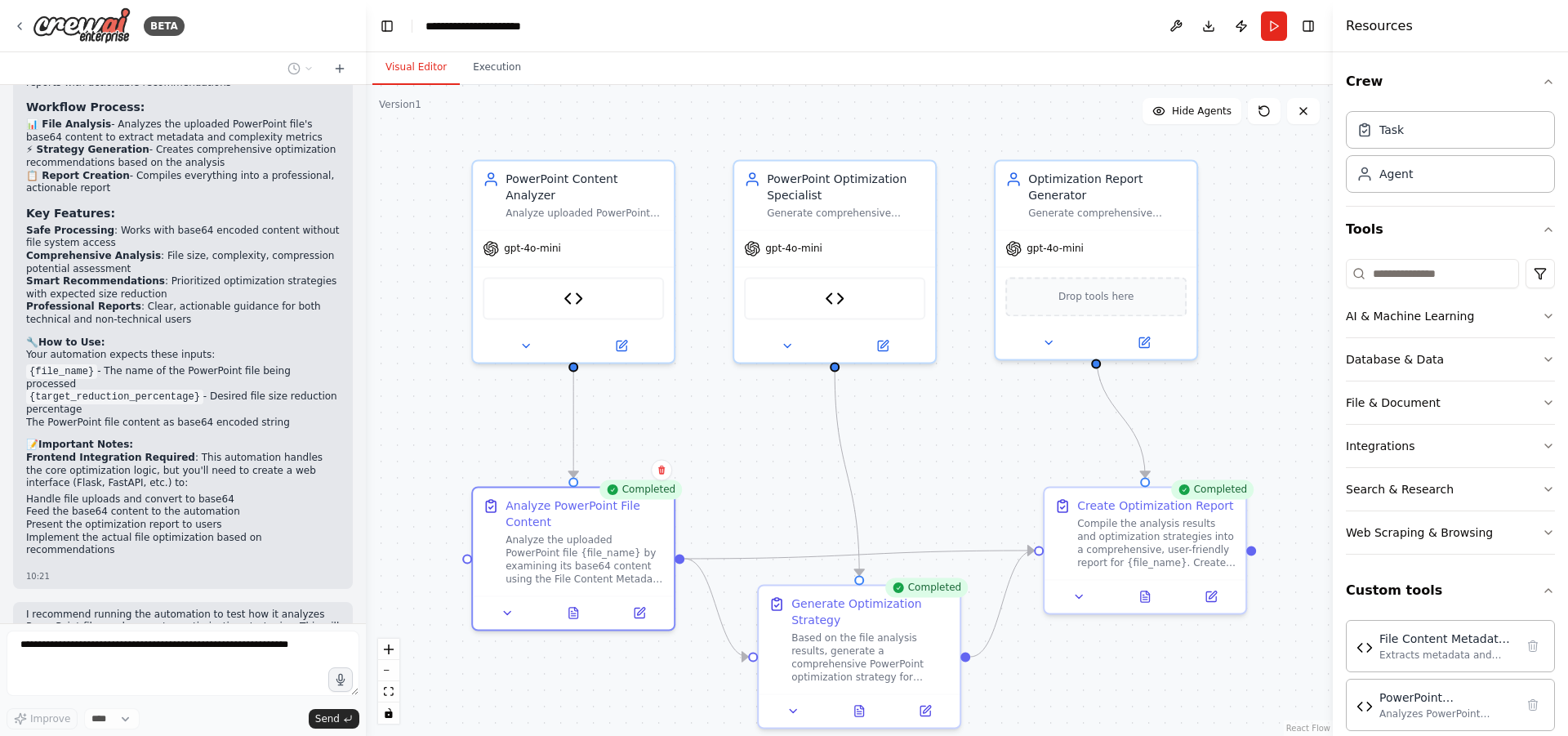
drag, startPoint x: 945, startPoint y: 315, endPoint x: 940, endPoint y: 393, distance: 78.2
click at [940, 393] on div ".deletable-edge-delete-btn { width: 20px; height: 20px; border: 0px solid #ffff…" at bounding box center [850, 410] width 967 height 651
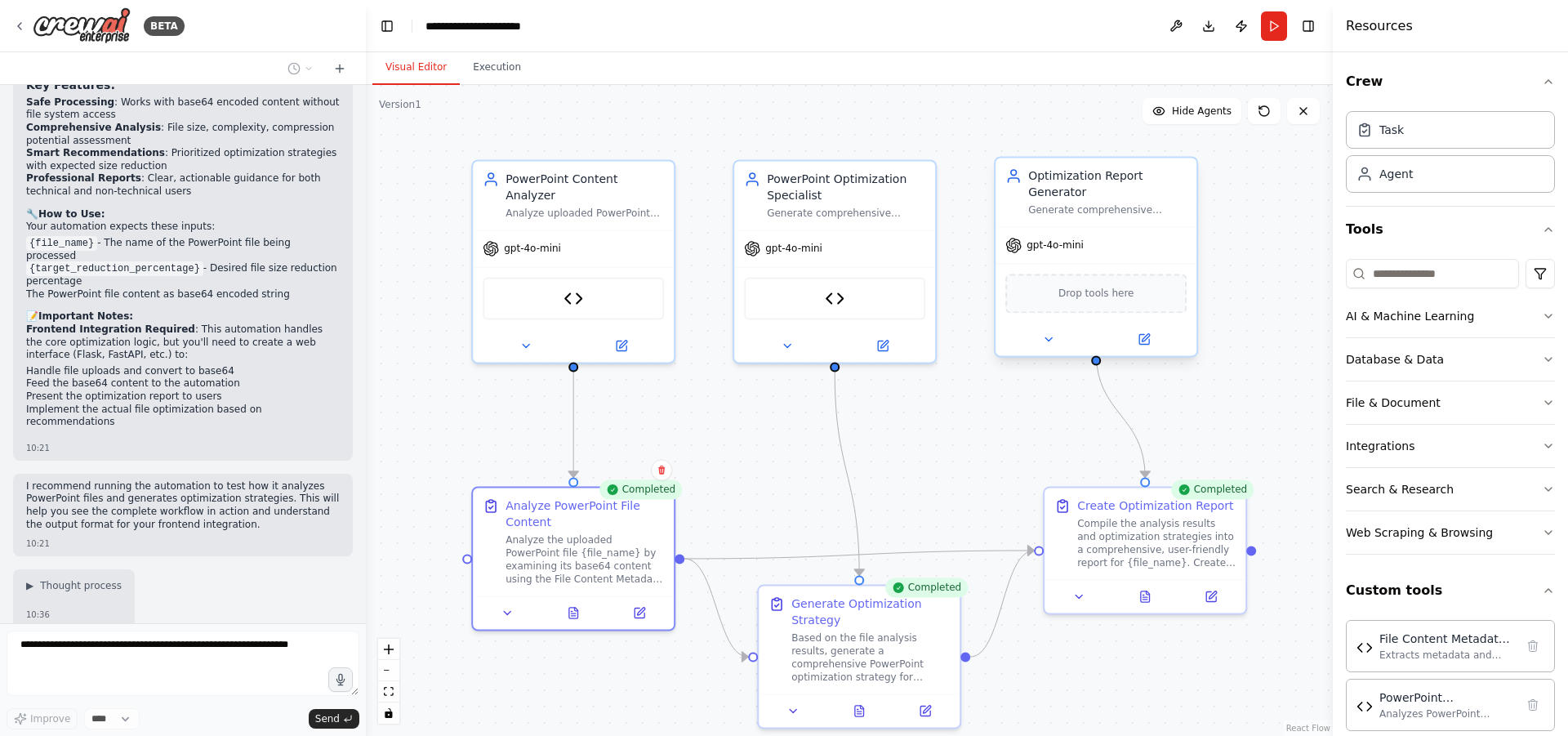
click at [1110, 285] on span "Drop tools here" at bounding box center [1096, 293] width 76 height 17
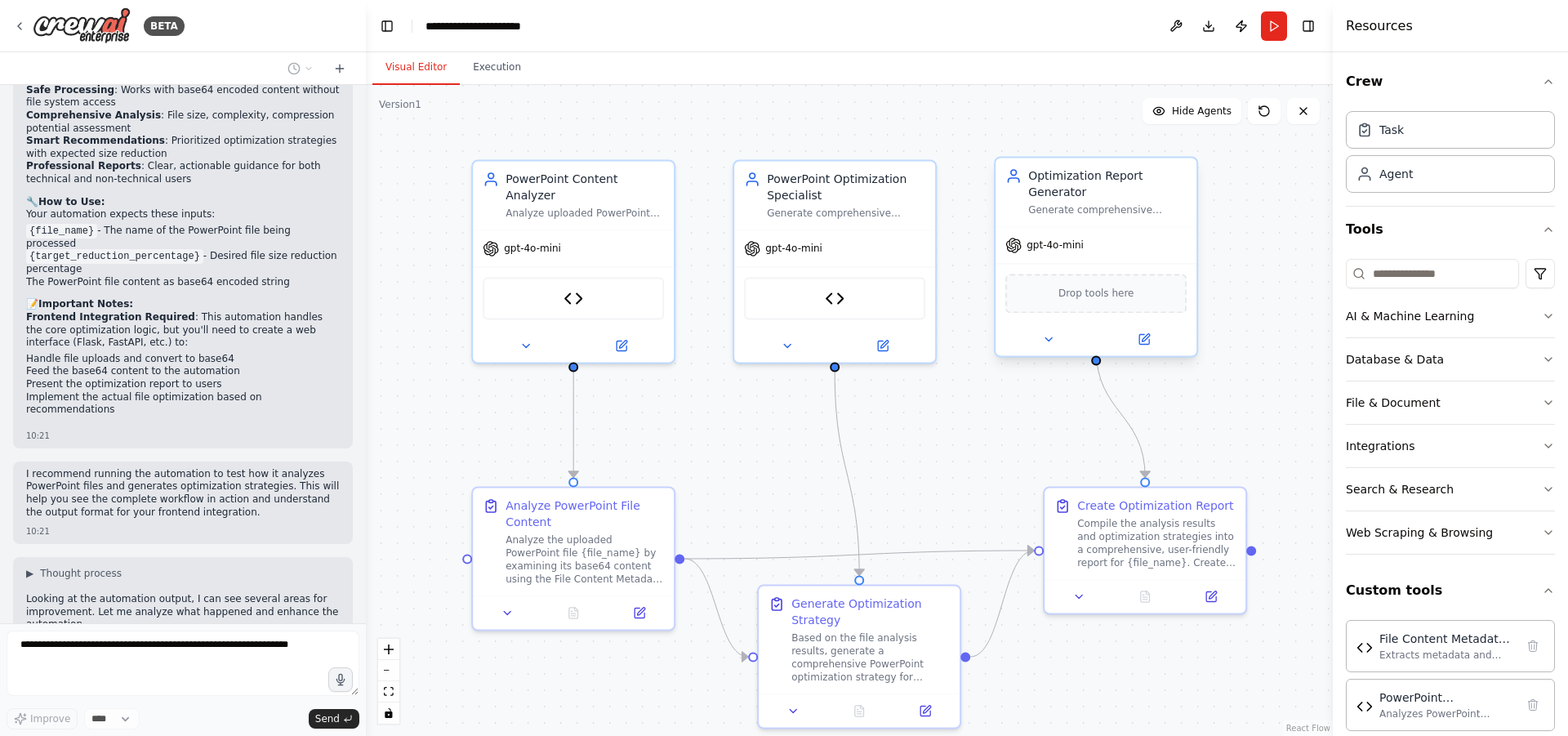
scroll to position [4284, 0]
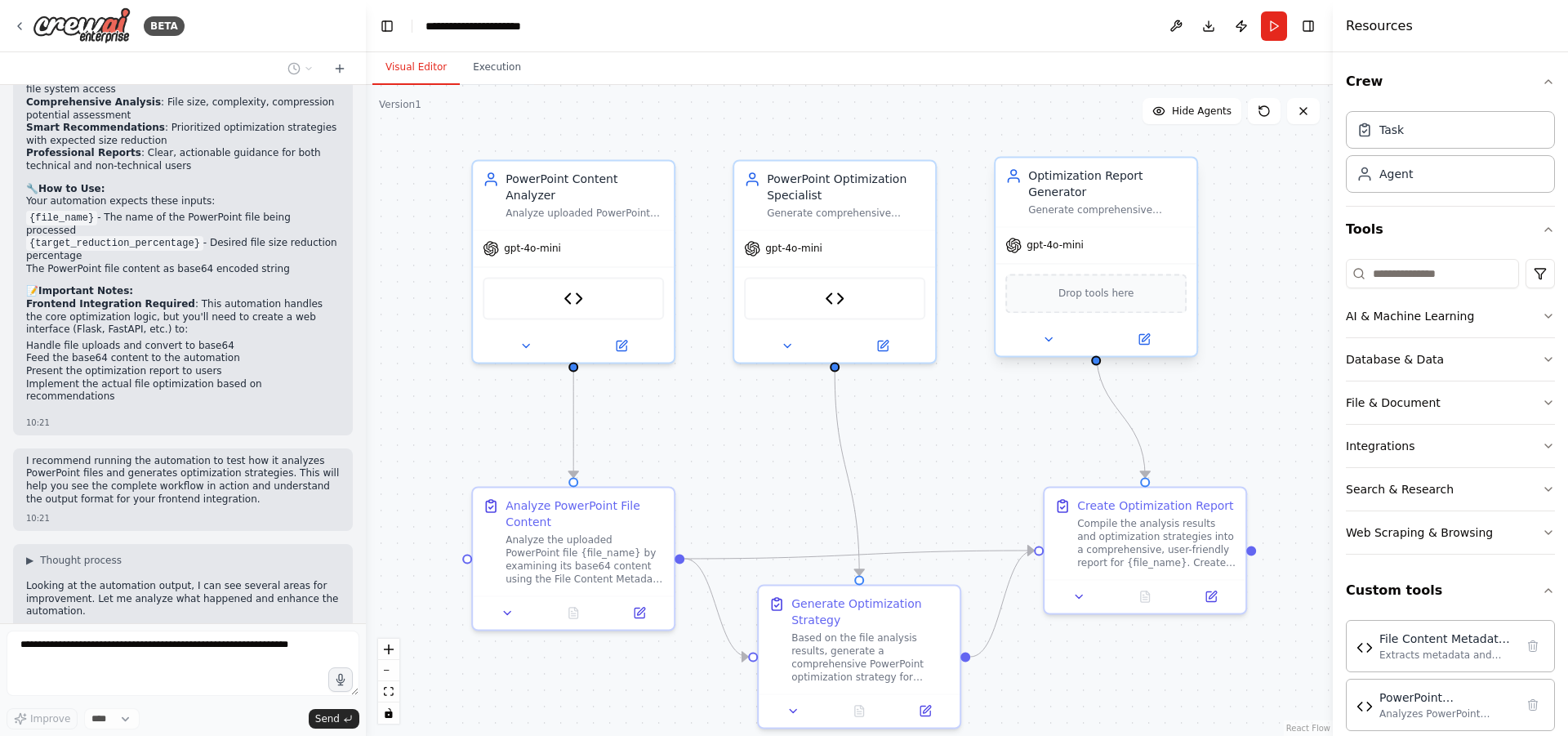
click at [1031, 238] on div "gpt-4o-mini" at bounding box center [1096, 245] width 201 height 35
click at [1047, 238] on span "gpt-4o-mini" at bounding box center [1056, 244] width 57 height 13
click at [1047, 331] on button at bounding box center [1049, 339] width 93 height 20
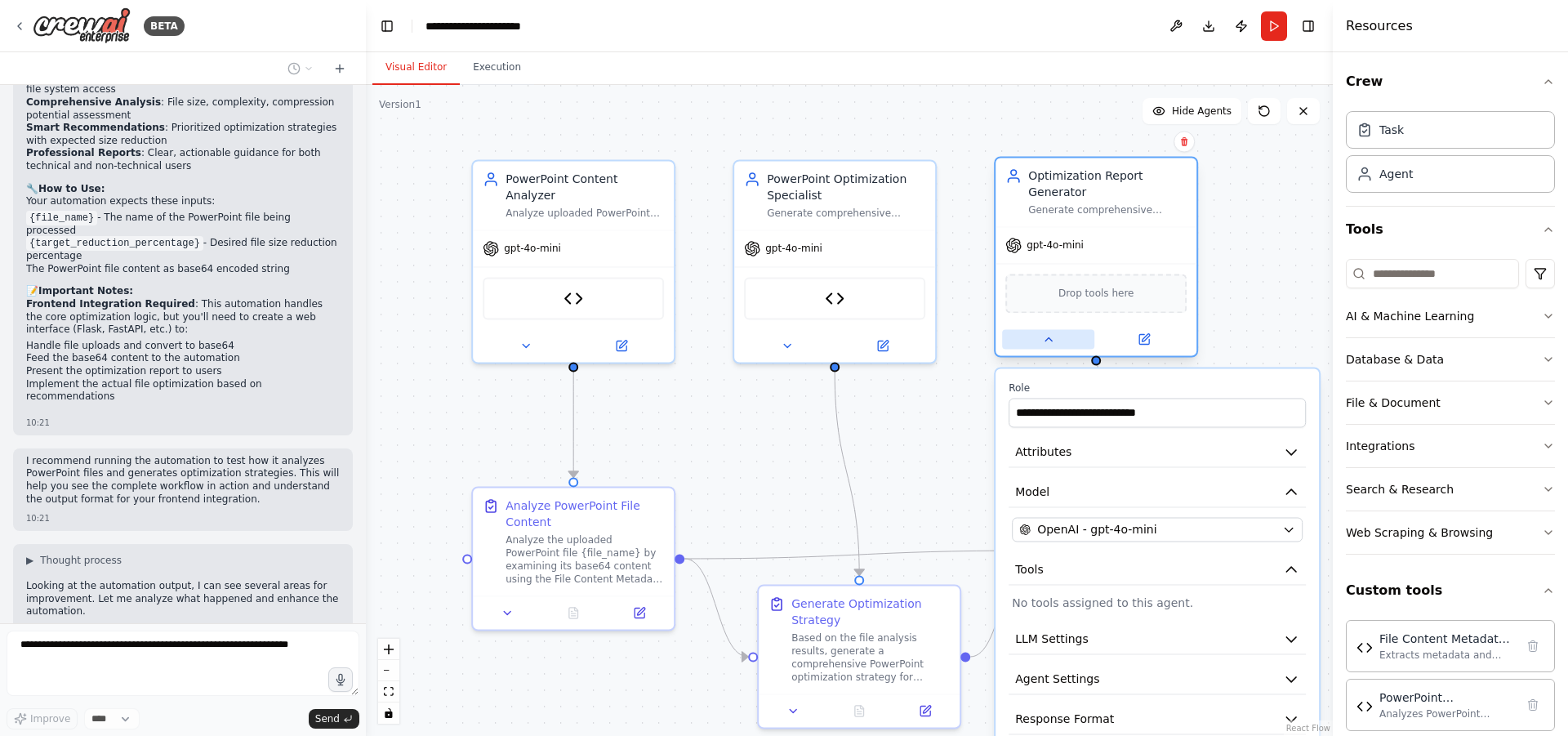
click at [1047, 331] on button at bounding box center [1049, 339] width 93 height 20
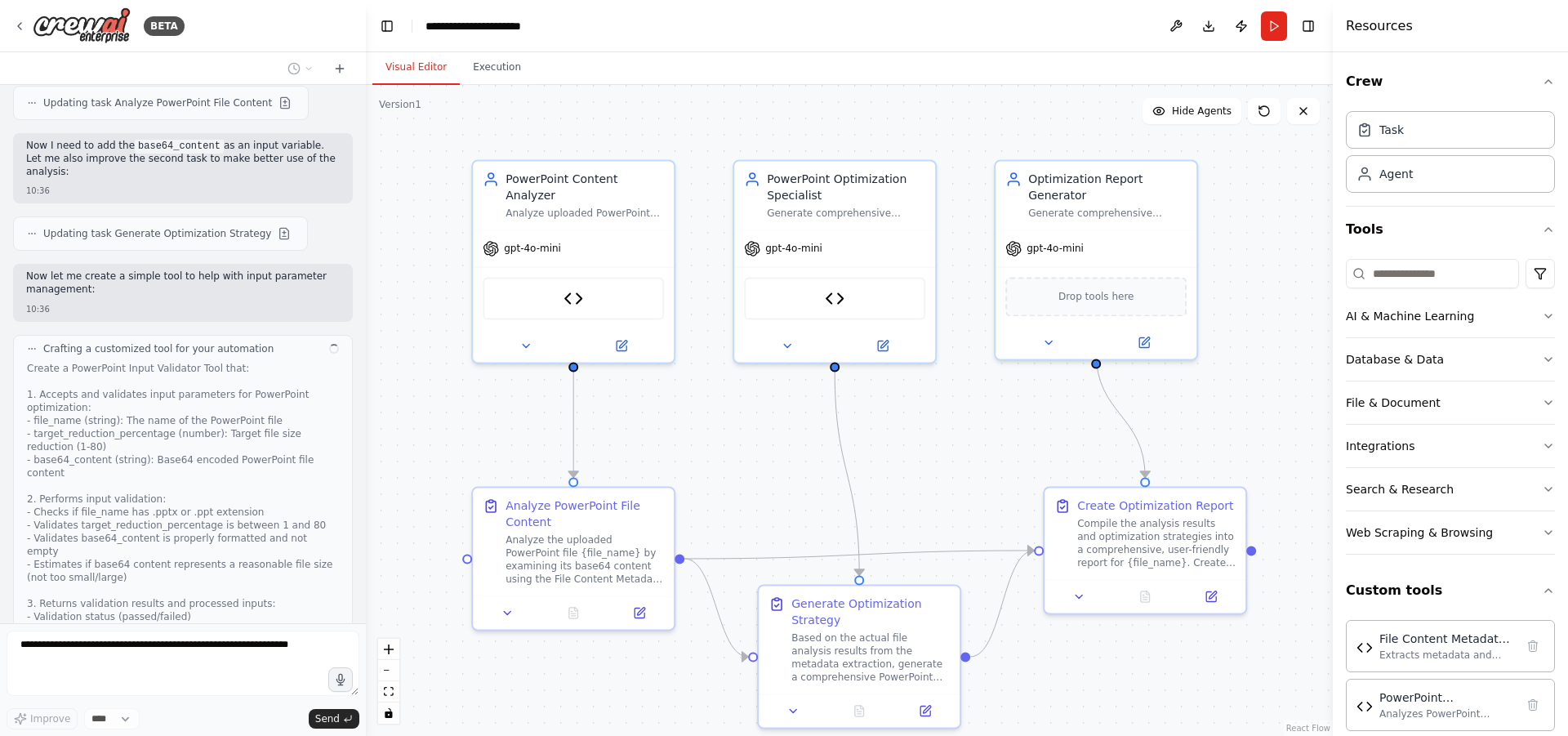
scroll to position [5059, 0]
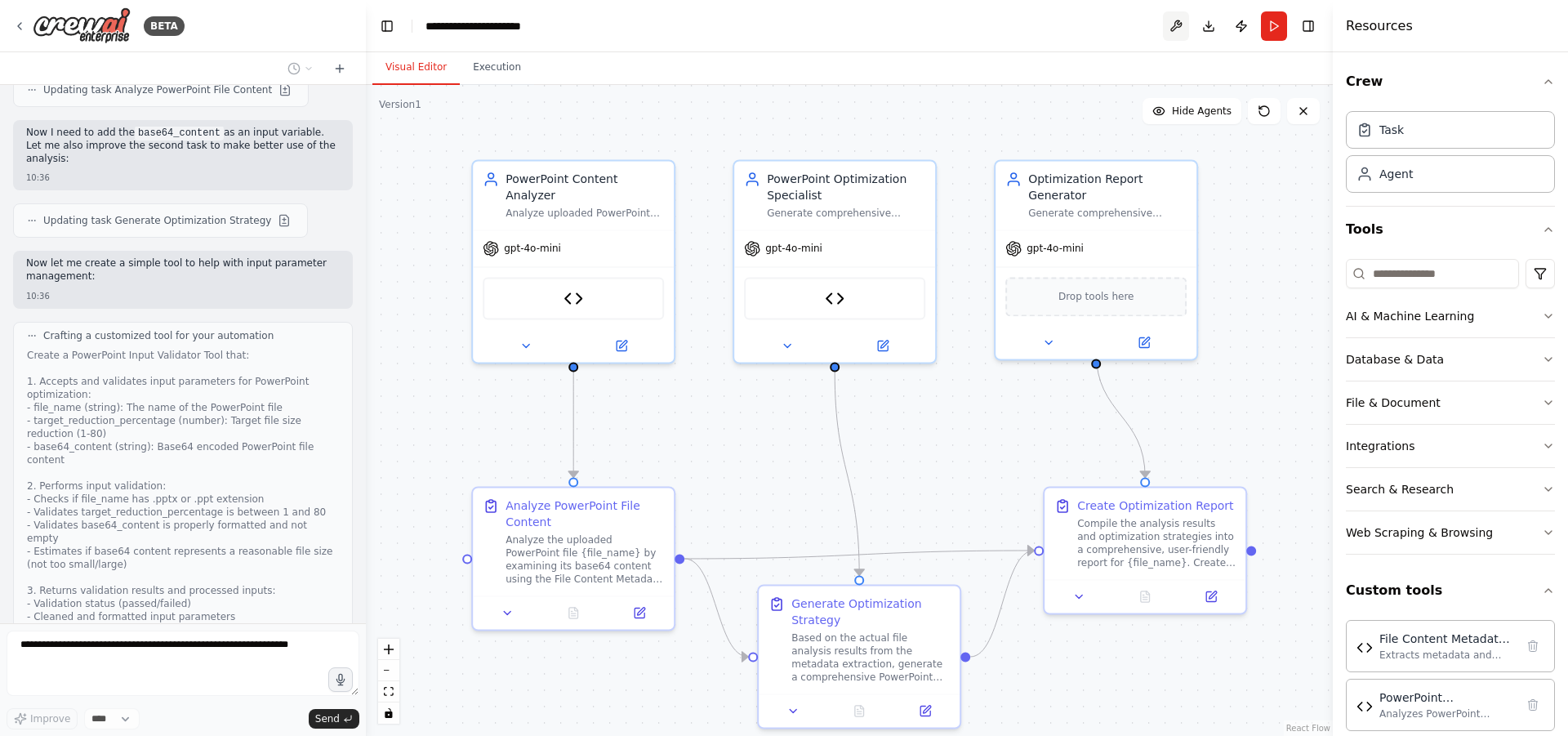
click at [1170, 32] on button at bounding box center [1176, 27] width 27 height 30
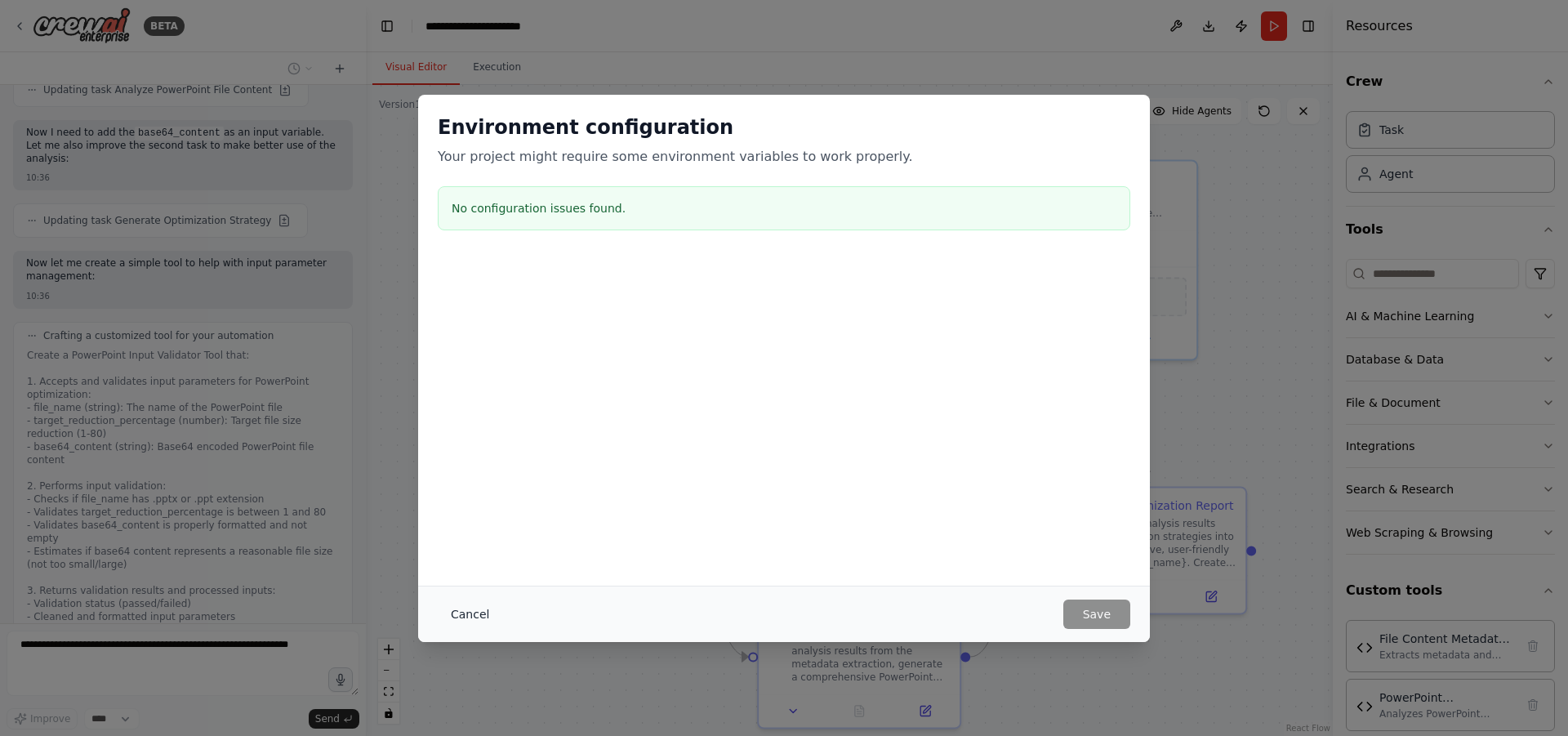
click at [473, 616] on button "Cancel" at bounding box center [471, 615] width 65 height 30
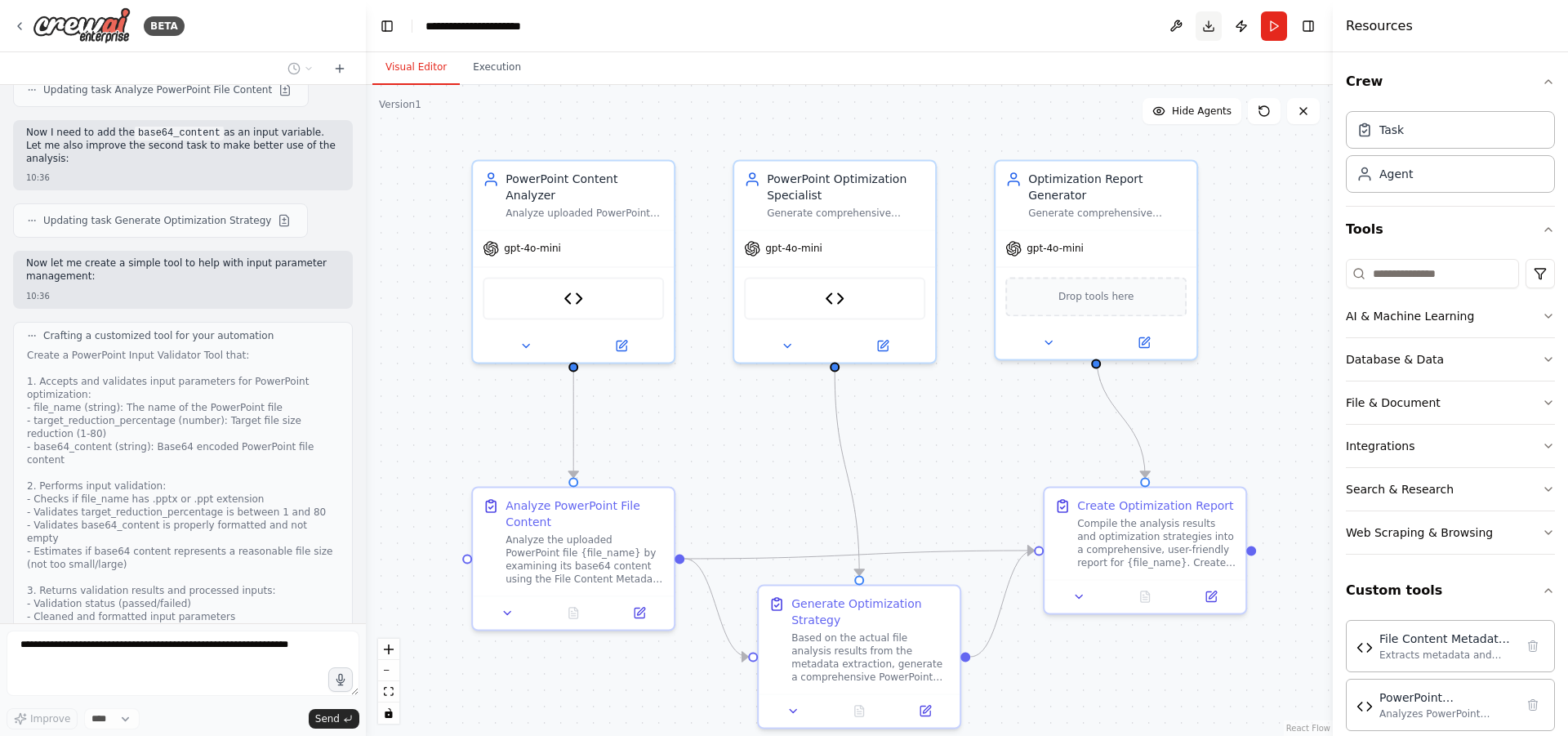
click at [1208, 32] on button "Download" at bounding box center [1209, 27] width 27 height 30
click at [1244, 33] on button "Publish" at bounding box center [1241, 27] width 27 height 30
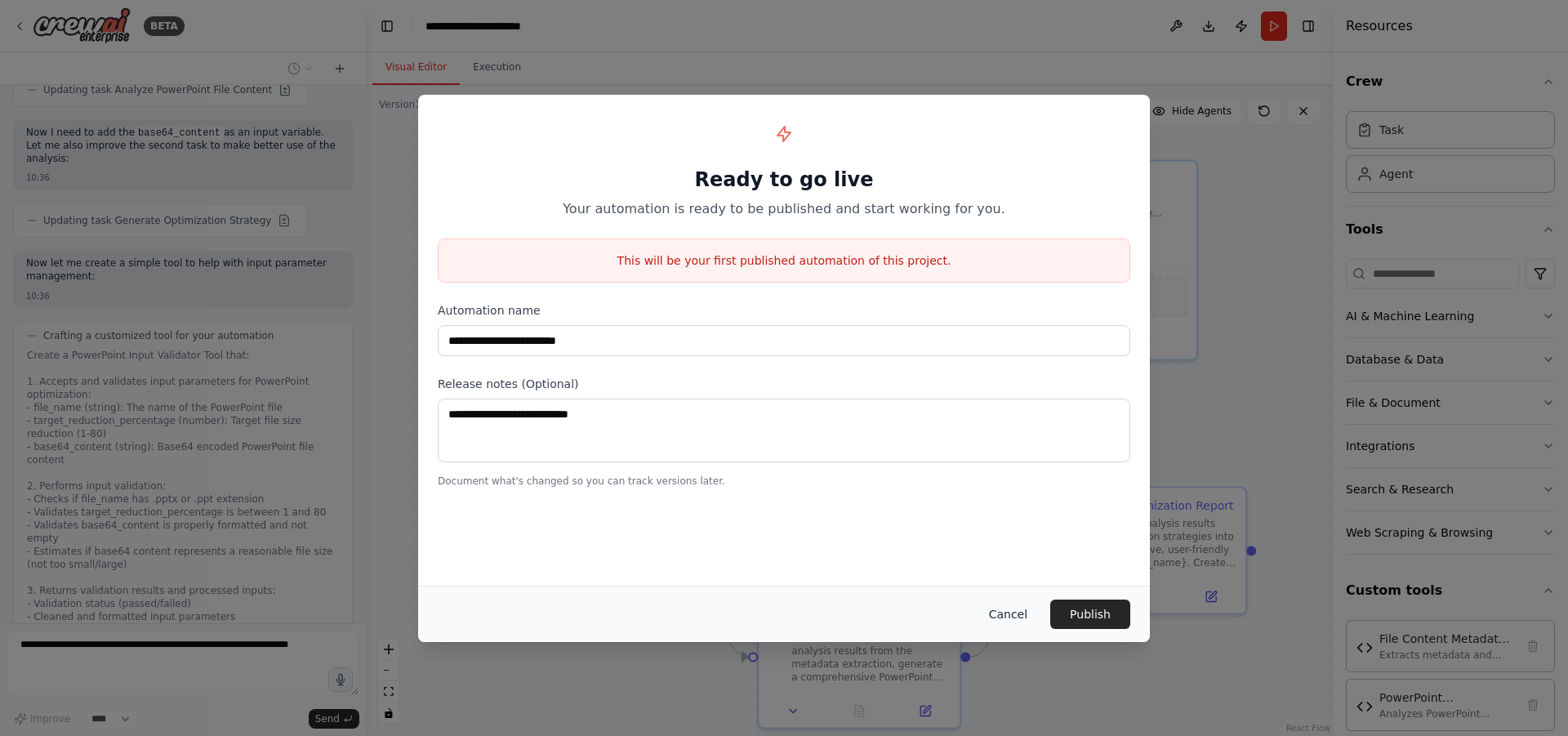
click at [1004, 618] on button "Cancel" at bounding box center [1009, 615] width 65 height 30
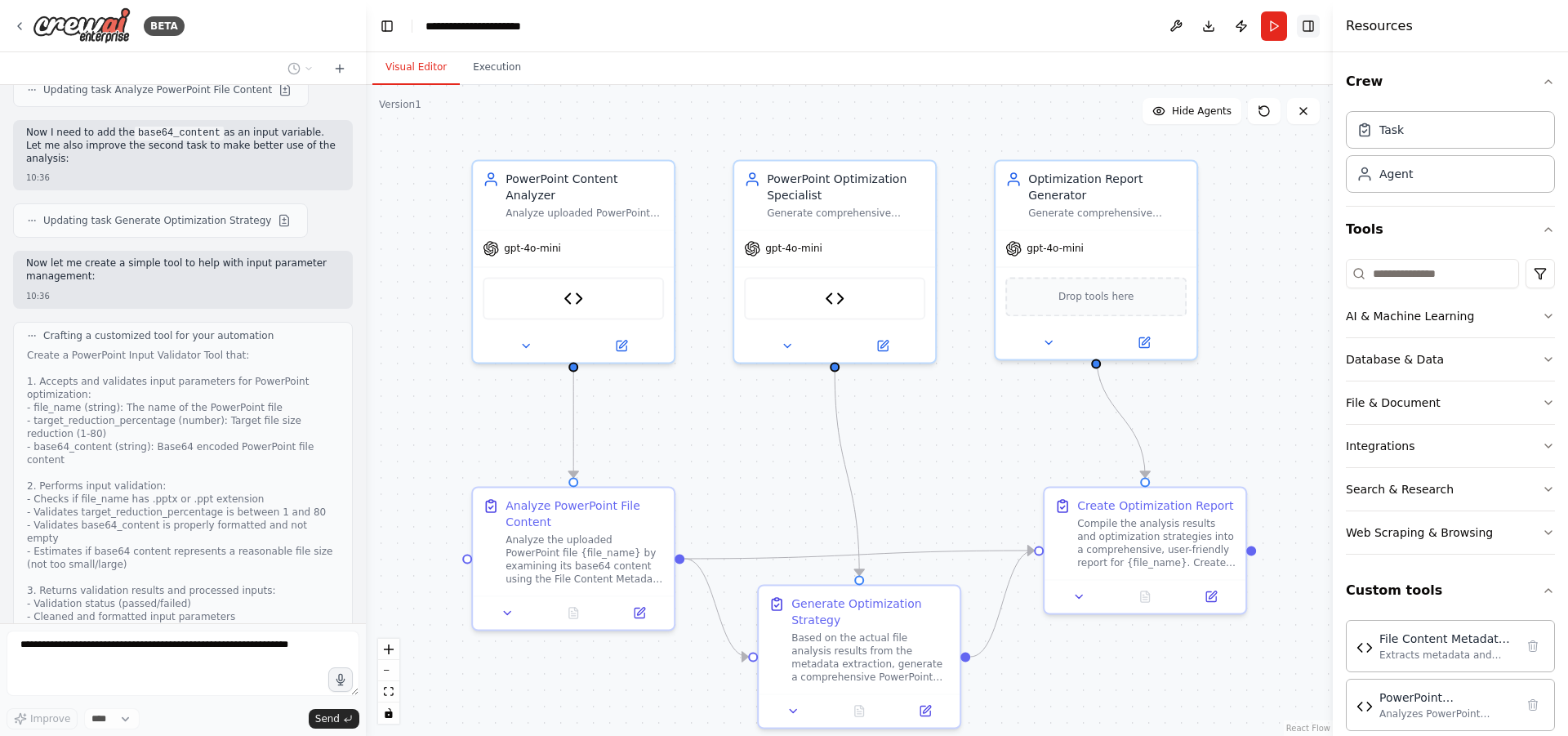
click at [1309, 28] on button "Toggle Right Sidebar" at bounding box center [1308, 26] width 23 height 23
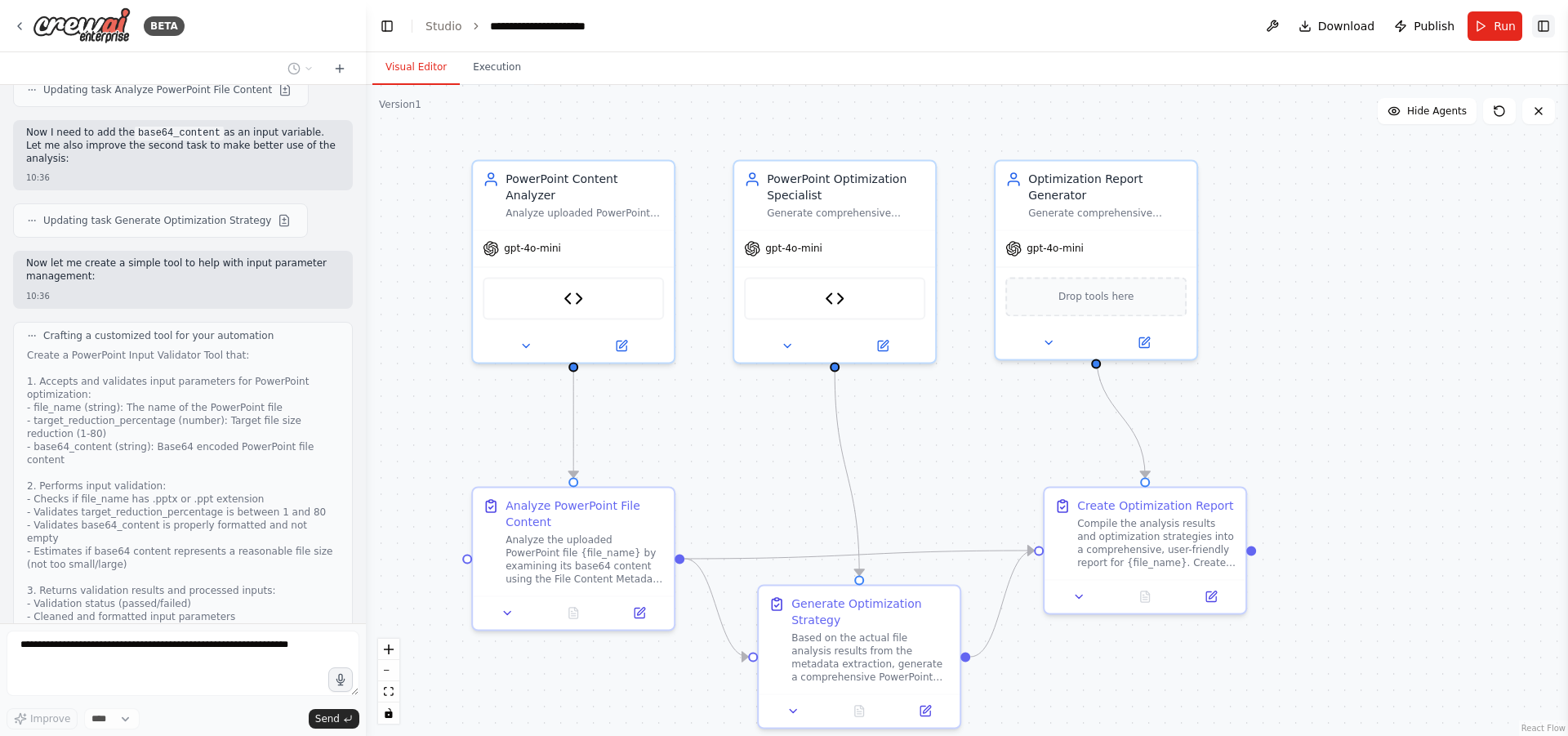
click at [1536, 23] on button "Toggle Right Sidebar" at bounding box center [1543, 26] width 23 height 23
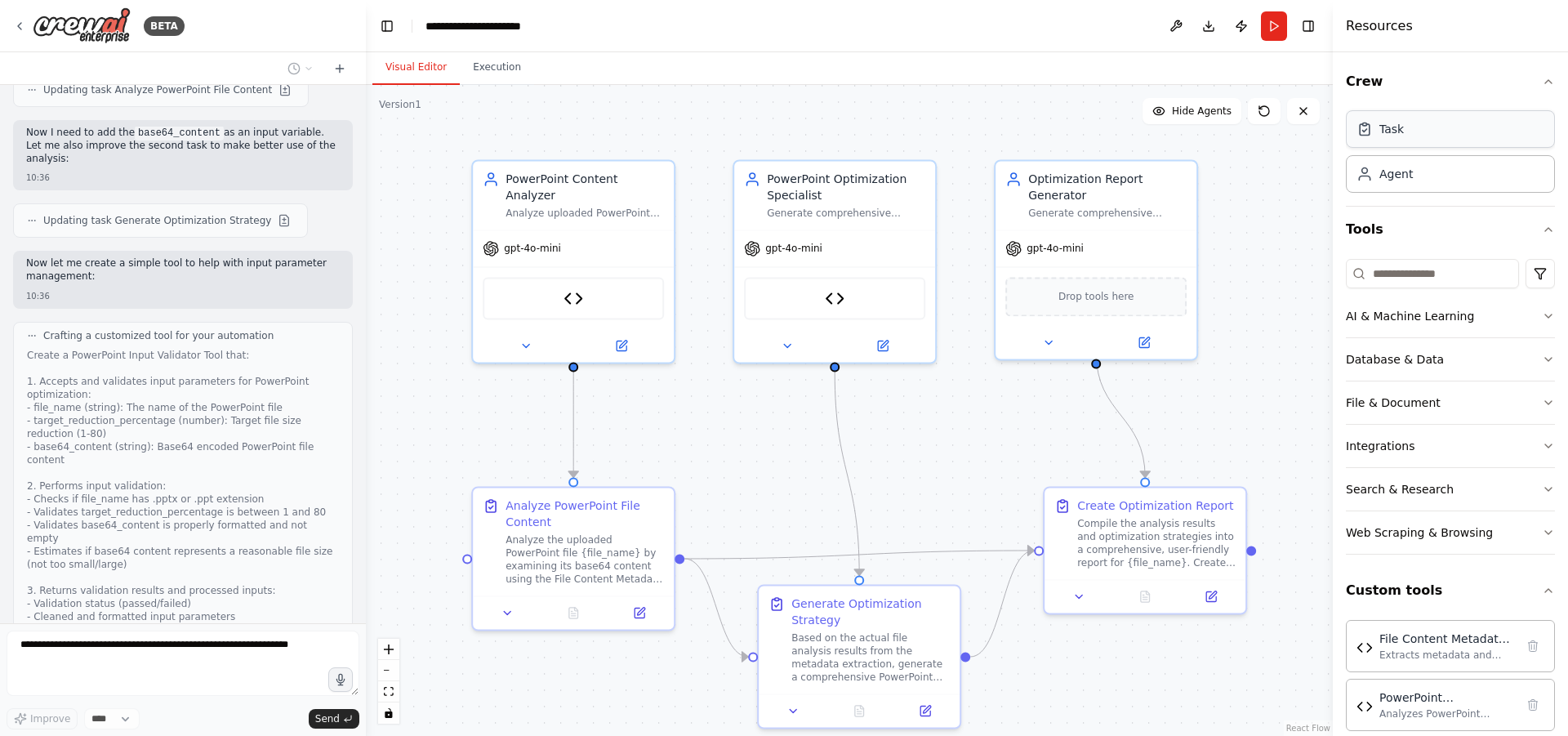
click at [1470, 128] on div "Task" at bounding box center [1451, 129] width 209 height 37
click at [1441, 179] on div "Agent" at bounding box center [1451, 173] width 209 height 37
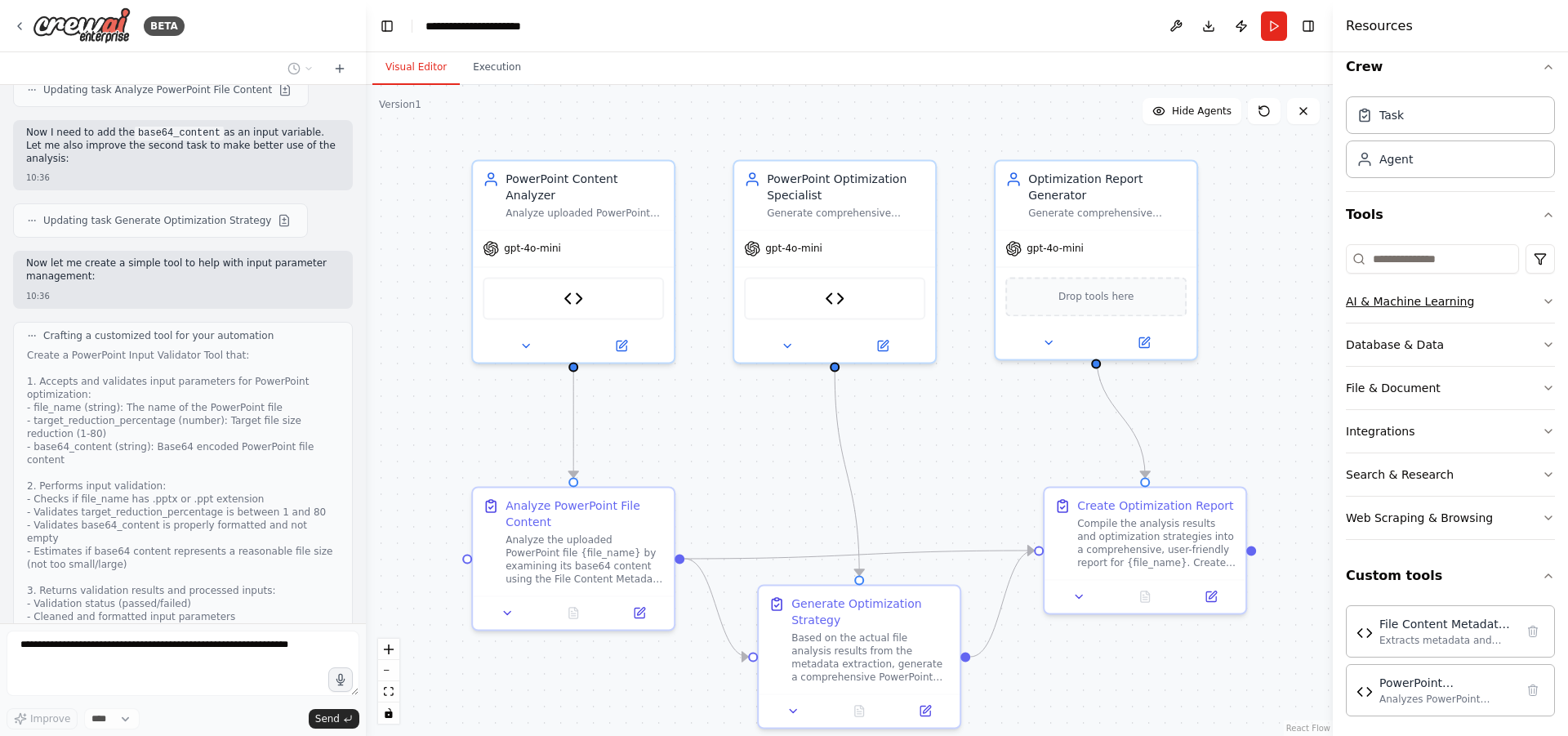
scroll to position [22, 0]
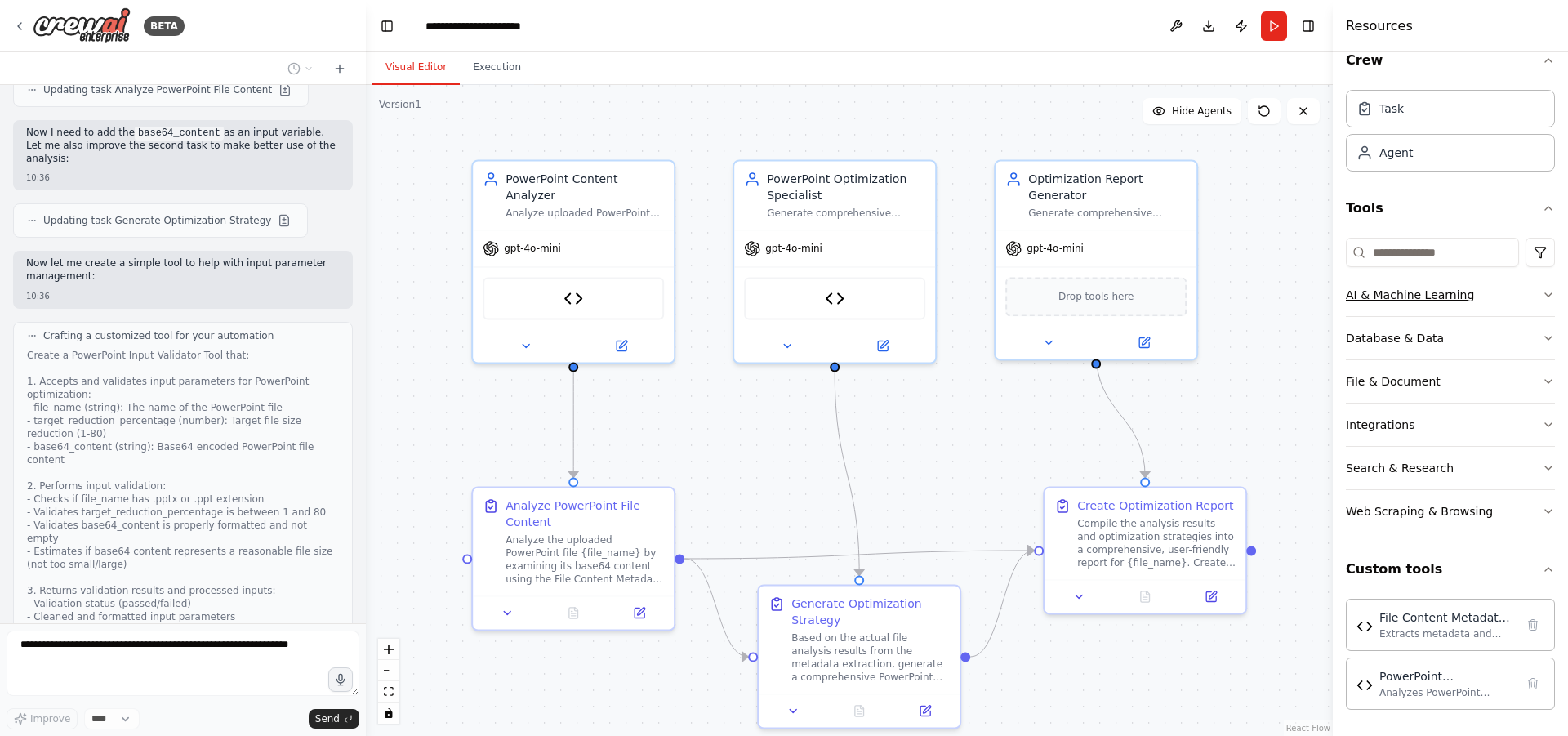
click at [1411, 288] on div "AI & Machine Learning" at bounding box center [1410, 295] width 128 height 17
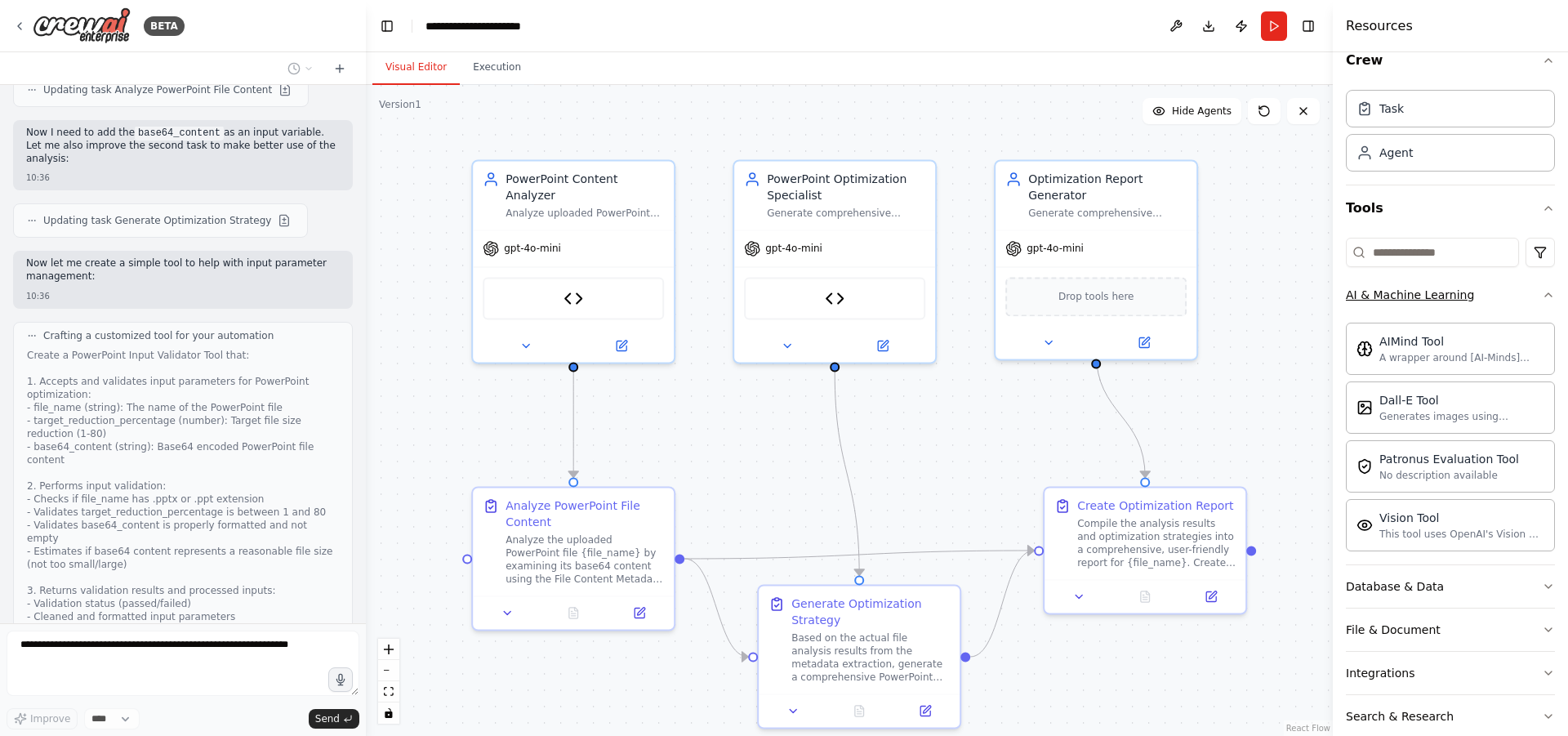
click at [1411, 288] on div "AI & Machine Learning" at bounding box center [1410, 295] width 128 height 17
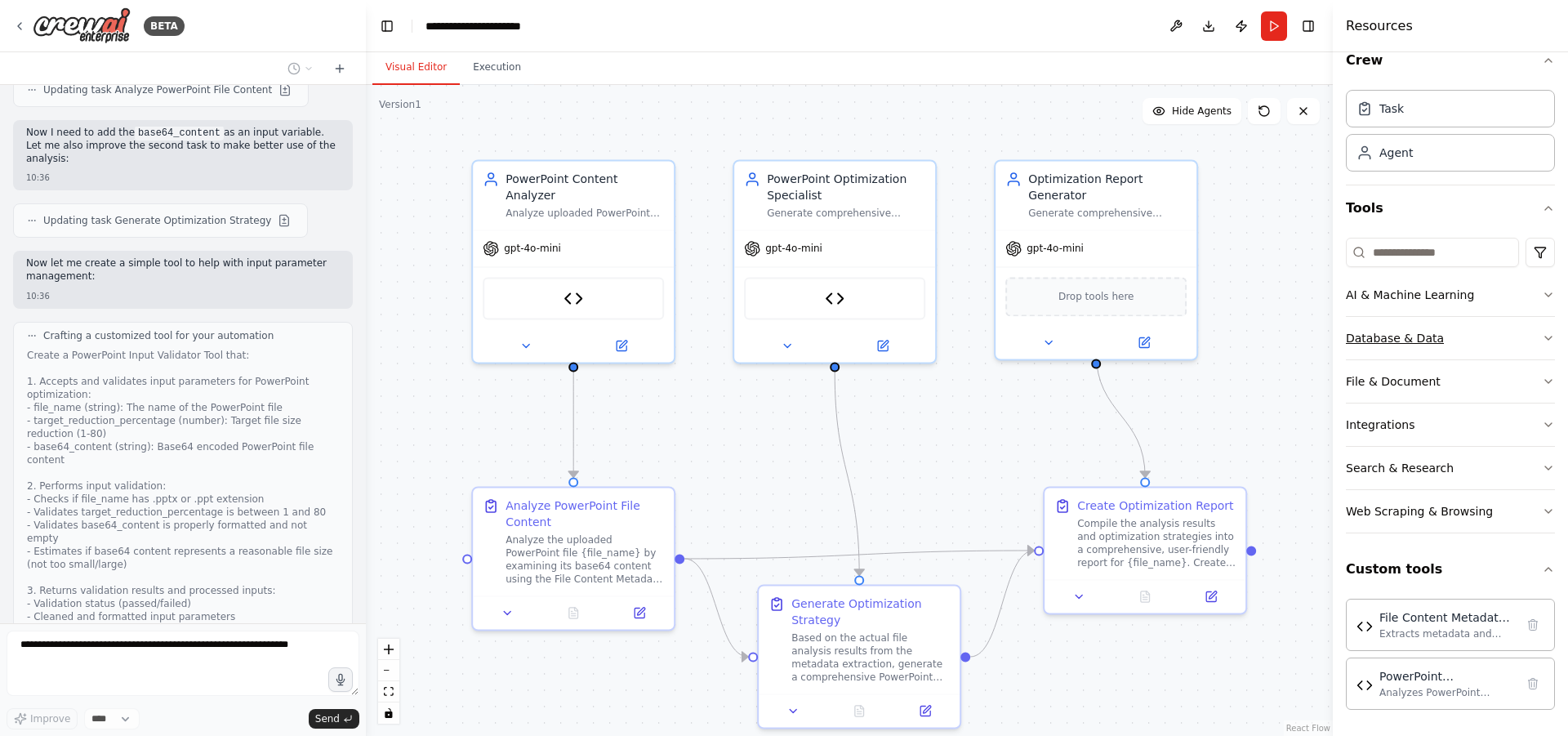
click at [1417, 330] on div "Database & Data" at bounding box center [1396, 338] width 98 height 17
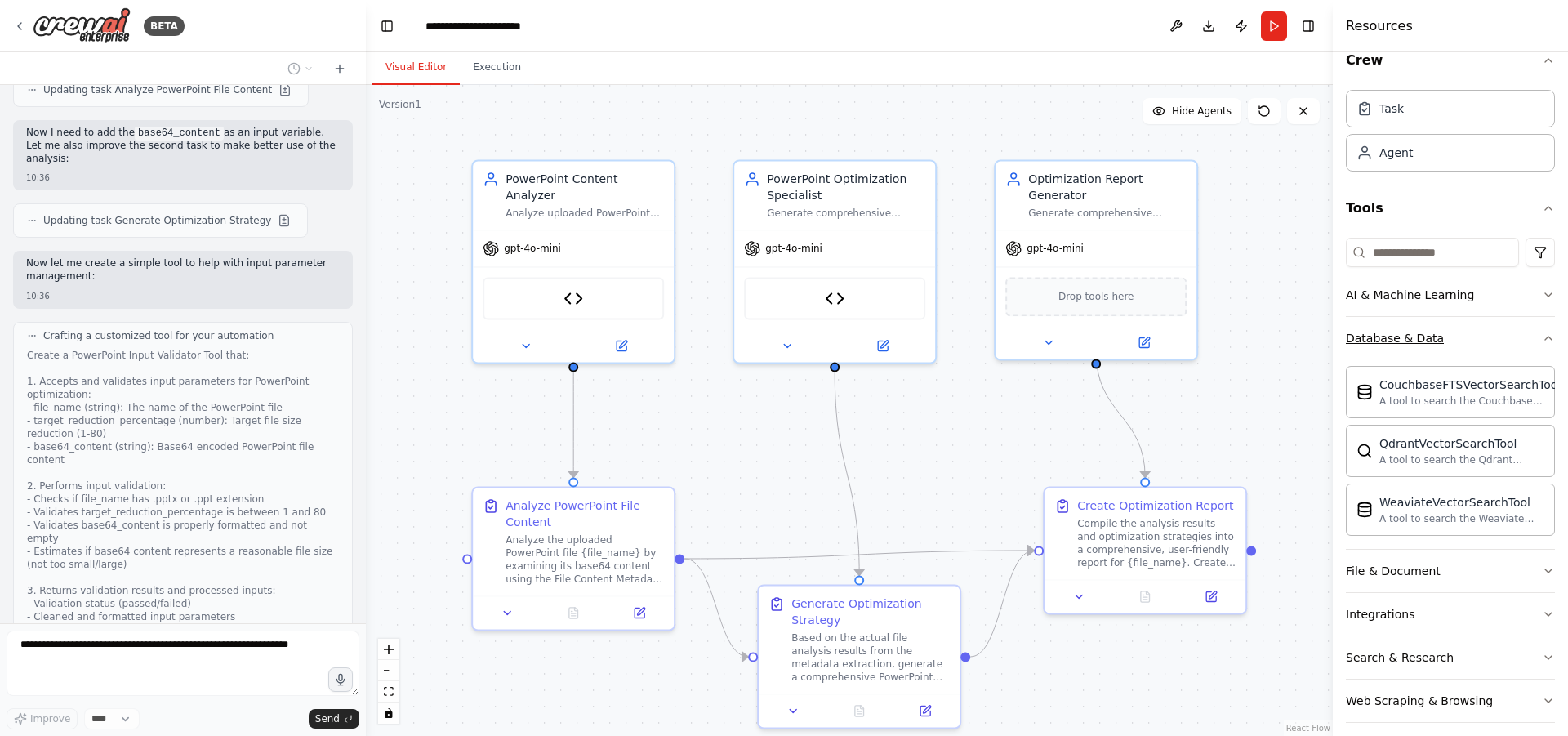
click at [1463, 338] on button "Database & Data" at bounding box center [1451, 338] width 209 height 42
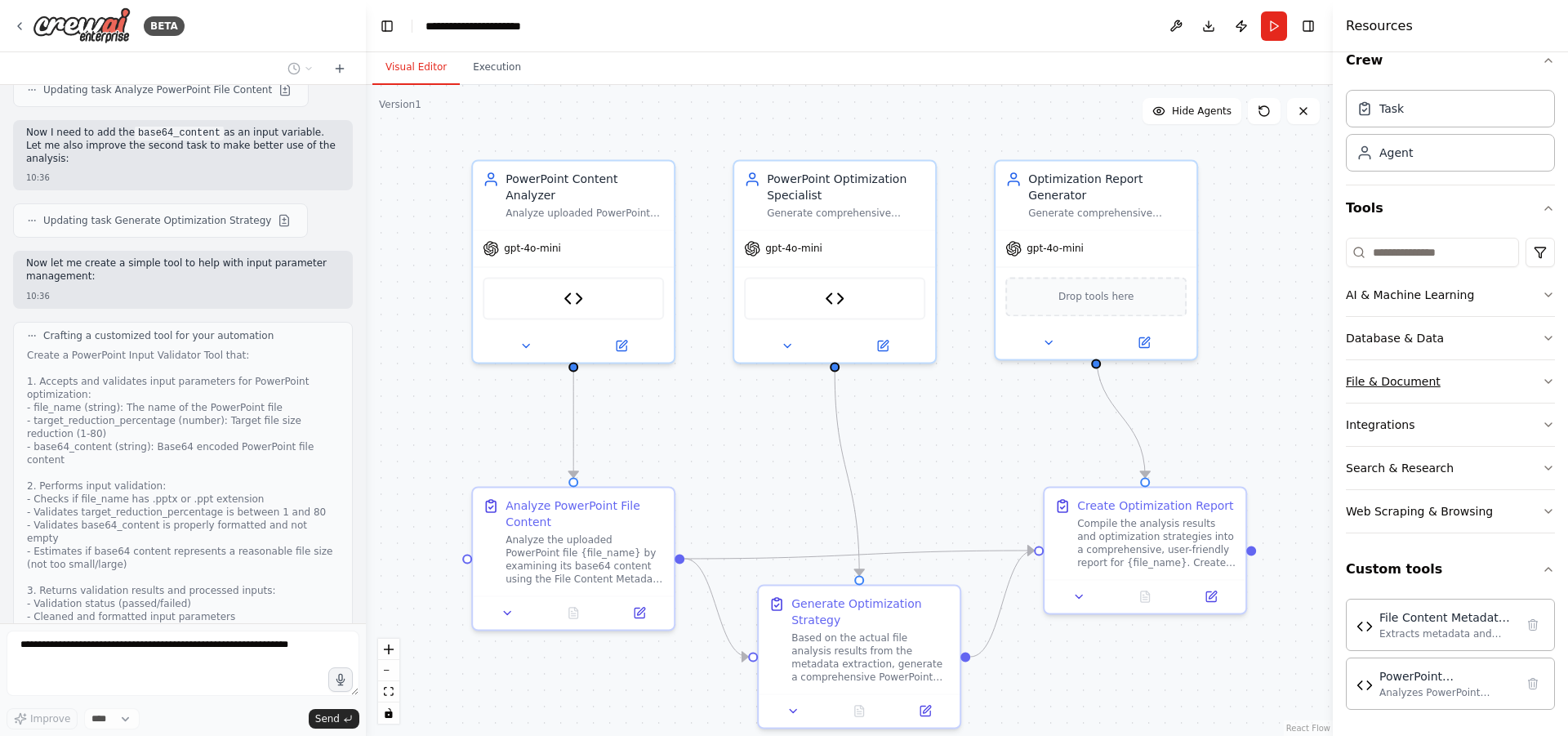
click at [1439, 400] on button "File & Document" at bounding box center [1451, 381] width 209 height 42
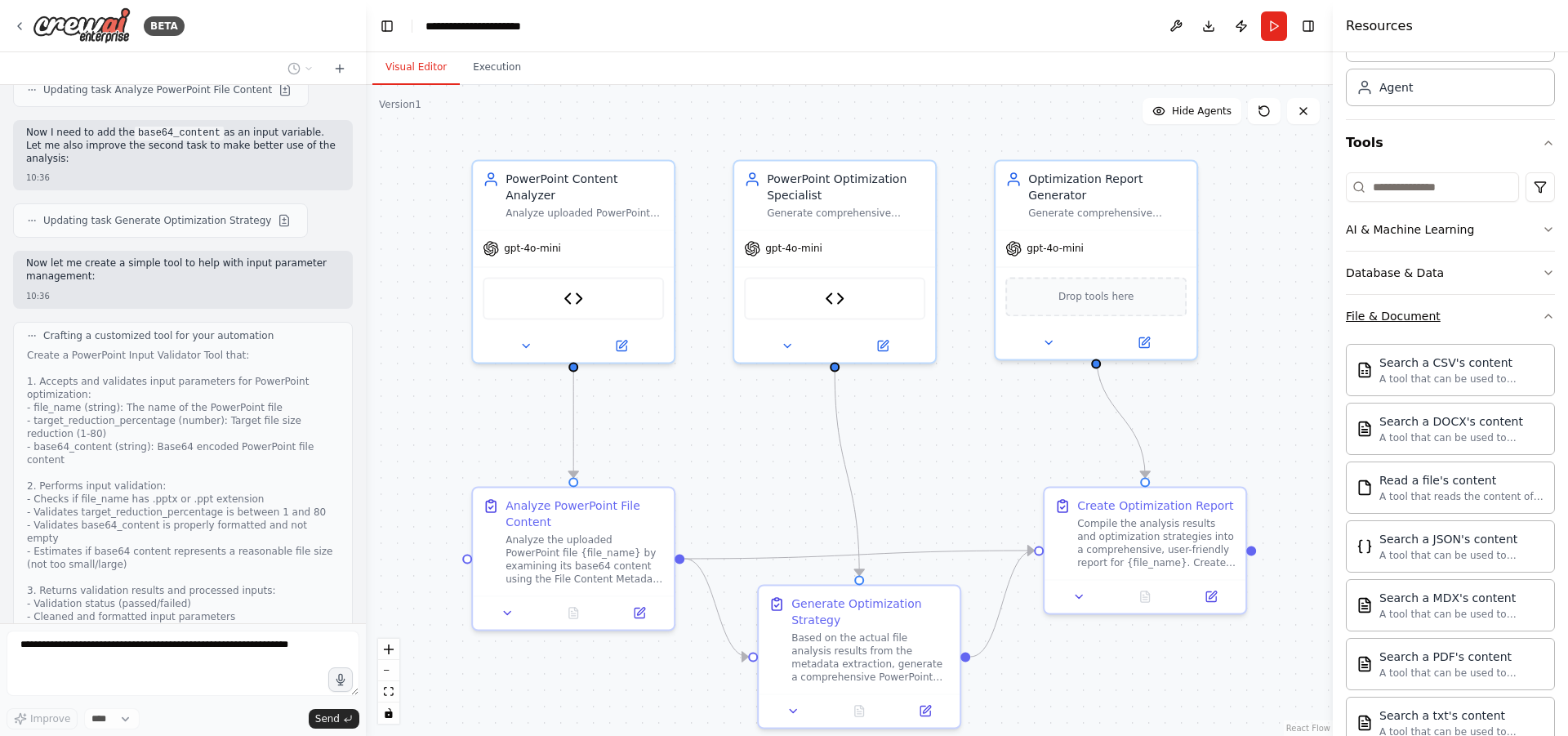
scroll to position [124, 0]
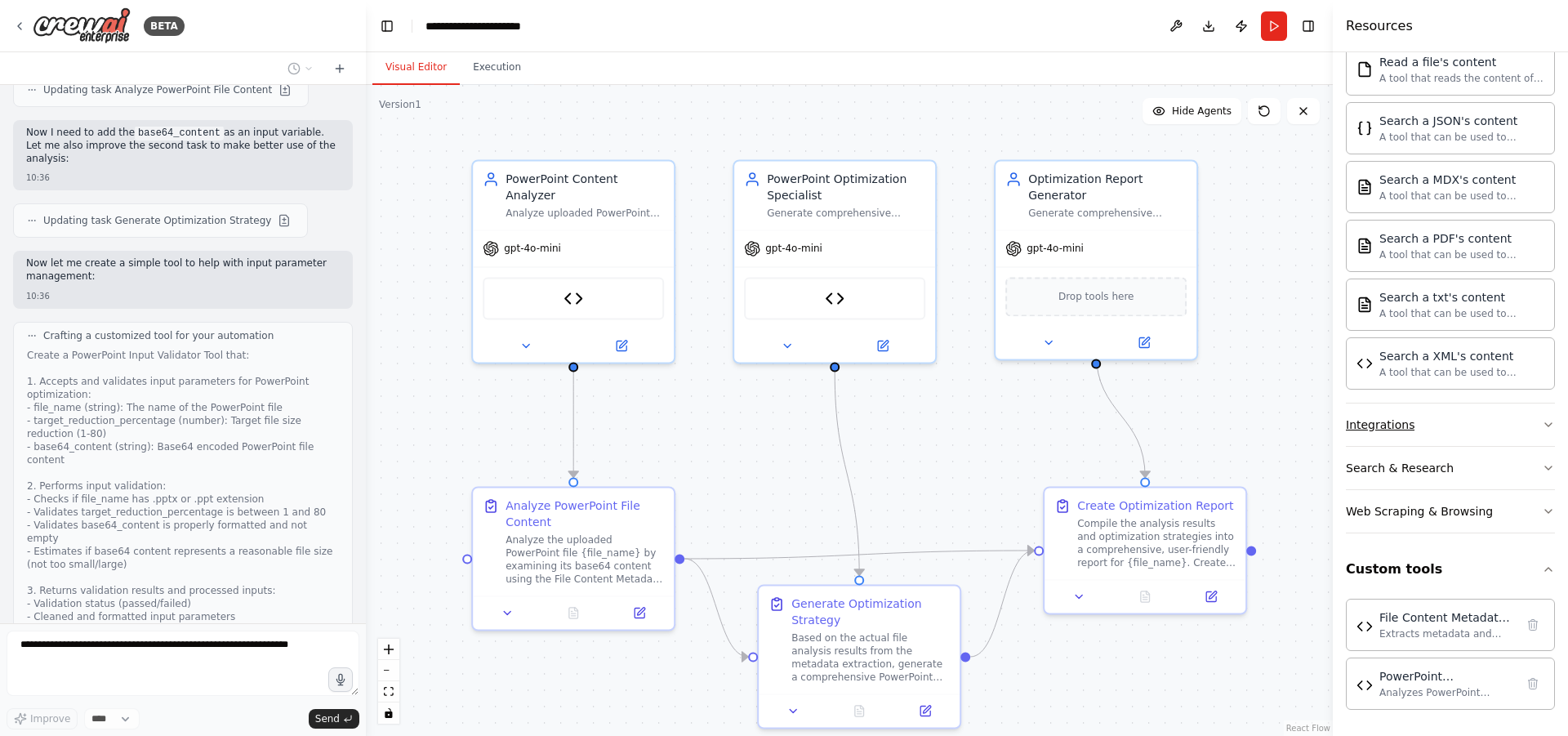
click at [1438, 424] on button "Integrations" at bounding box center [1451, 425] width 209 height 42
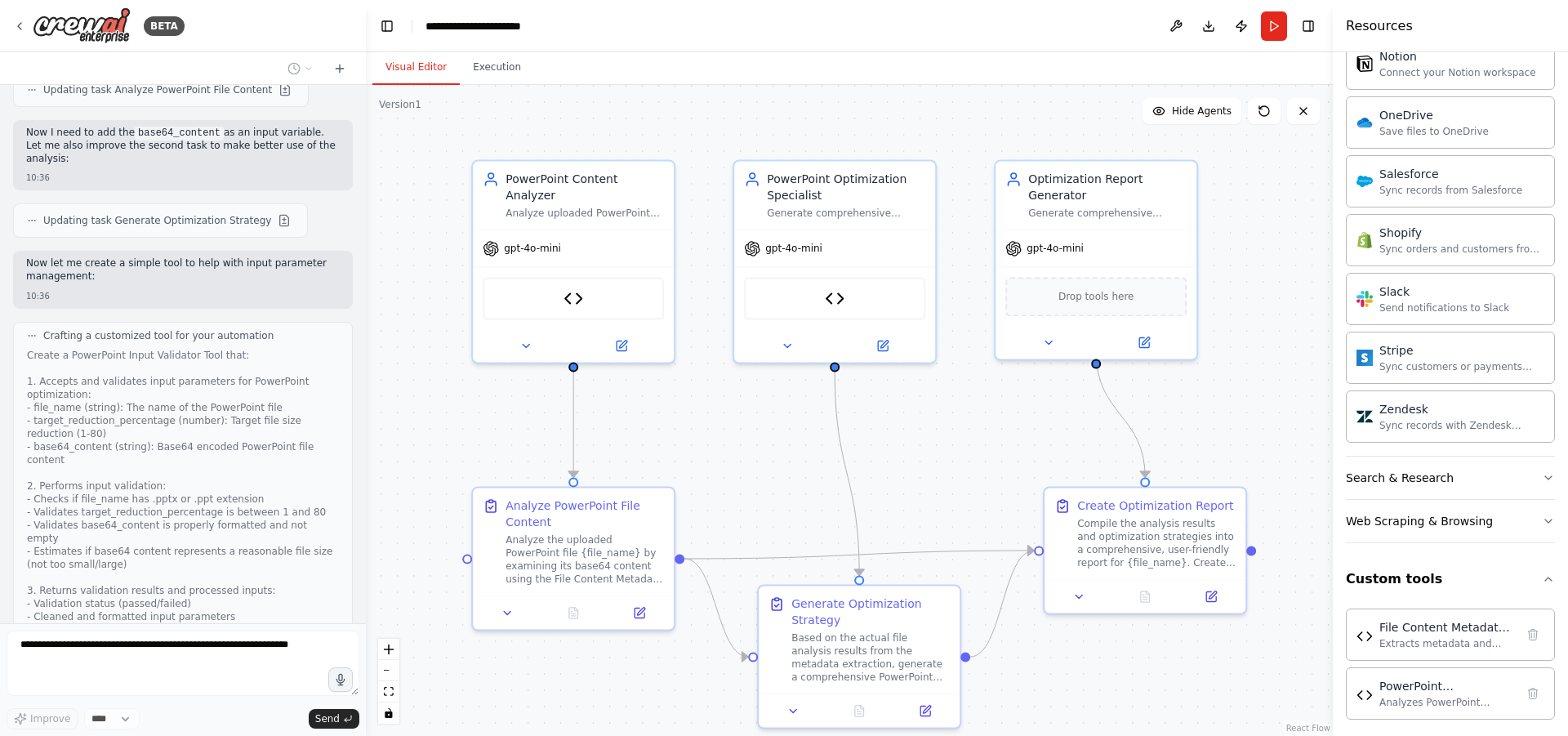
scroll to position [1754, 0]
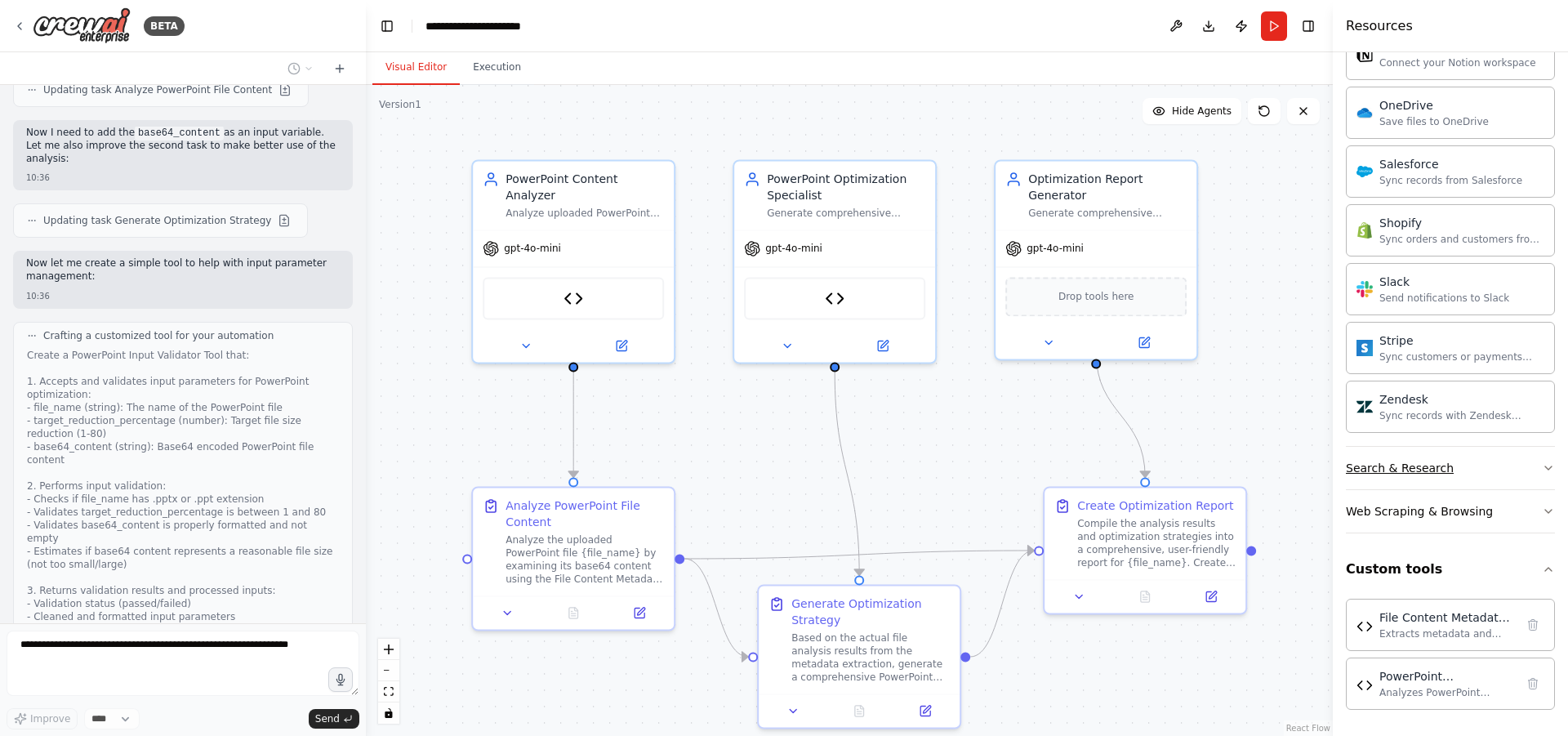
drag, startPoint x: 1453, startPoint y: 464, endPoint x: 1445, endPoint y: 457, distance: 10.6
click at [1452, 464] on button "Search & Research" at bounding box center [1451, 468] width 209 height 42
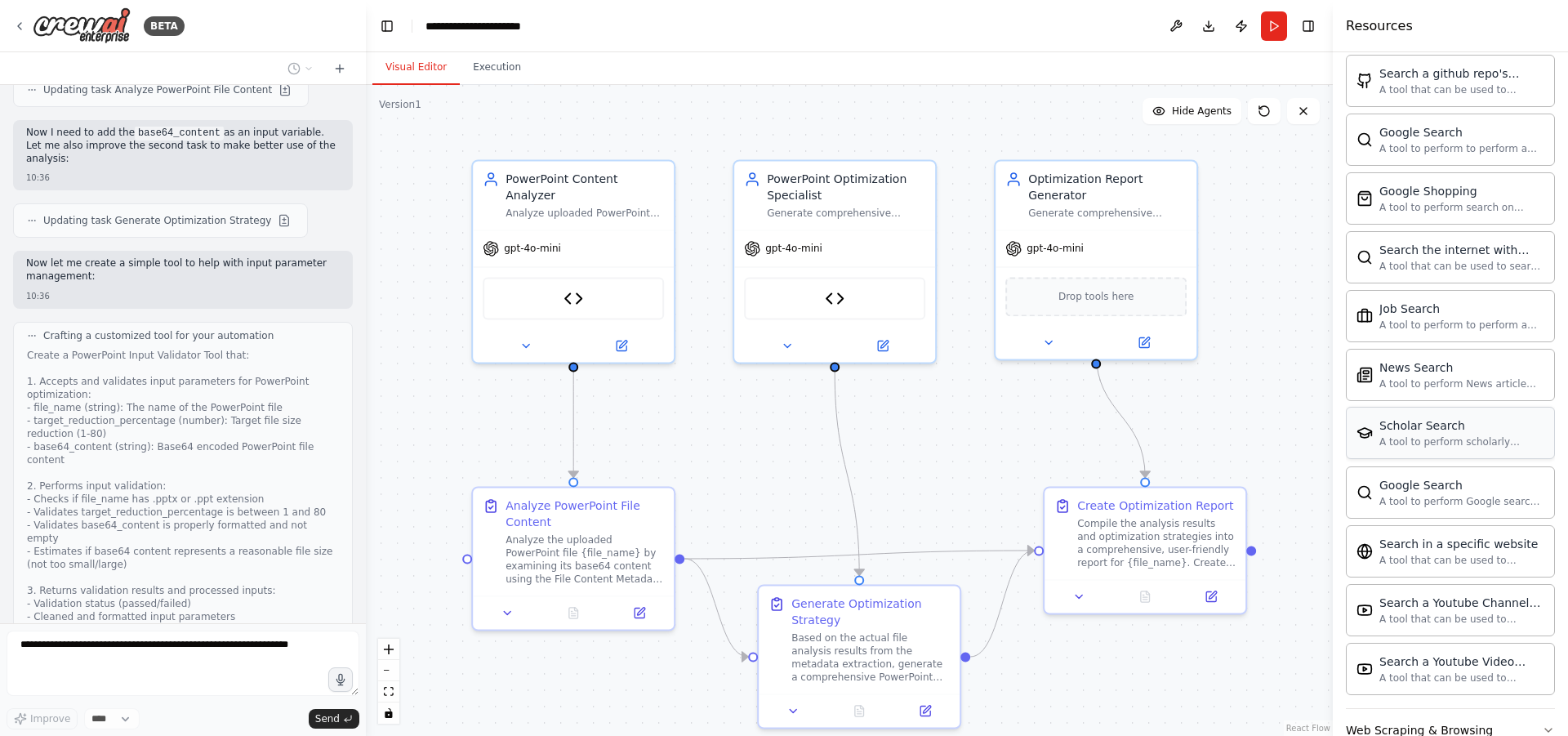
scroll to position [2590, 0]
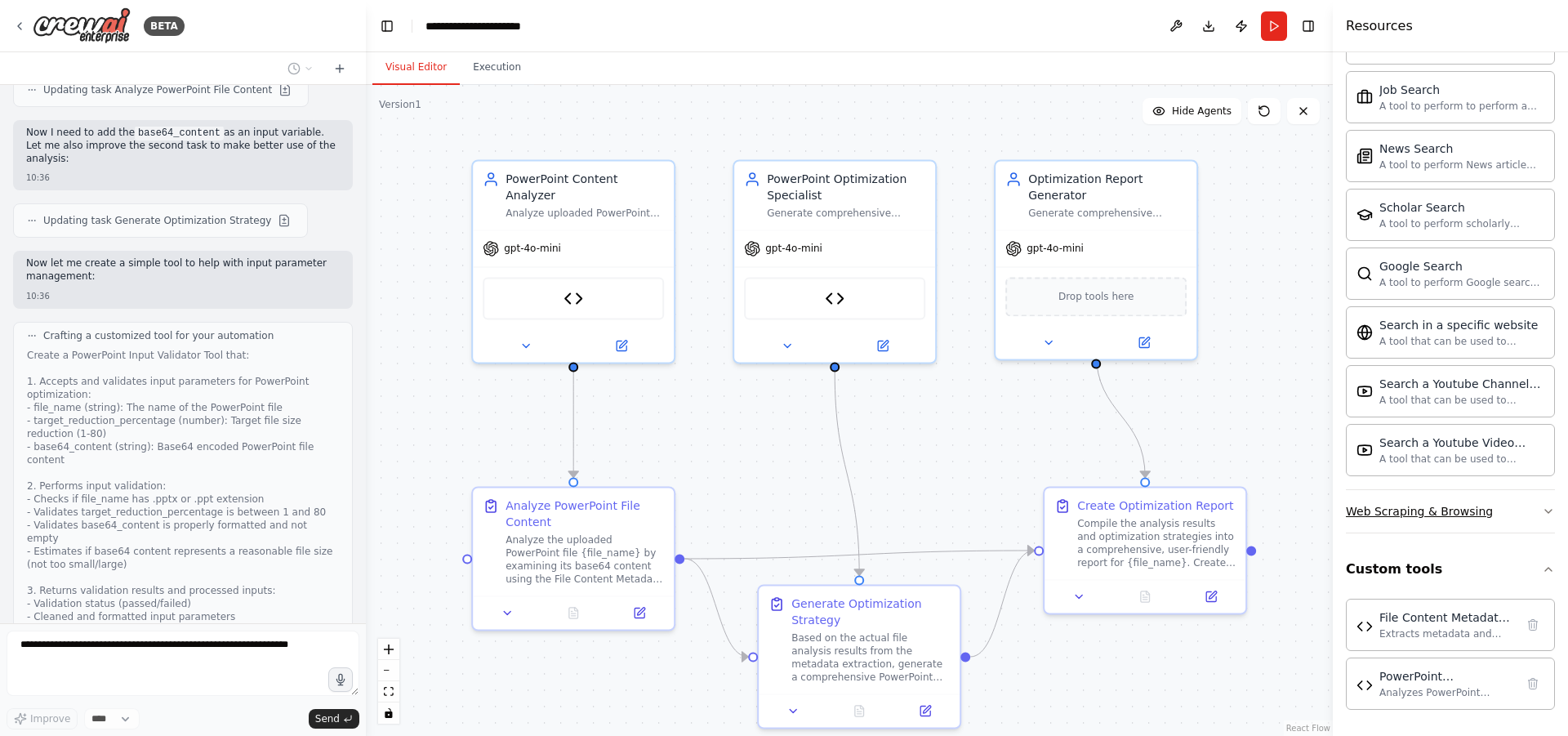
click at [1433, 505] on div "Web Scraping & Browsing" at bounding box center [1419, 511] width 147 height 17
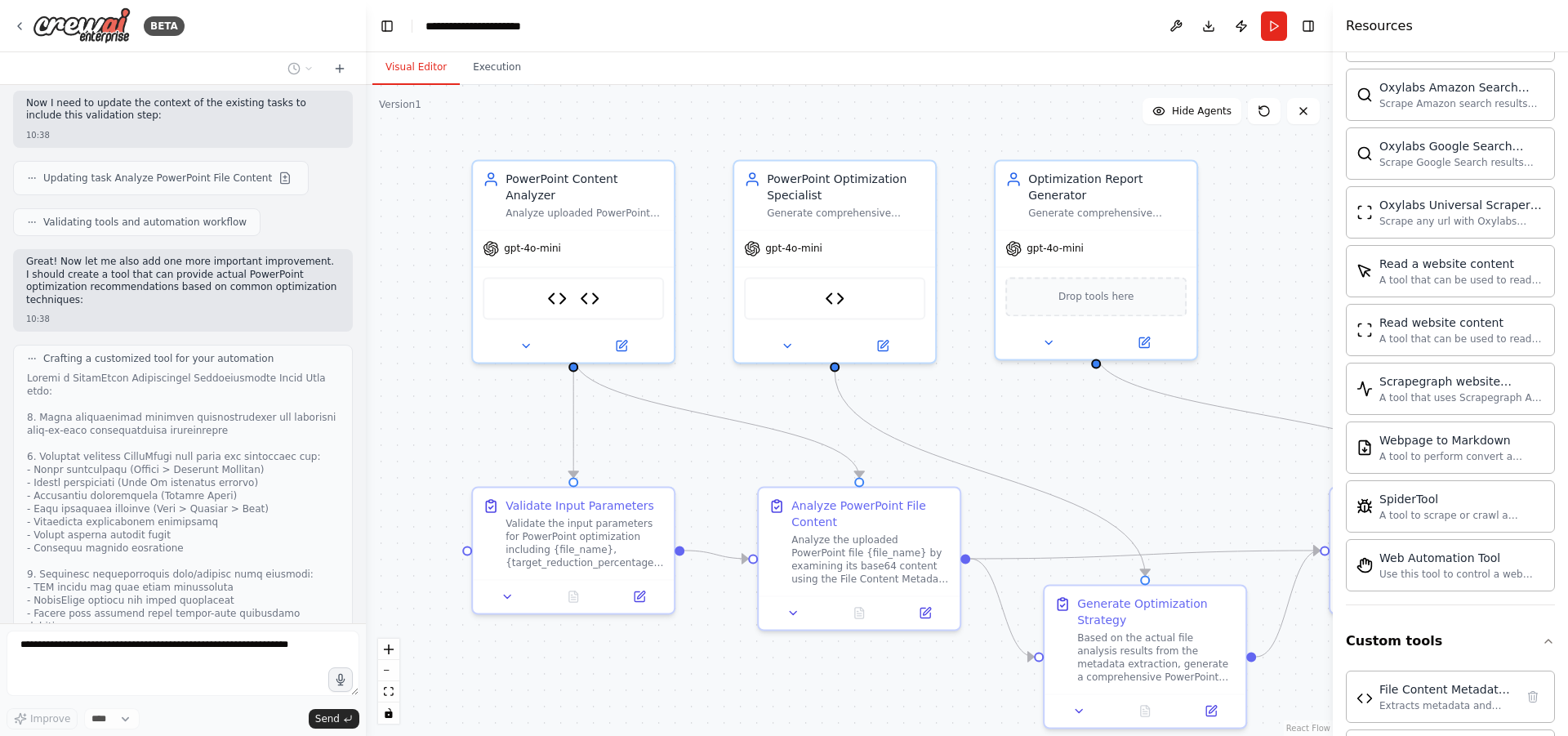
scroll to position [6076, 0]
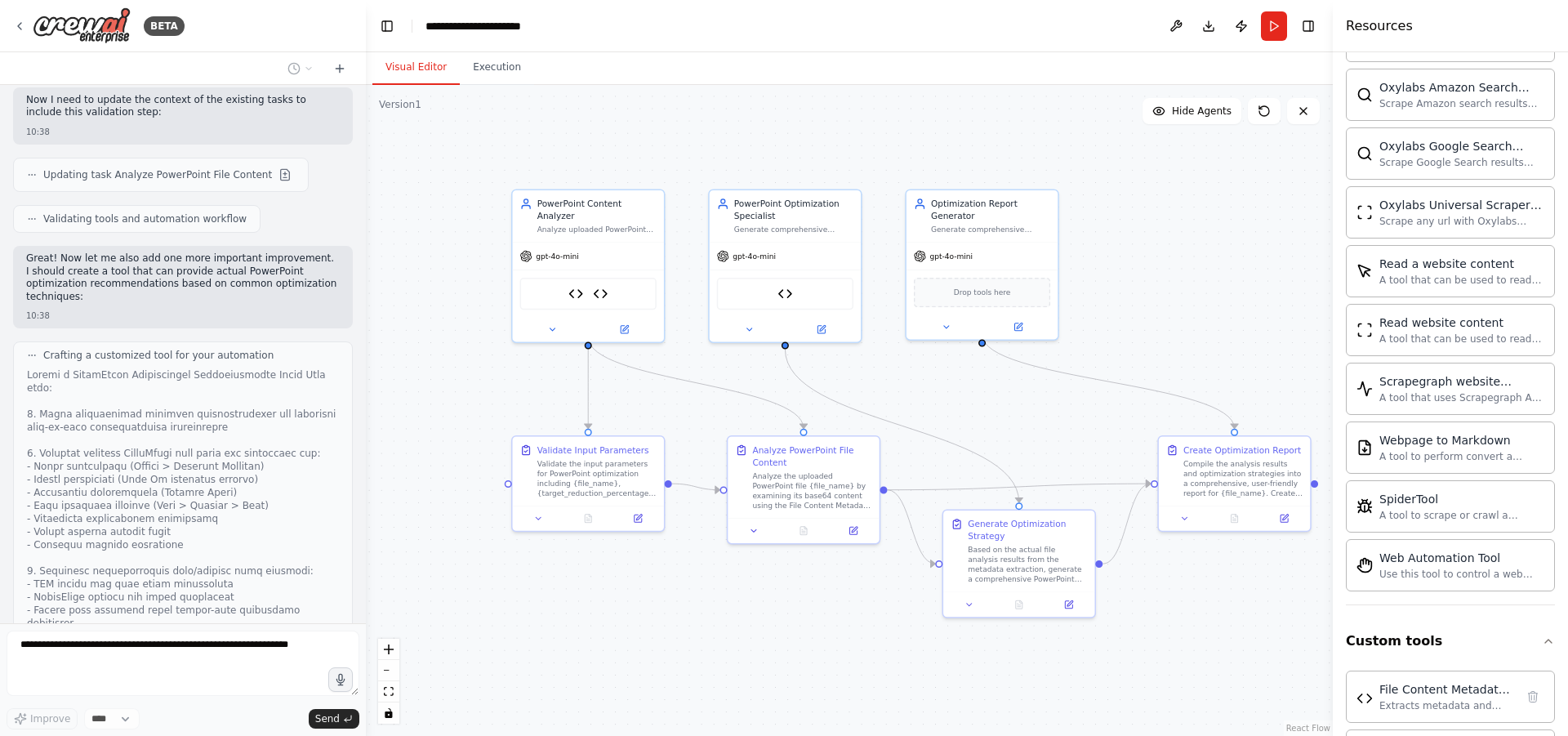
drag, startPoint x: 1054, startPoint y: 472, endPoint x: 1004, endPoint y: 414, distance: 76.6
click at [1004, 414] on div ".deletable-edge-delete-btn { width: 20px; height: 20px; border: 0px solid #ffff…" at bounding box center [850, 410] width 967 height 651
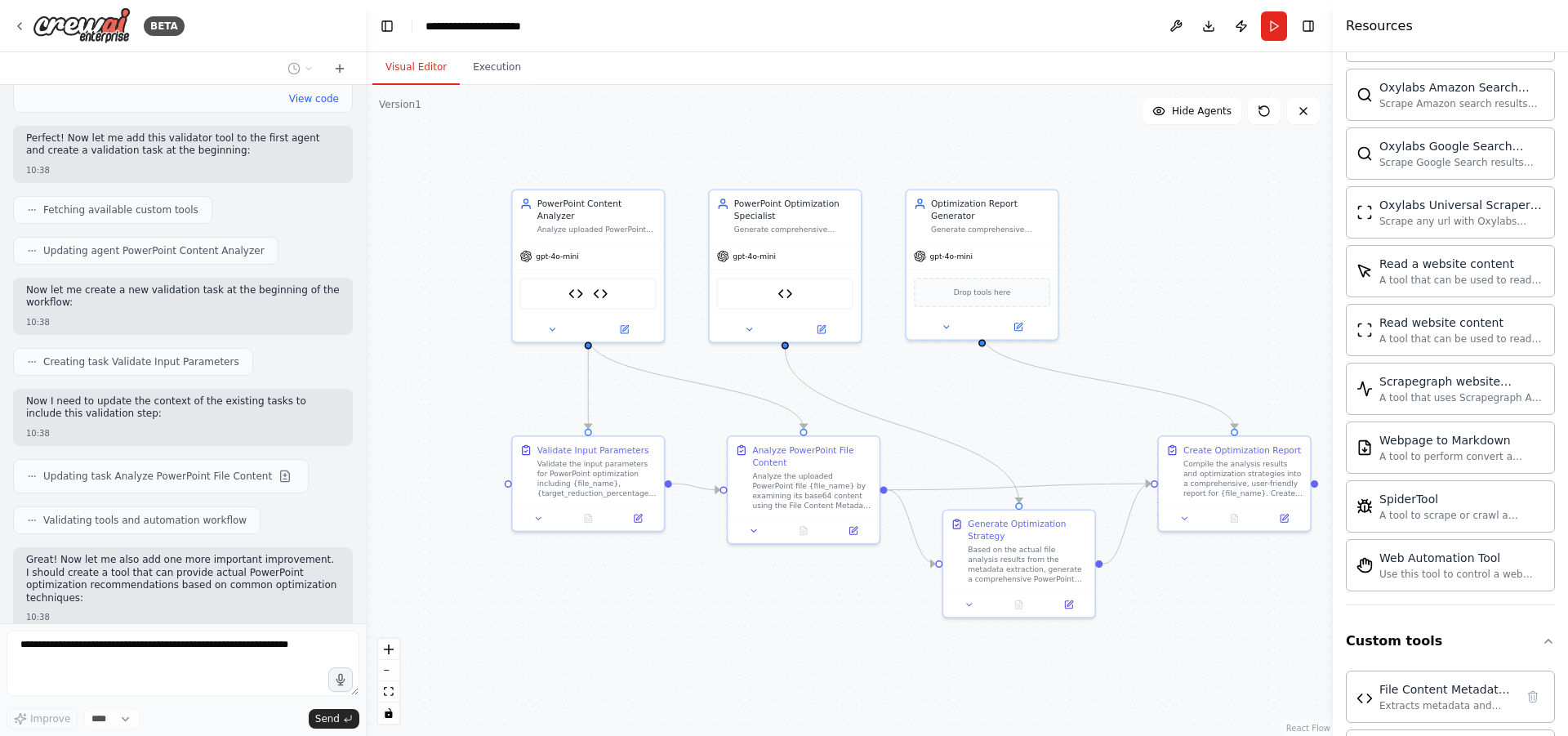
scroll to position [6084, 0]
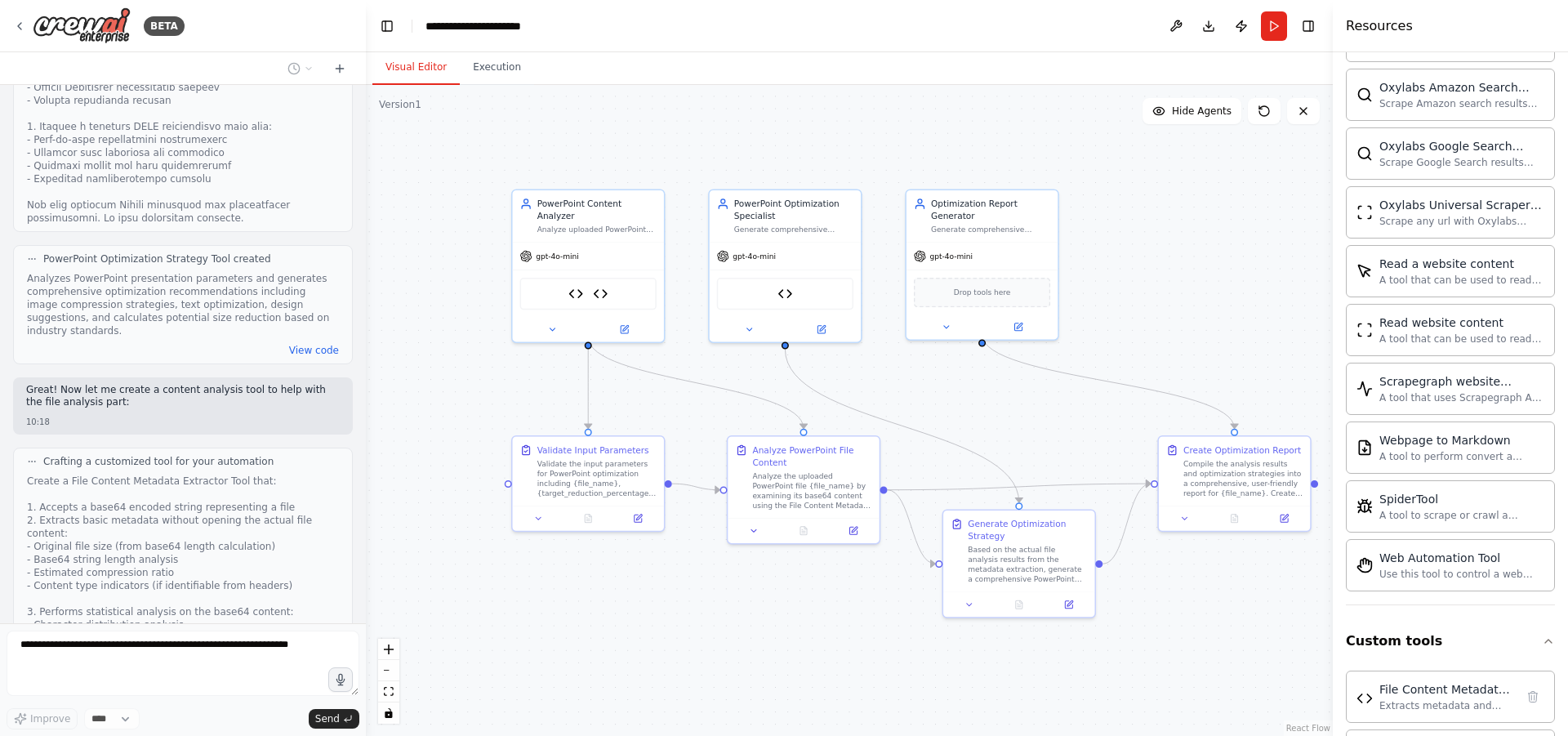
scroll to position [2274, 0]
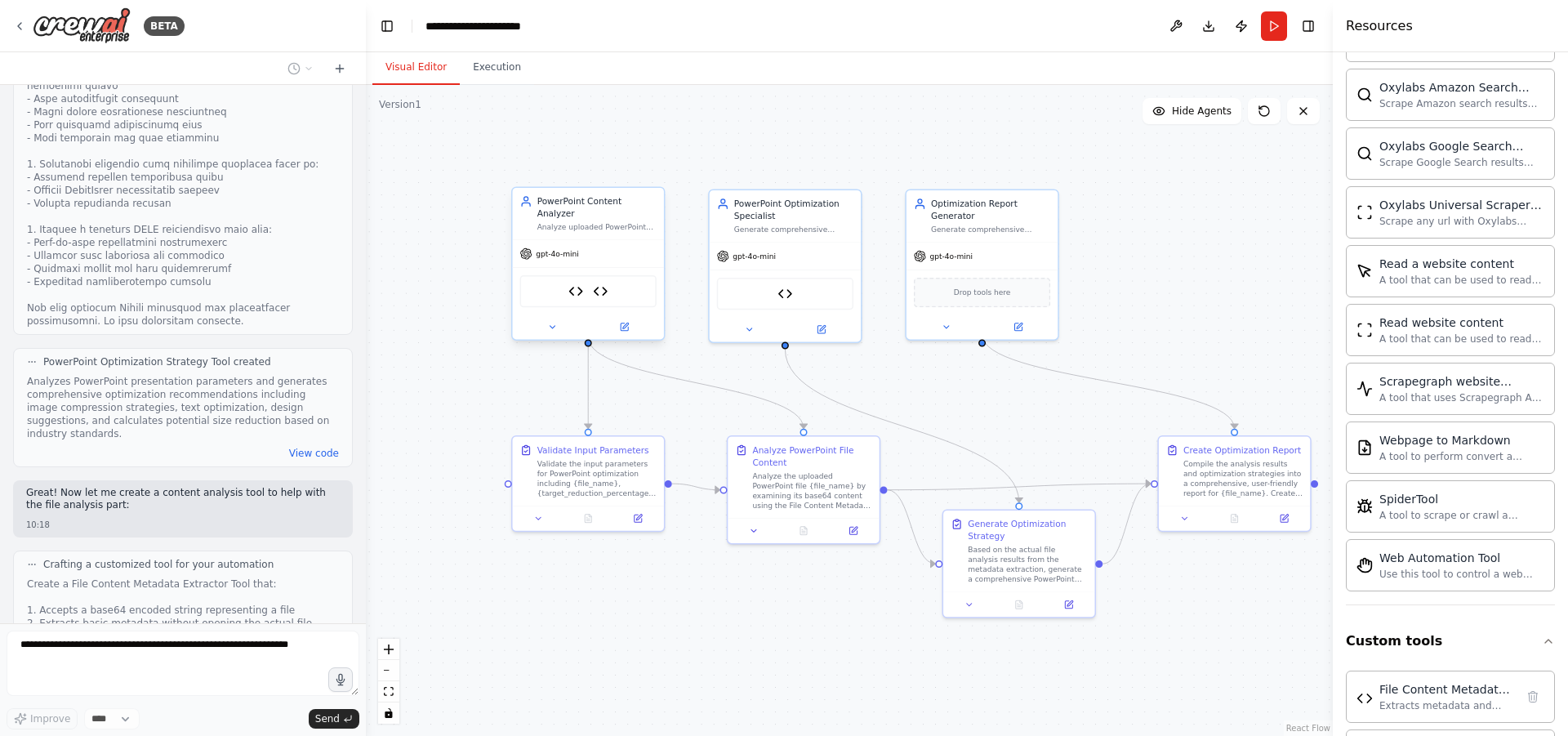
click at [540, 249] on span "gpt-4o-mini" at bounding box center [557, 254] width 43 height 10
click at [469, 213] on div ".deletable-edge-delete-btn { width: 20px; height: 20px; border: 0px solid #ffff…" at bounding box center [850, 410] width 967 height 651
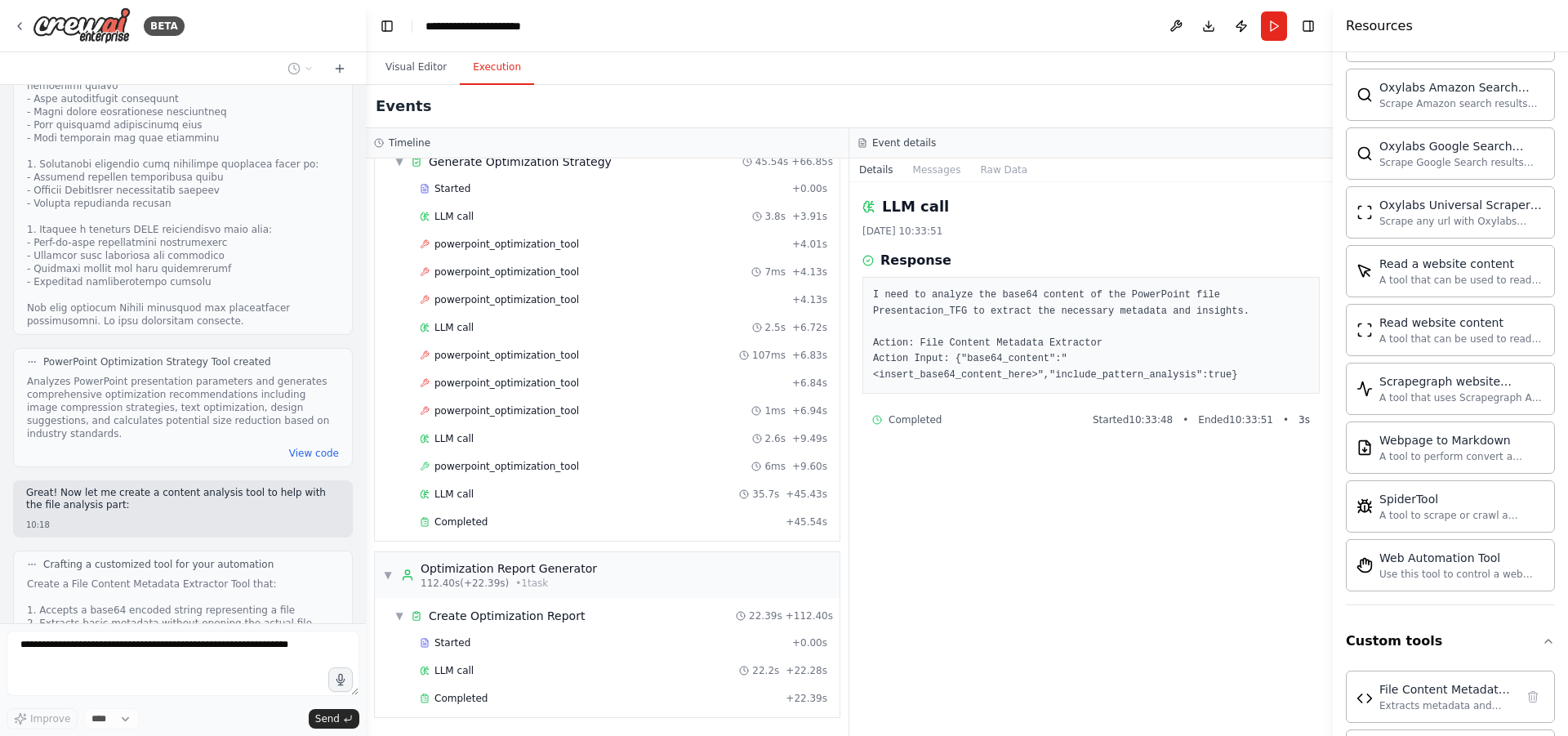
click at [502, 67] on button "Execution" at bounding box center [496, 67] width 74 height 34
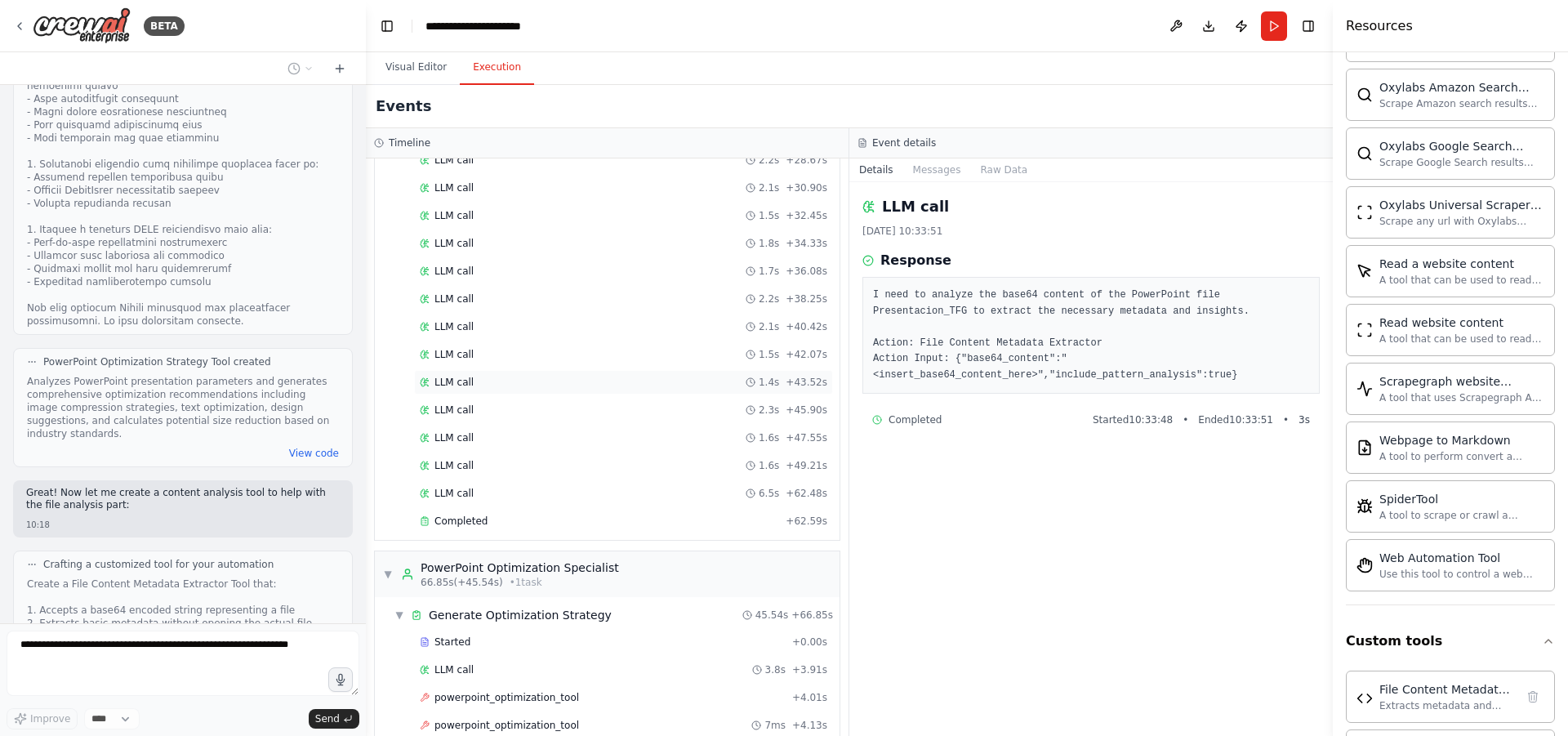
scroll to position [969, 0]
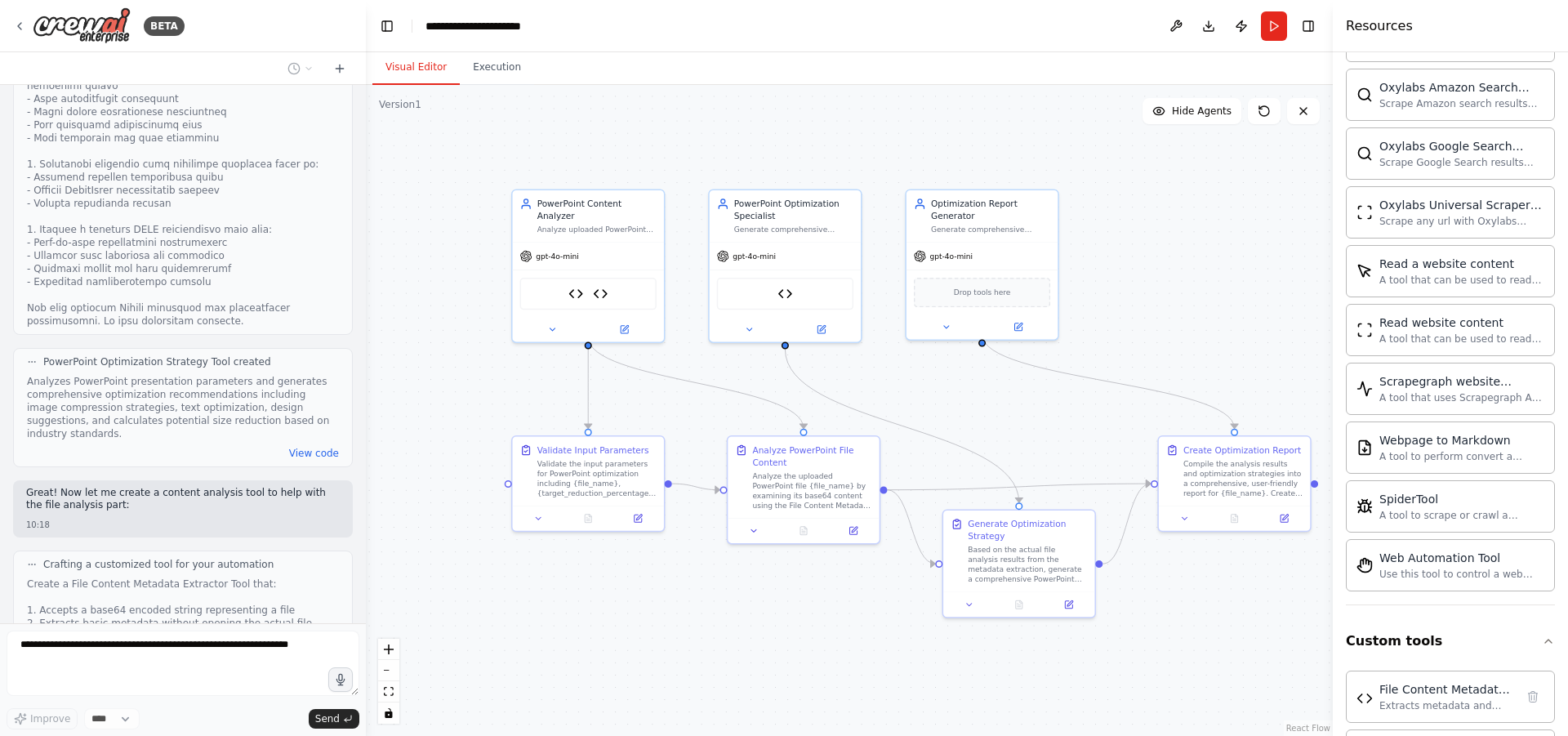
click at [418, 65] on button "Visual Editor" at bounding box center [416, 67] width 88 height 34
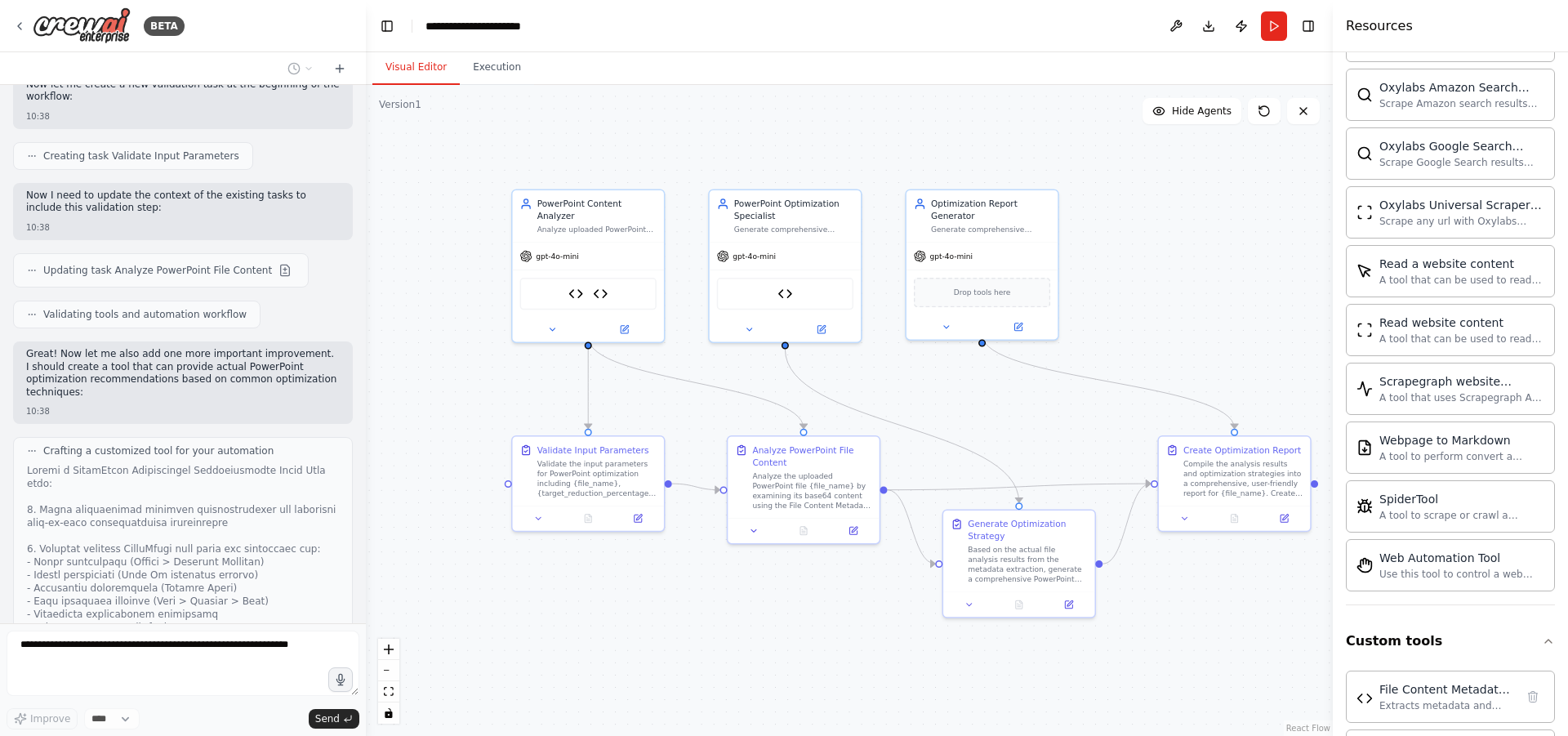
scroll to position [6084, 0]
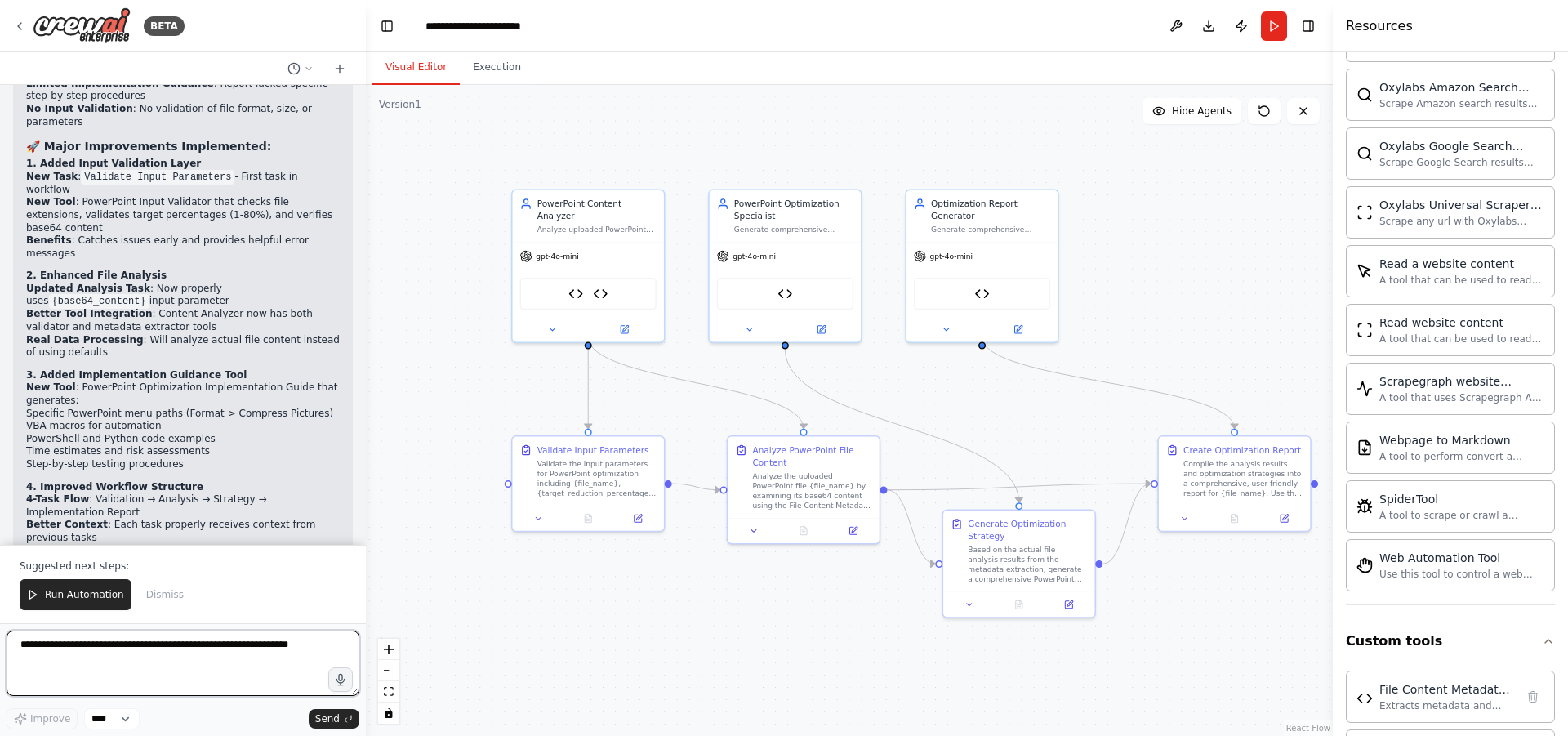
click at [85, 651] on textarea at bounding box center [183, 663] width 353 height 65
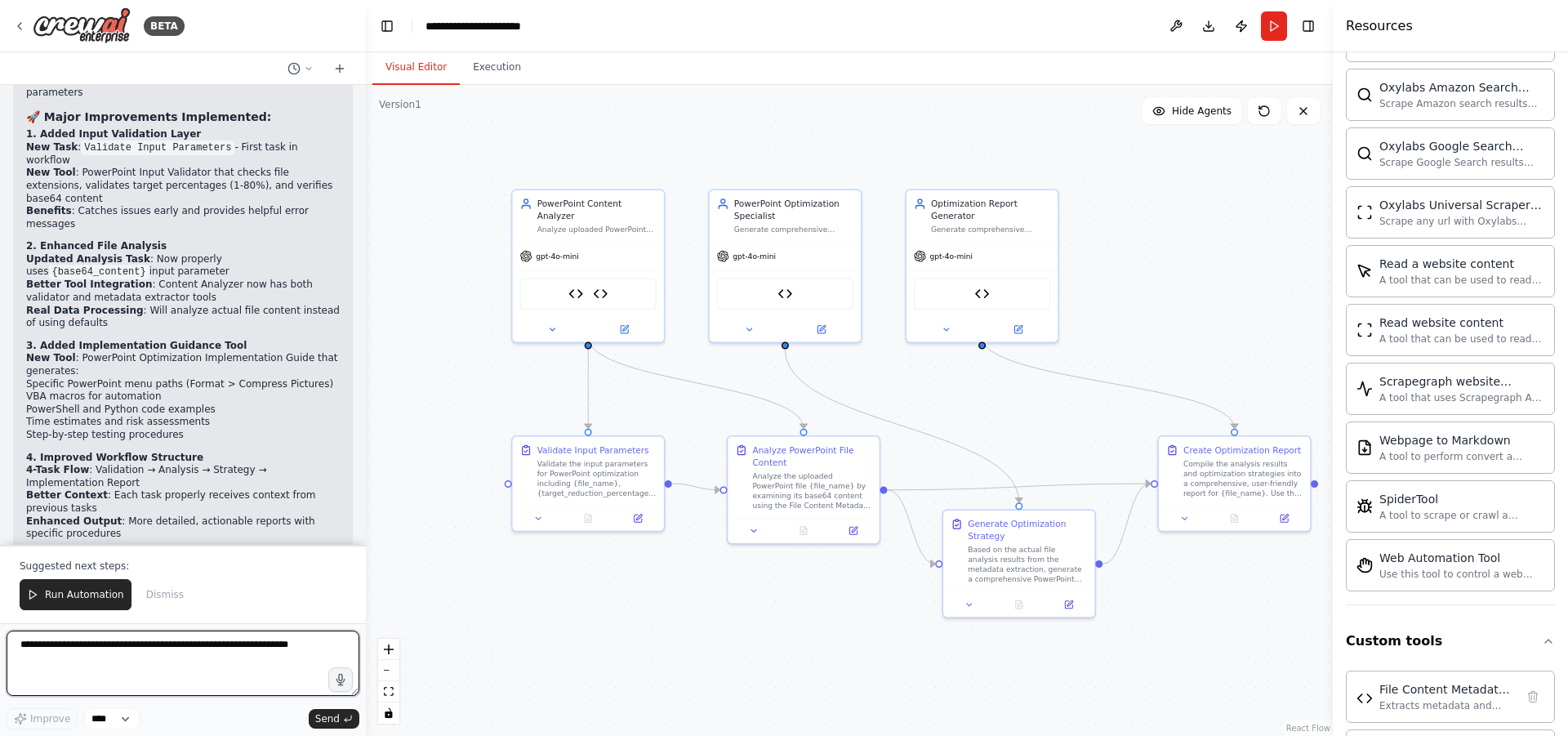
scroll to position [7550, 0]
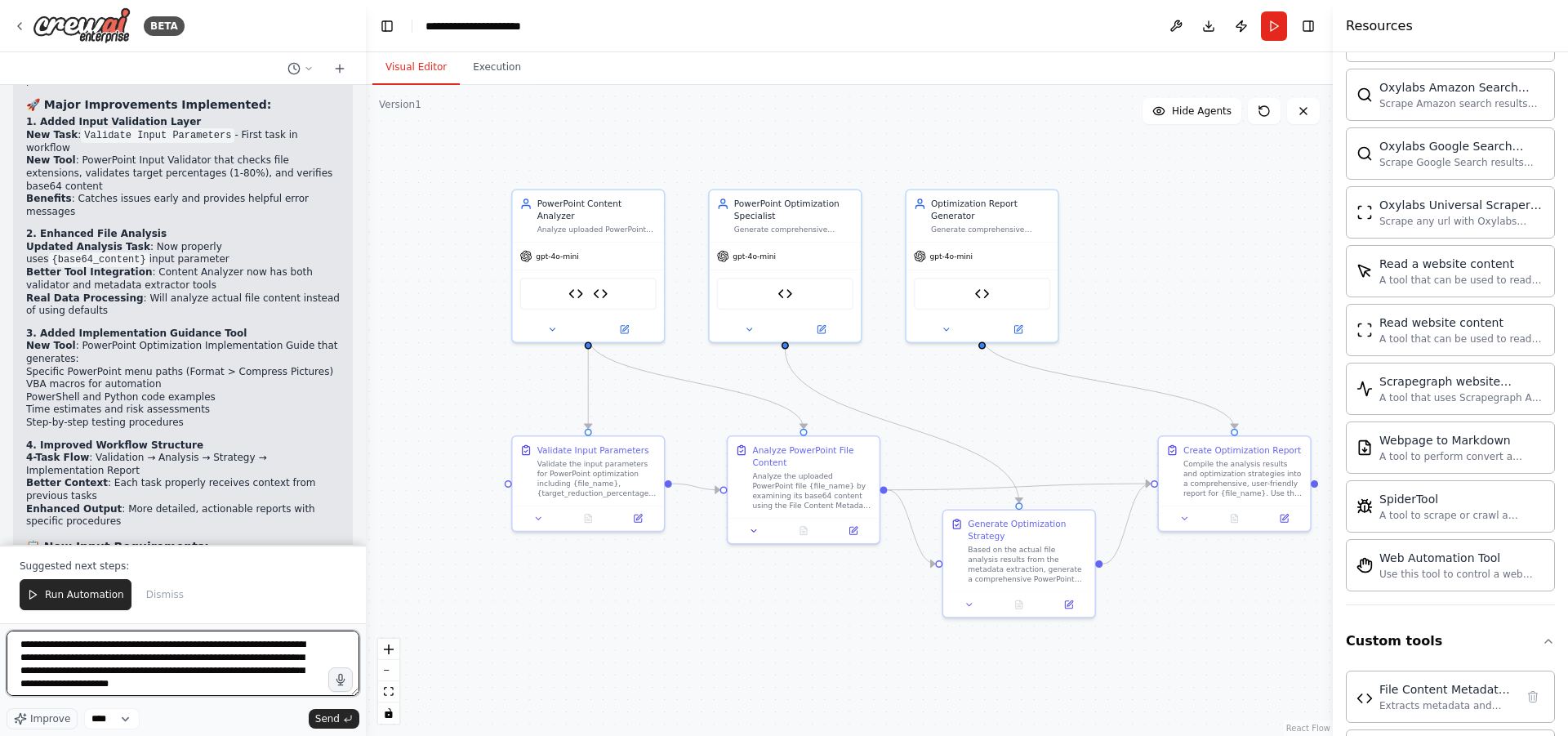
type textarea "**********"
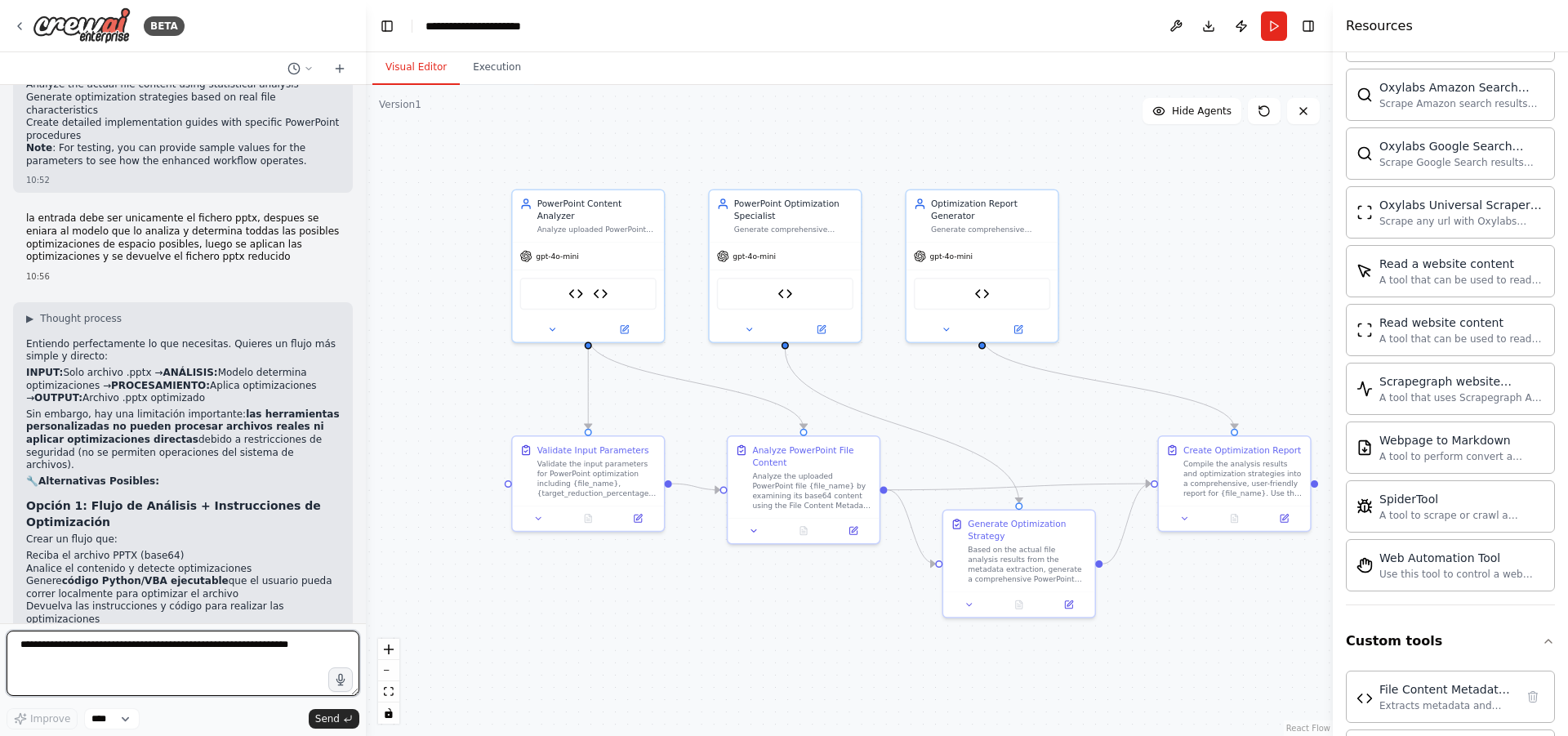
scroll to position [8194, 0]
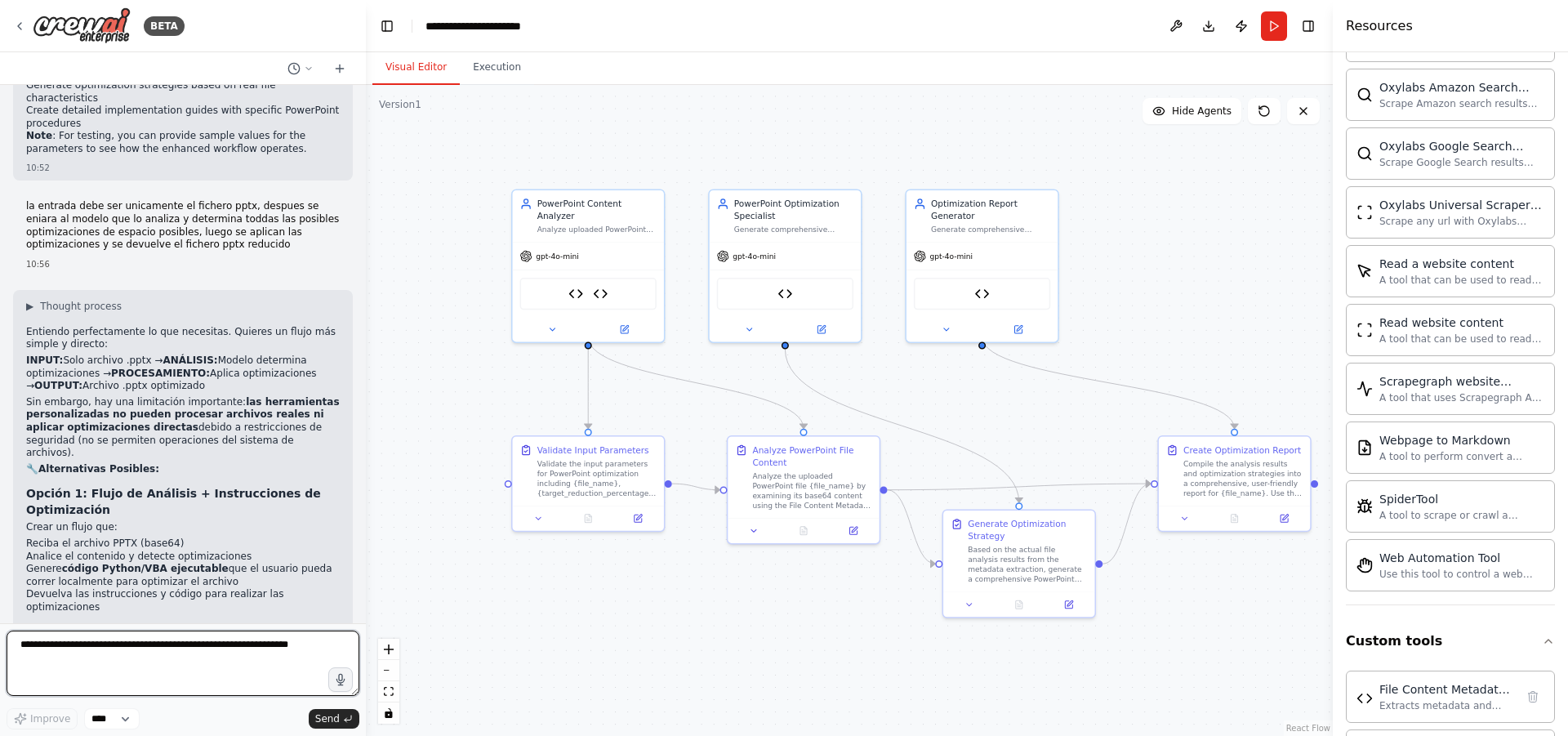
click at [195, 660] on textarea at bounding box center [183, 663] width 353 height 65
type textarea "*"
type textarea "**********"
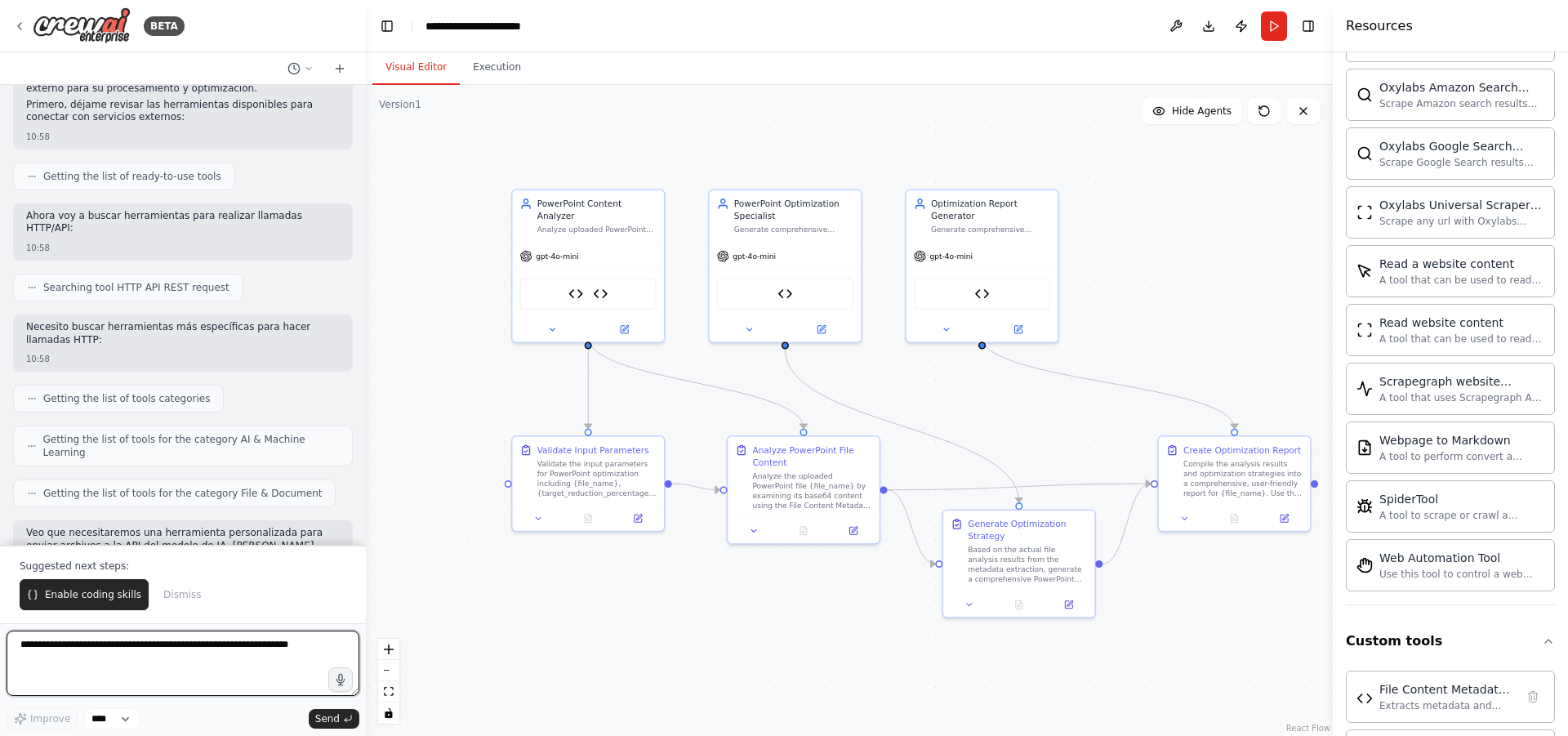
scroll to position [9212, 0]
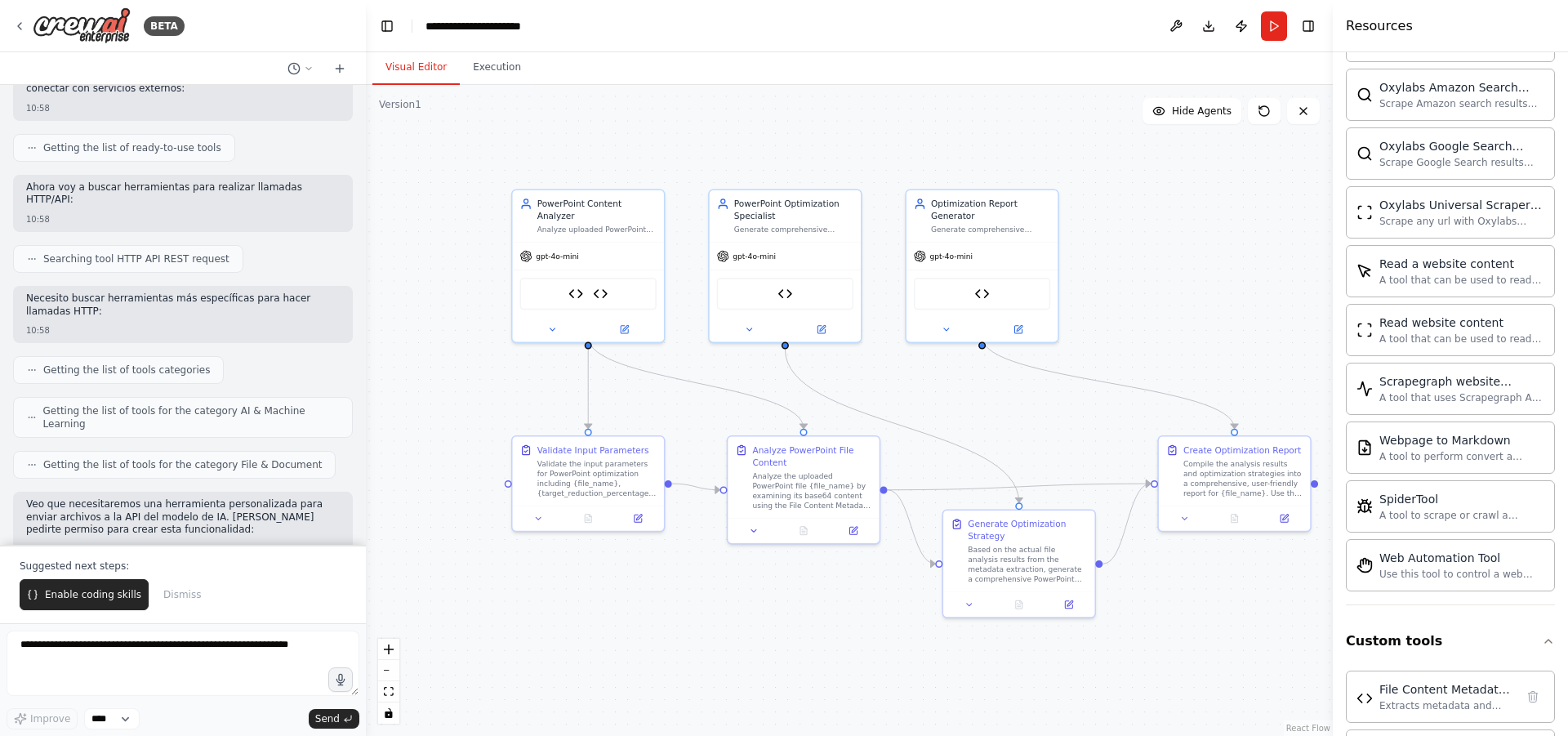
click at [72, 572] on p "Suggested next steps:" at bounding box center [183, 566] width 327 height 13
click at [74, 584] on button "Enable coding skills" at bounding box center [84, 595] width 129 height 32
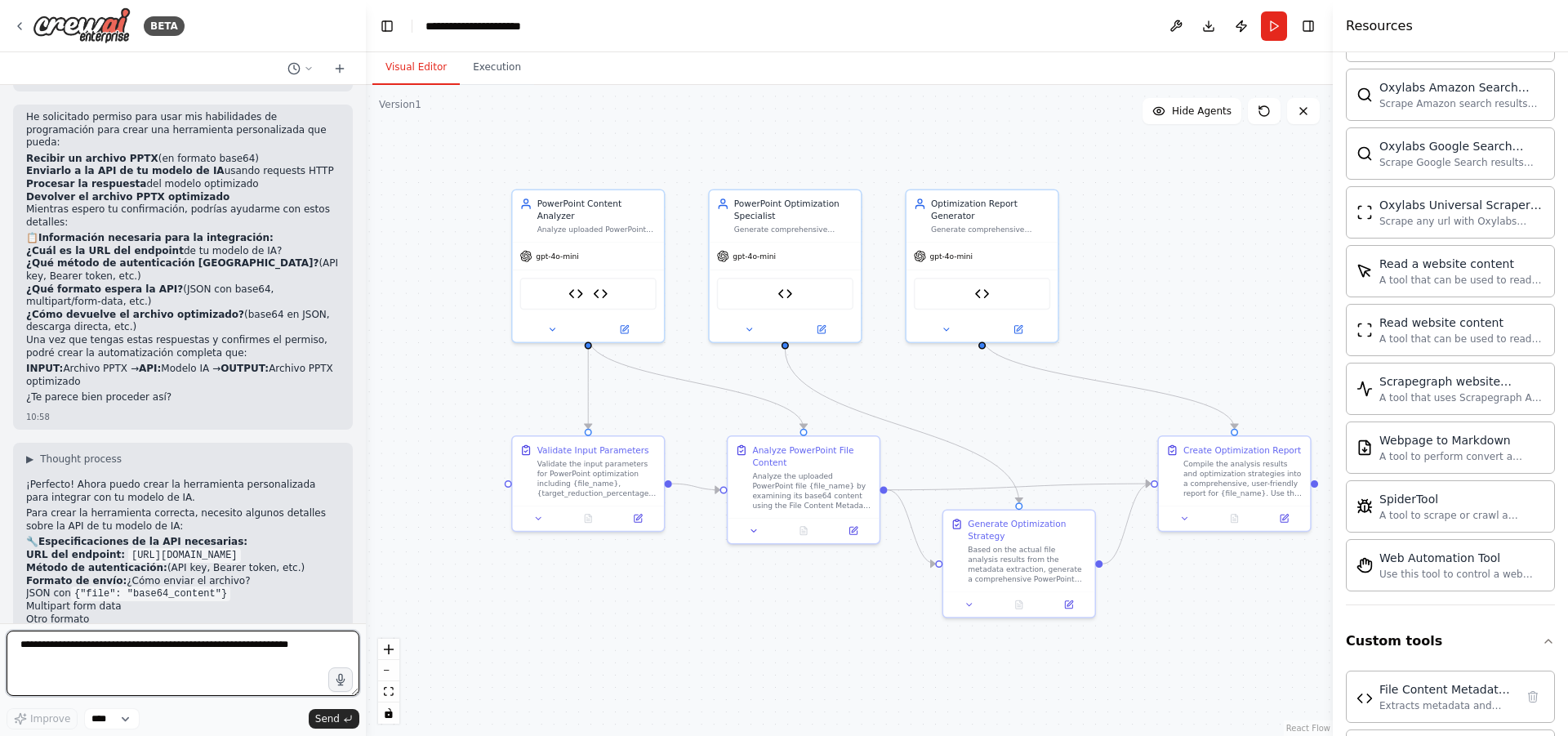
scroll to position [9786, 0]
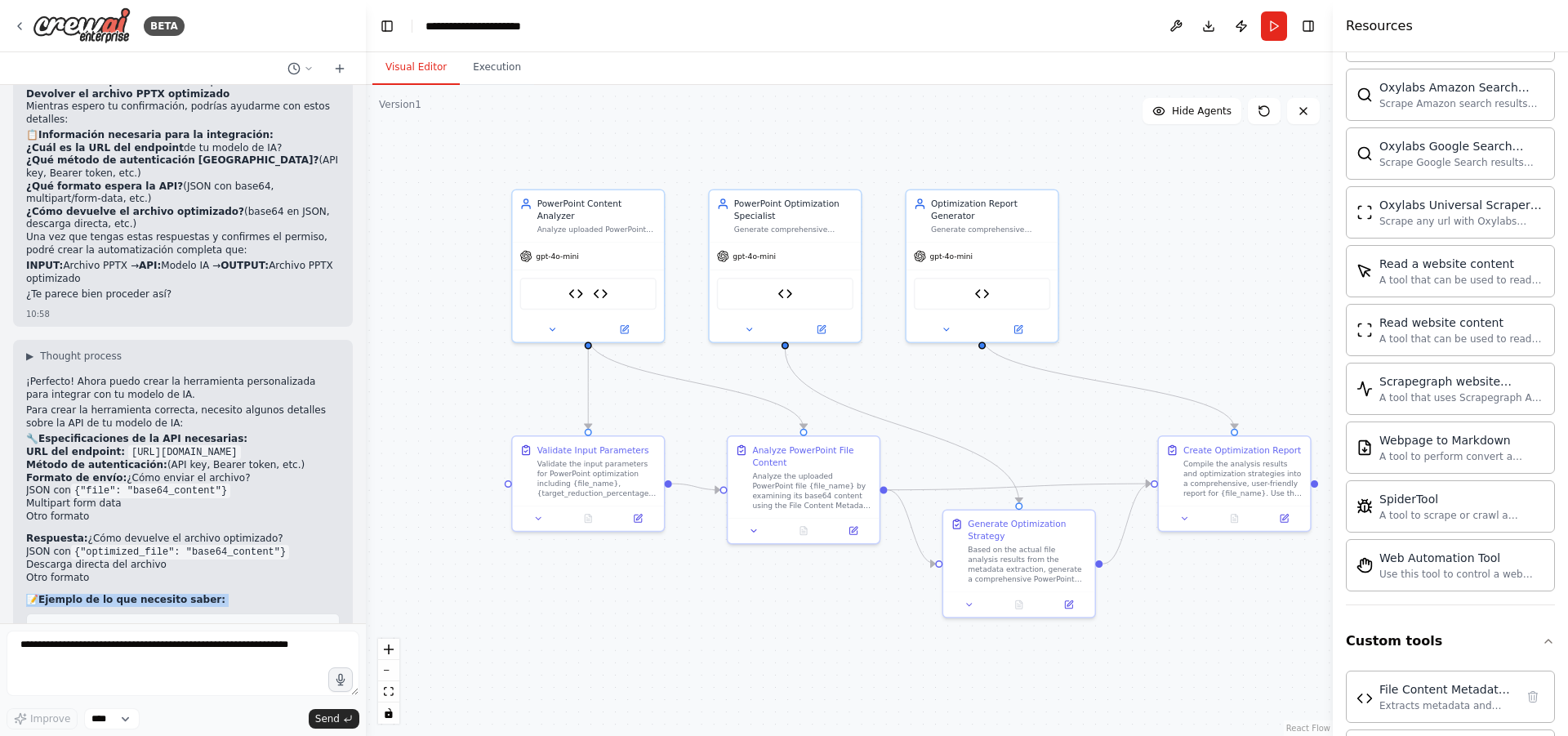
drag, startPoint x: 307, startPoint y: 592, endPoint x: 27, endPoint y: 235, distance: 453.7
click at [27, 376] on div "¡Perfecto! Ahora puedo crear la herramienta personalizada para integrar con tu …" at bounding box center [183, 595] width 313 height 437
copy div "📝 Ejemplo de lo que necesito saber: // REQUEST POST https: //your-ai-model.com/…"
click at [237, 614] on pre "// REQUEST POST https: //your-ai-model.com/optimize-pptx Headers: { "Authorizat…" at bounding box center [183, 669] width 313 height 110
click at [191, 655] on textarea at bounding box center [183, 663] width 353 height 65
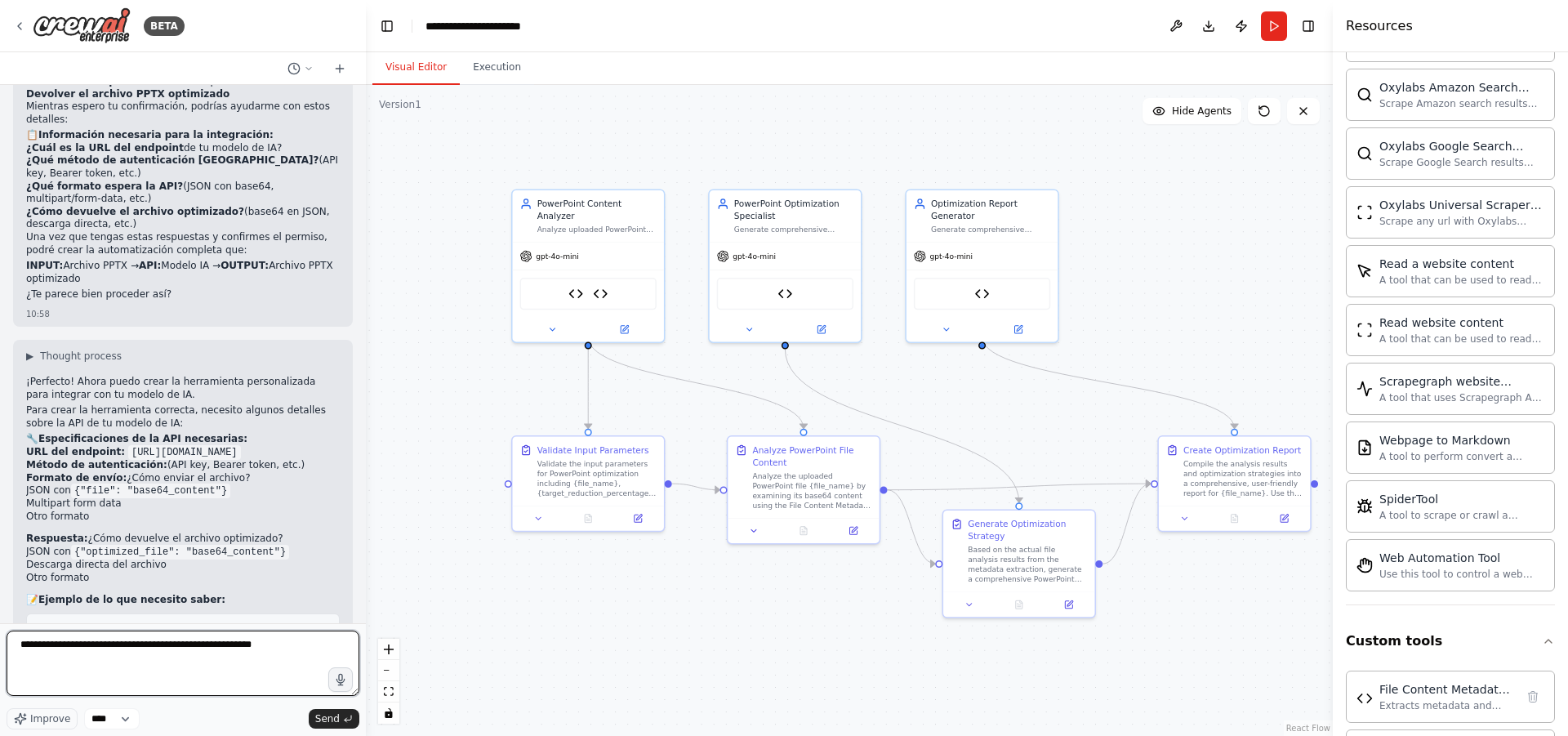
type textarea "**********"
